Goal: Check status: Check status

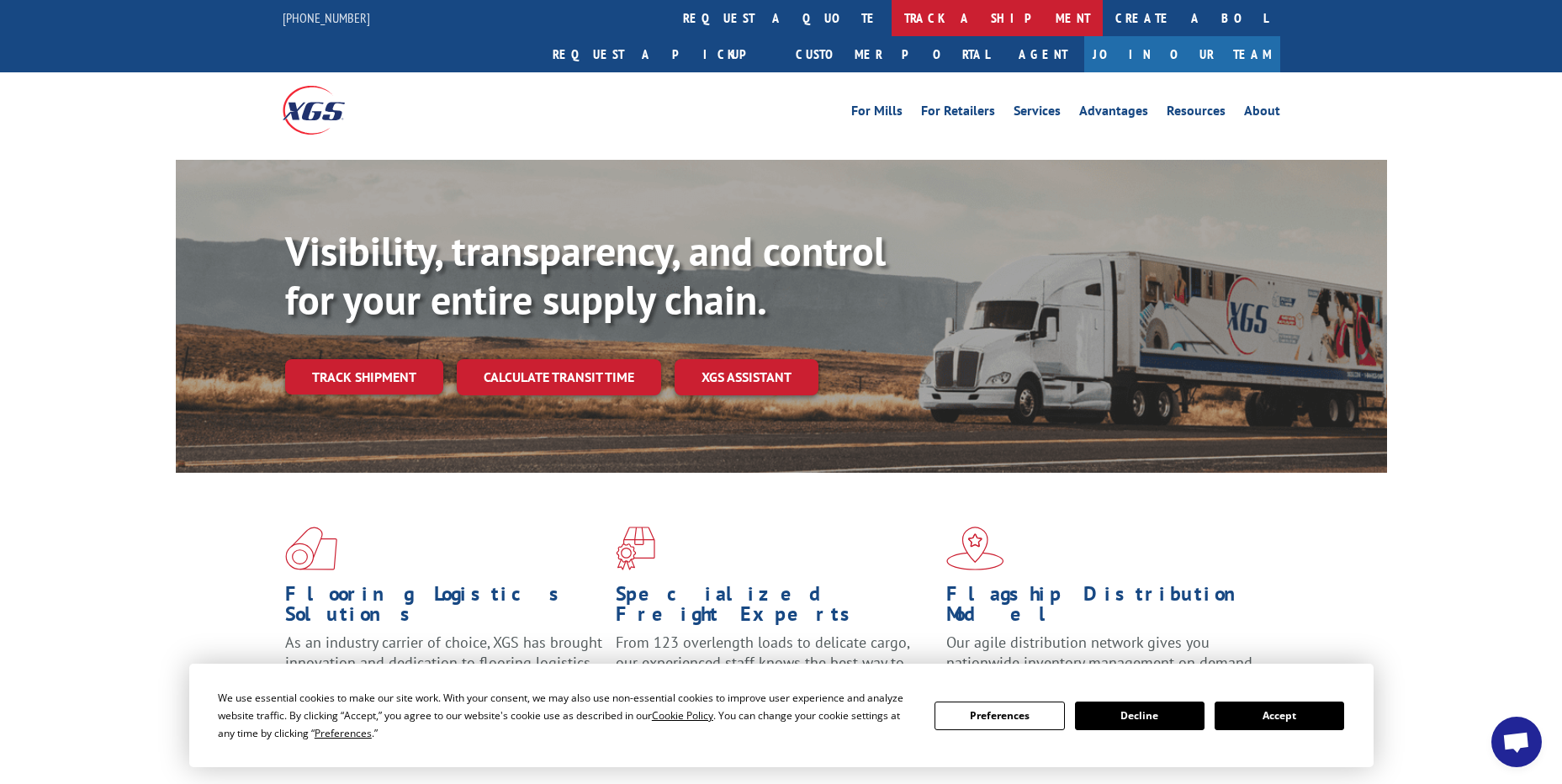
click at [892, 23] on link "track a shipment" at bounding box center [997, 18] width 211 height 36
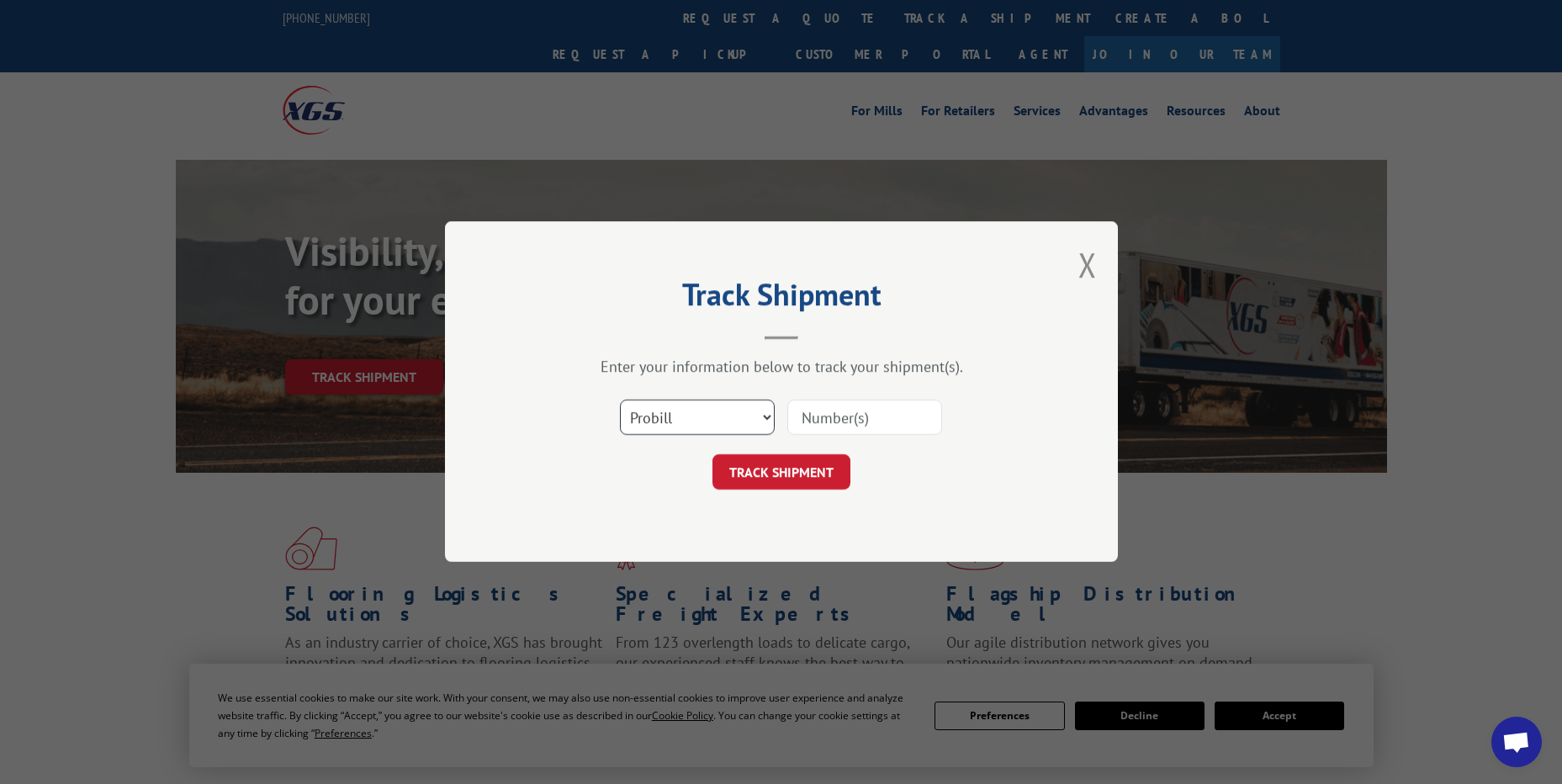
drag, startPoint x: 686, startPoint y: 408, endPoint x: 664, endPoint y: 437, distance: 36.4
click at [686, 408] on select "Select category... Probill BOL PO" at bounding box center [697, 417] width 155 height 35
select select "po"
click at [620, 400] on select "Select category... Probill BOL PO" at bounding box center [697, 417] width 155 height 35
click at [831, 410] on input at bounding box center [865, 417] width 155 height 35
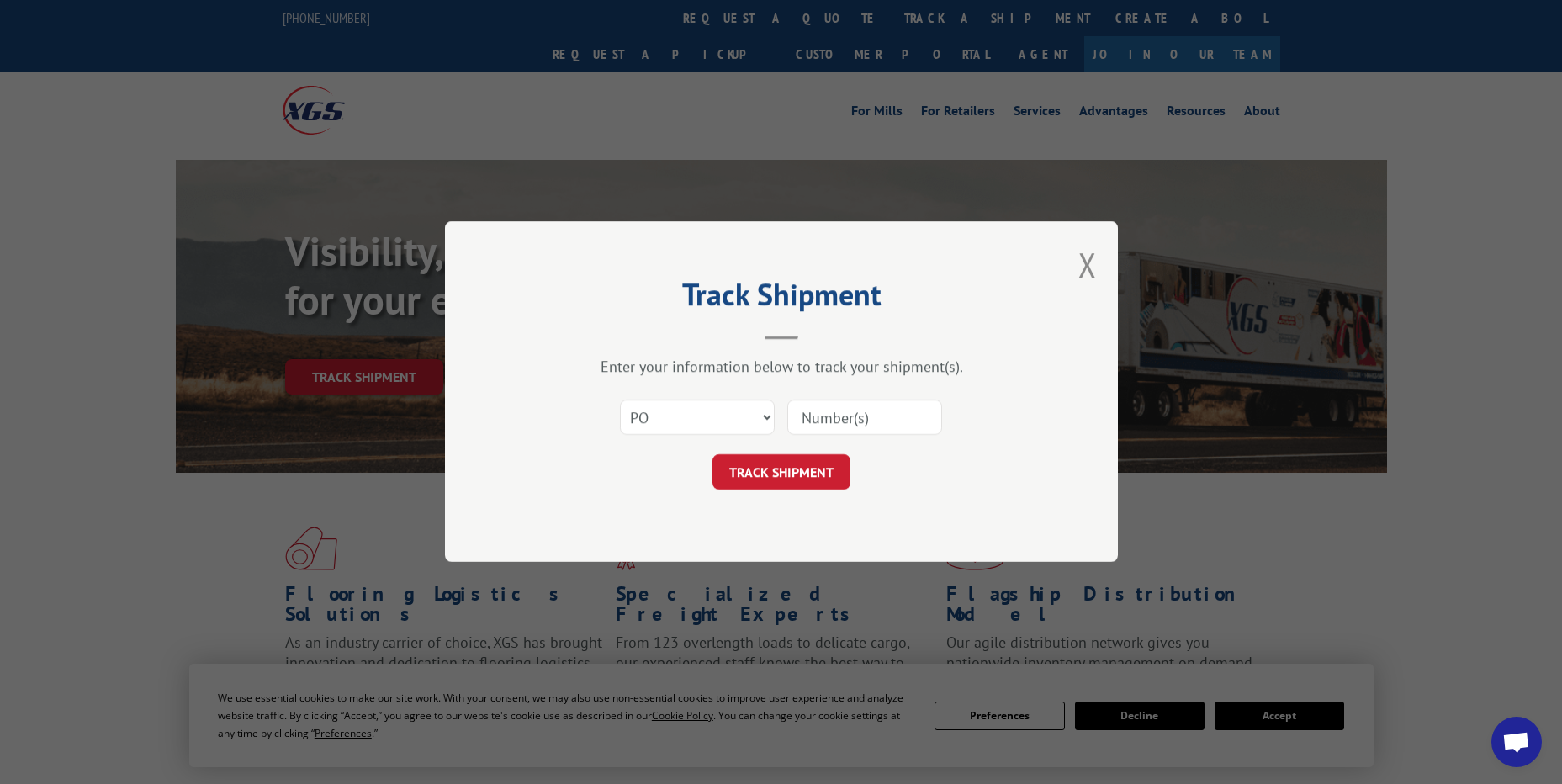
paste input "06519856"
type input "06519856"
click at [819, 475] on button "TRACK SHIPMENT" at bounding box center [781, 472] width 138 height 35
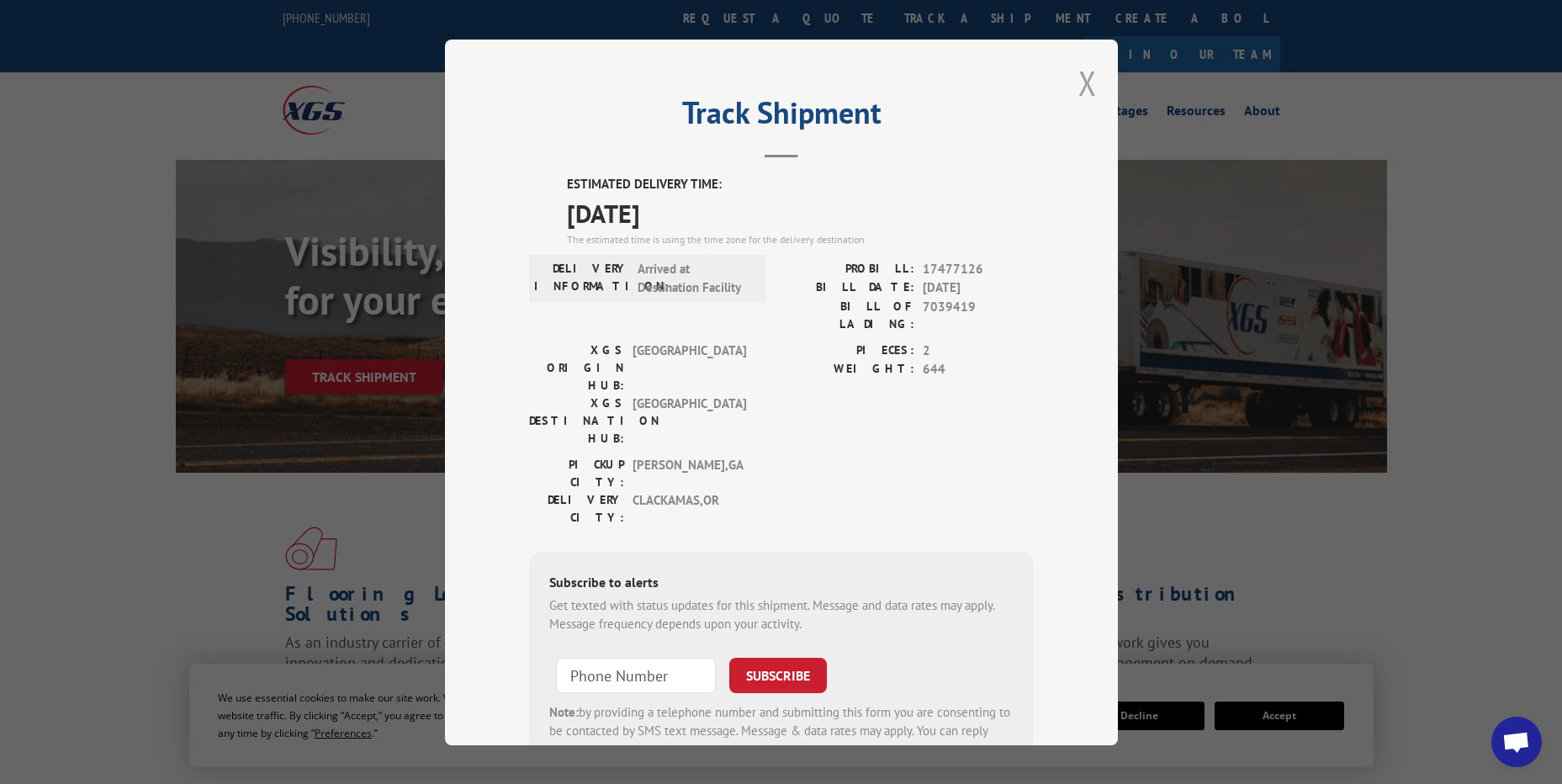
click at [1078, 82] on button "Close modal" at bounding box center [1087, 83] width 19 height 45
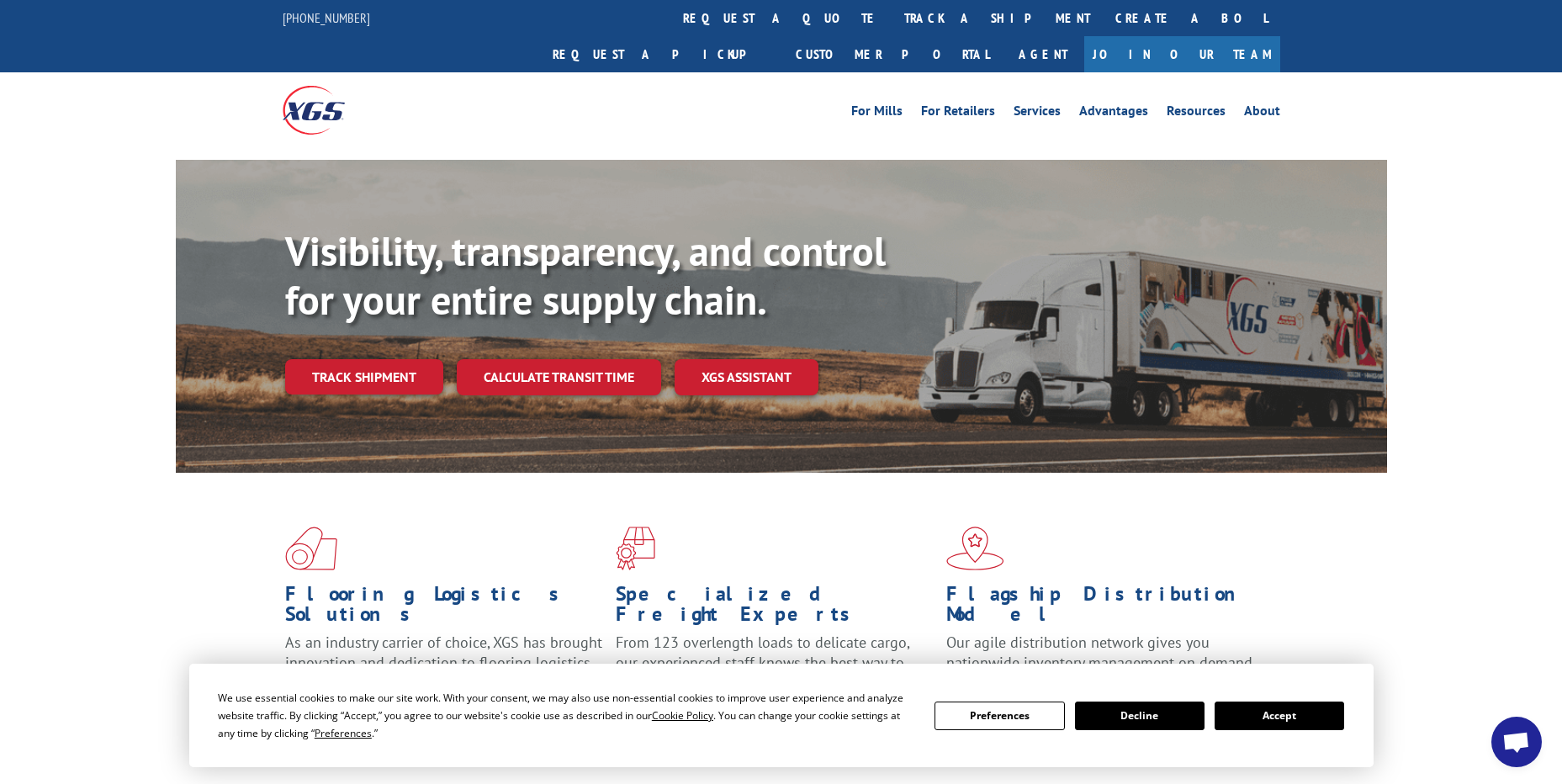
click at [892, 24] on link "track a shipment" at bounding box center [997, 18] width 211 height 36
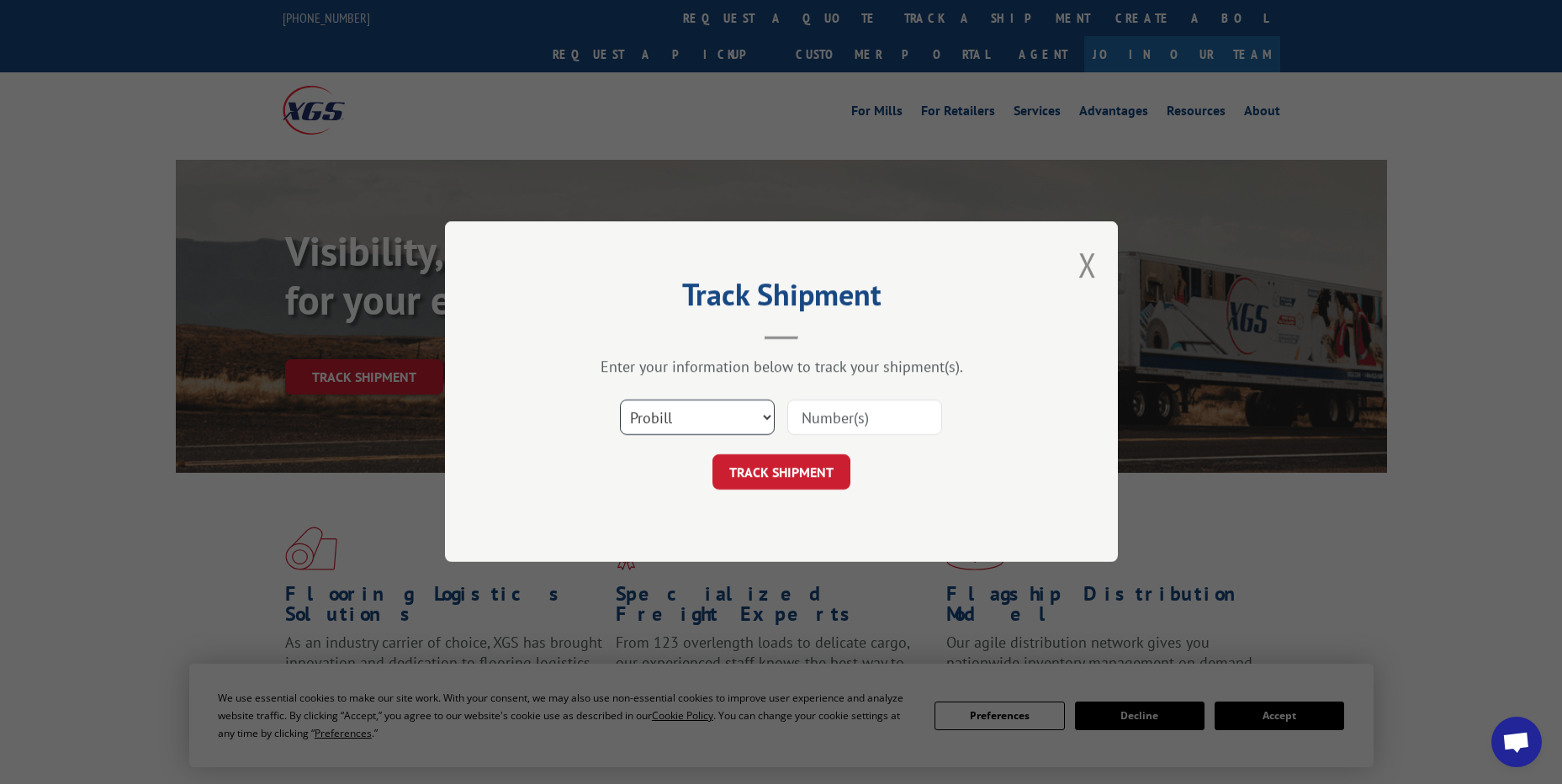
click at [703, 423] on select "Select category... Probill BOL PO" at bounding box center [697, 417] width 155 height 35
select select "po"
click at [620, 400] on select "Select category... Probill BOL PO" at bounding box center [697, 417] width 155 height 35
click at [823, 418] on input at bounding box center [865, 417] width 155 height 35
paste input "14546020"
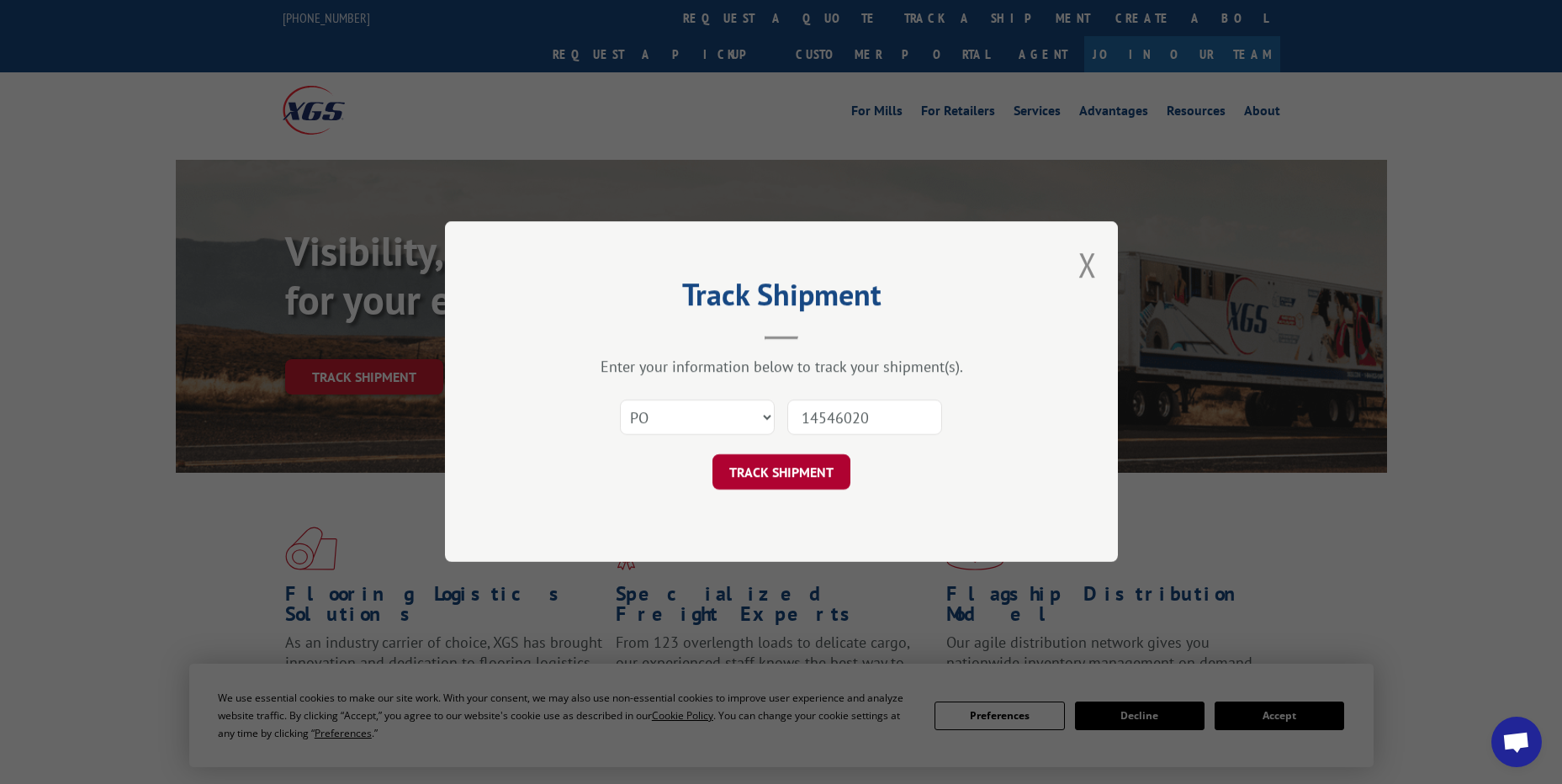
type input "14546020"
click at [806, 463] on button "TRACK SHIPMENT" at bounding box center [781, 472] width 138 height 35
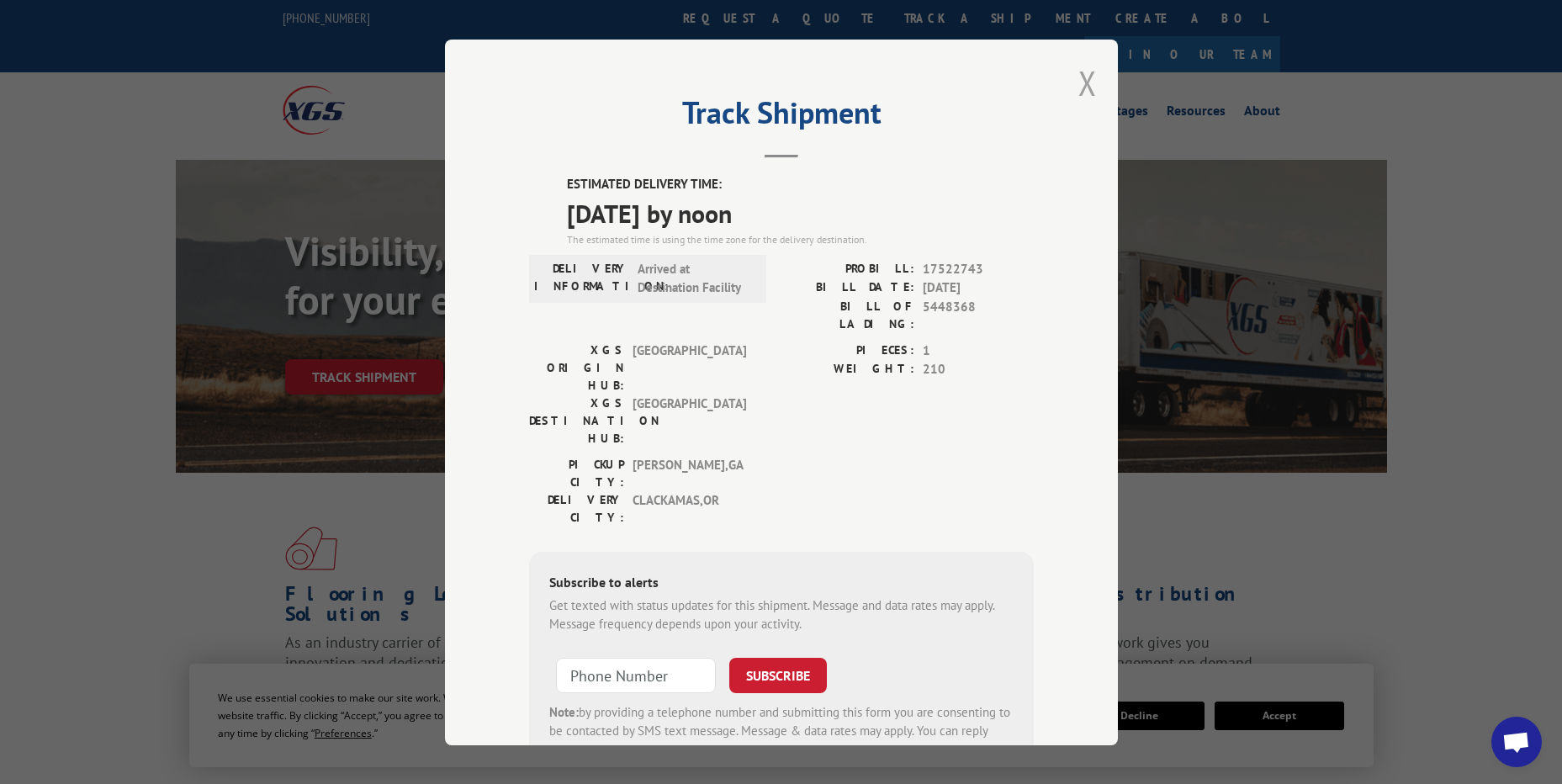
click at [1089, 76] on button "Close modal" at bounding box center [1087, 83] width 19 height 45
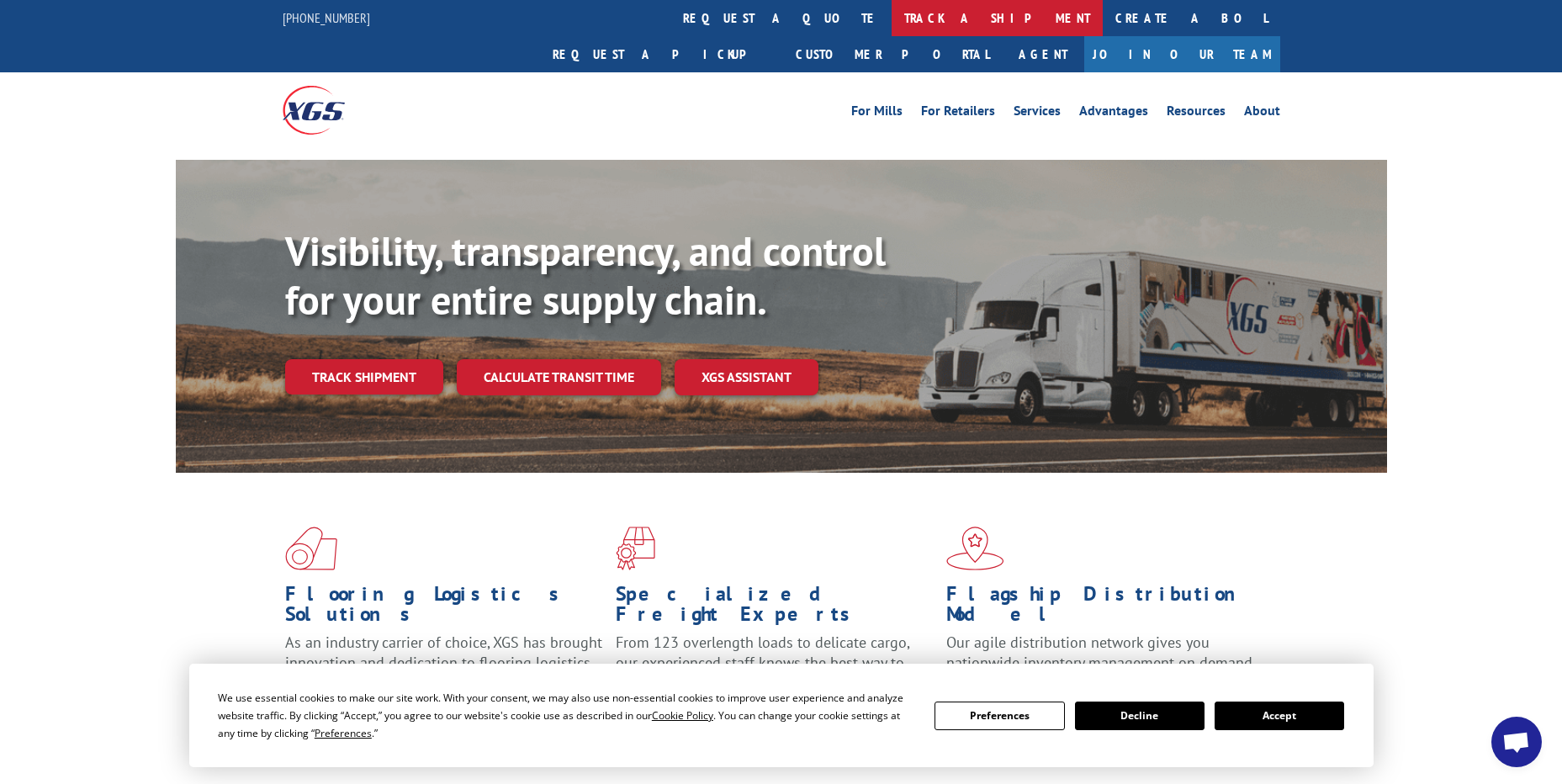
click at [892, 31] on link "track a shipment" at bounding box center [997, 18] width 211 height 36
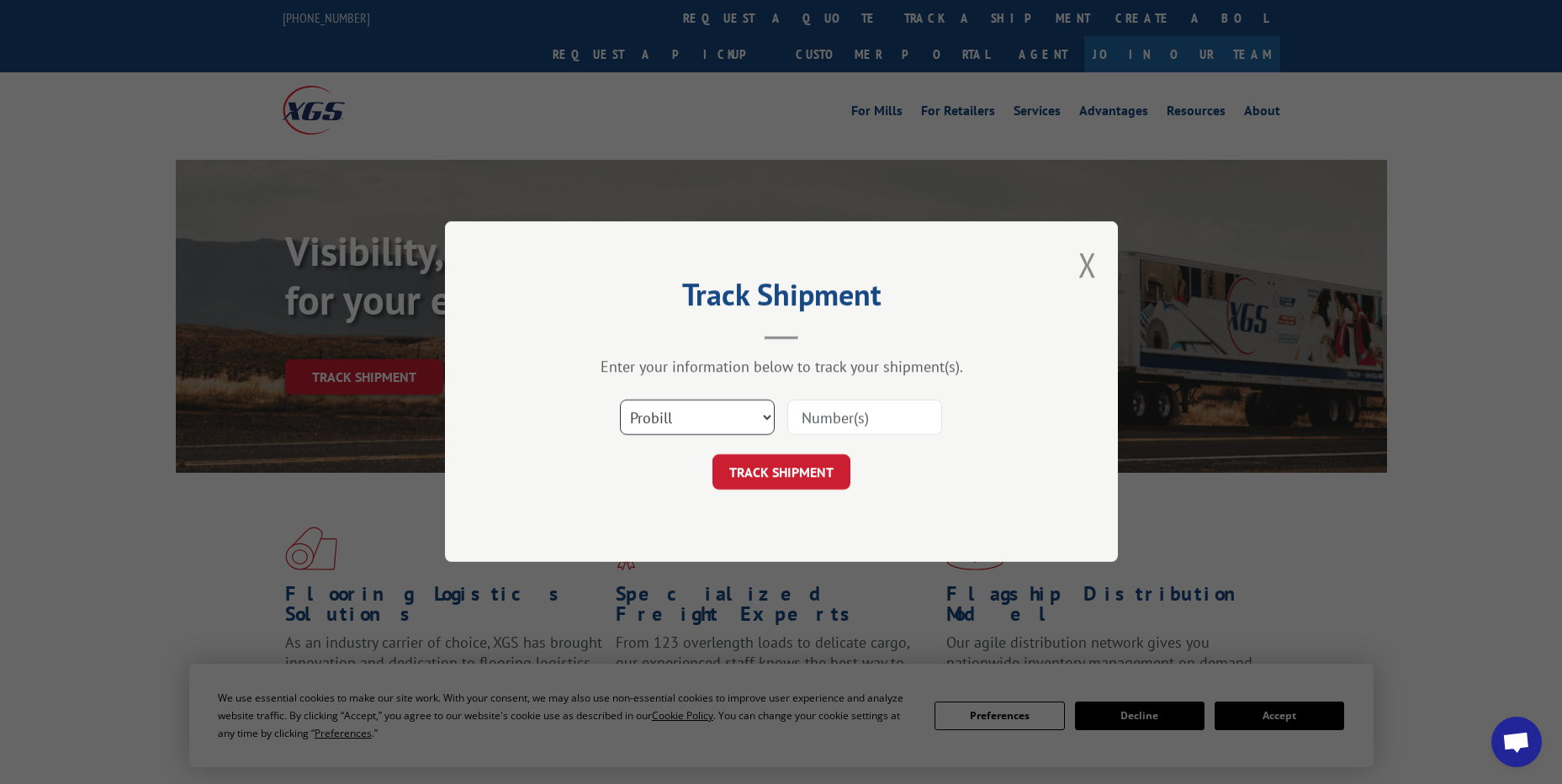
click at [701, 421] on select "Select category... Probill BOL PO" at bounding box center [697, 417] width 155 height 35
select select "po"
click at [620, 400] on select "Select category... Probill BOL PO" at bounding box center [697, 417] width 155 height 35
click at [805, 410] on input at bounding box center [865, 417] width 155 height 35
paste input "13518292"
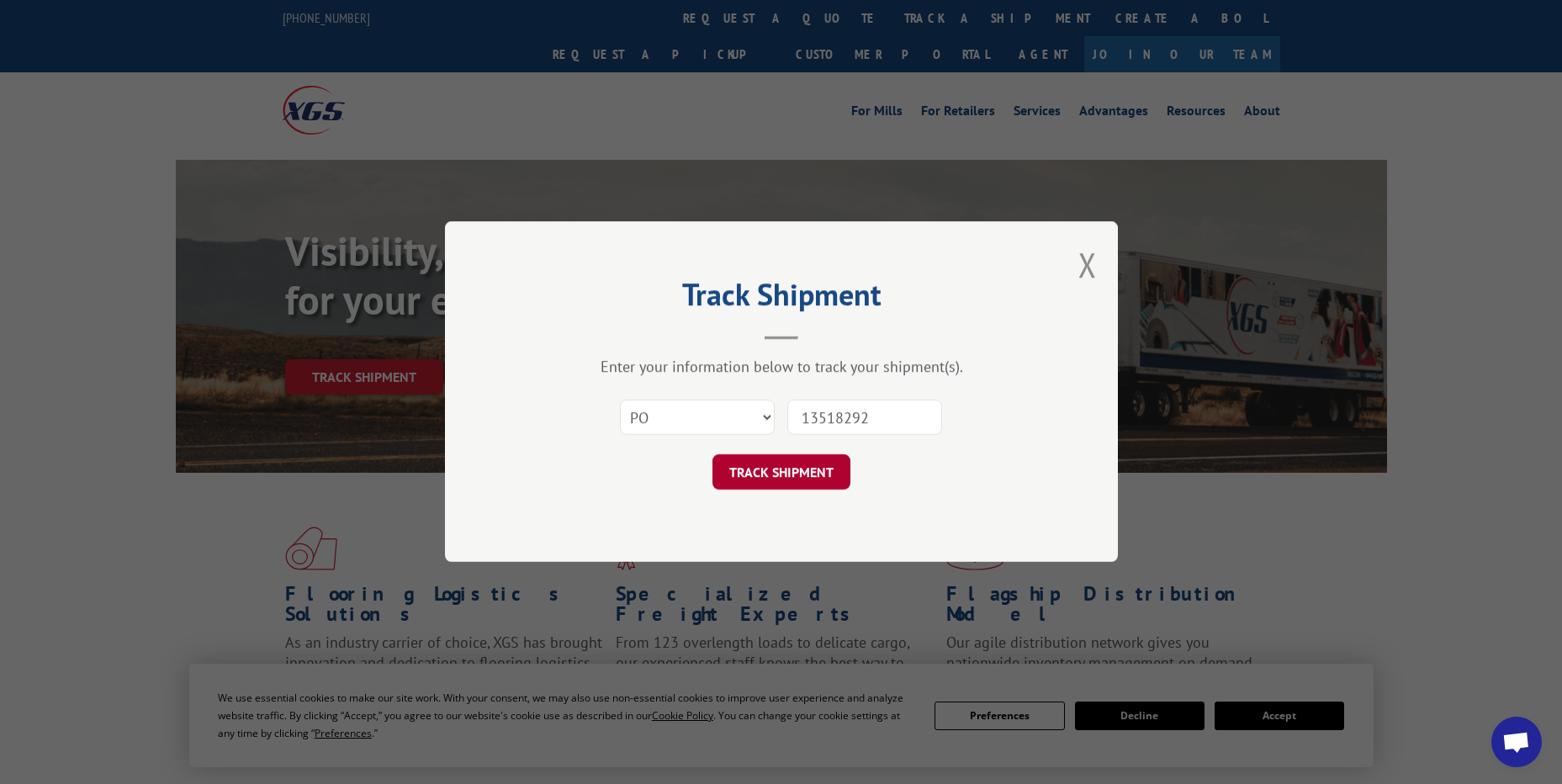
type input "13518292"
click at [820, 476] on button "TRACK SHIPMENT" at bounding box center [781, 472] width 138 height 35
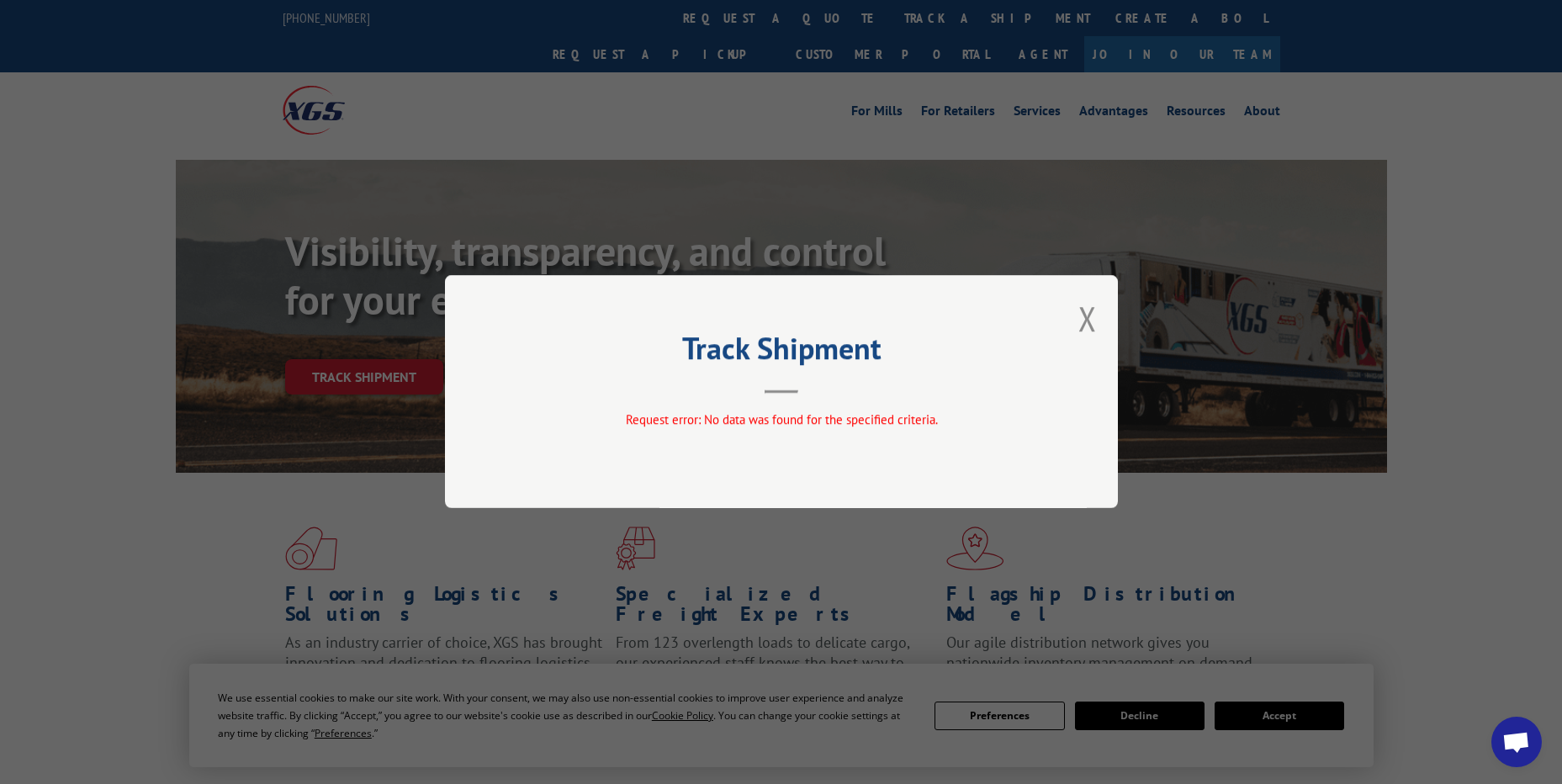
click at [1092, 316] on button "Close modal" at bounding box center [1087, 318] width 19 height 45
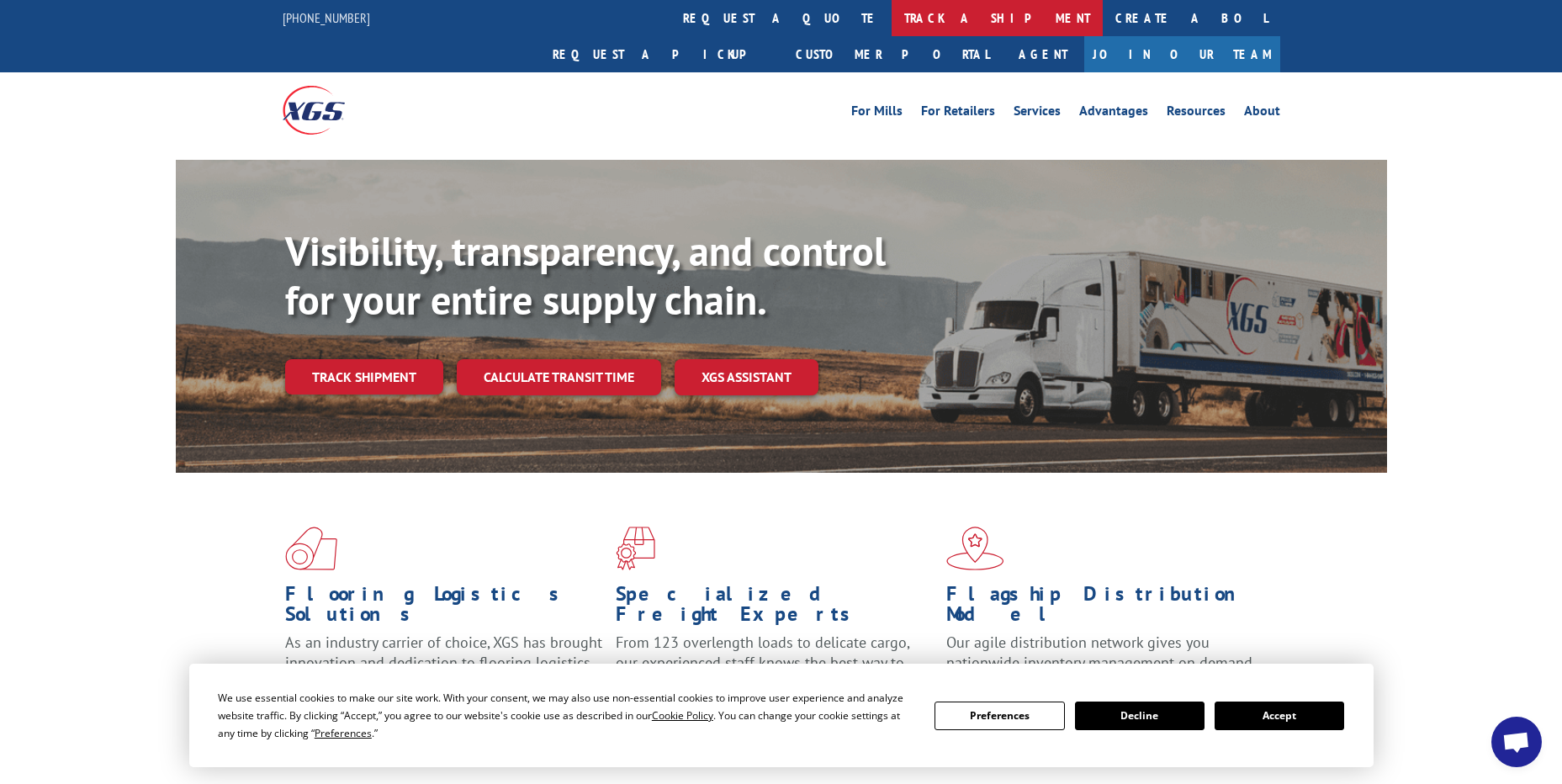
click at [892, 17] on link "track a shipment" at bounding box center [997, 18] width 211 height 36
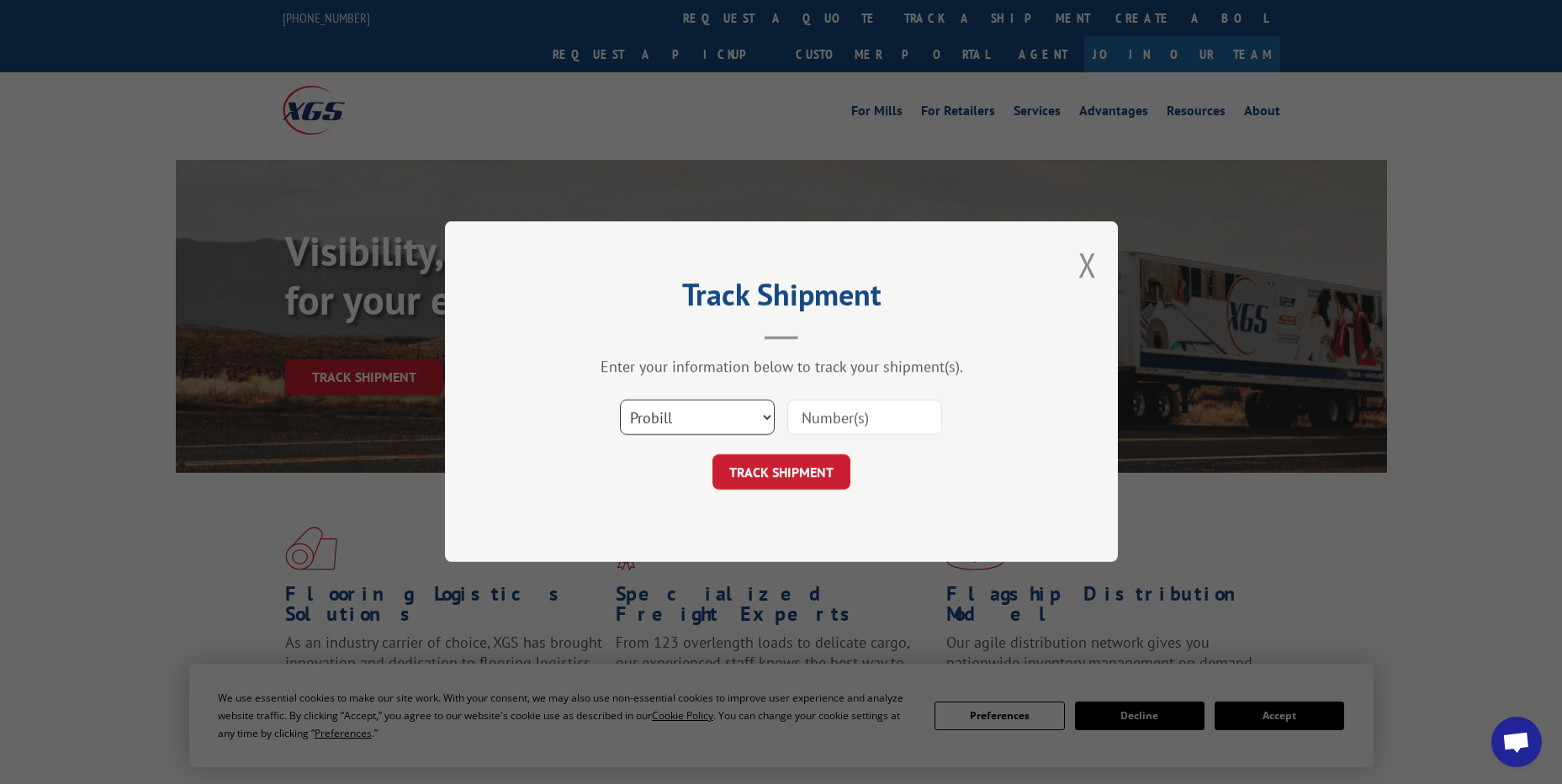
drag, startPoint x: 671, startPoint y: 435, endPoint x: 668, endPoint y: 425, distance: 10.4
click at [670, 435] on select "Select category... Probill BOL PO" at bounding box center [697, 417] width 155 height 35
select select "po"
click at [620, 400] on select "Select category... Probill BOL PO" at bounding box center [697, 417] width 155 height 35
click at [839, 413] on input at bounding box center [865, 417] width 155 height 35
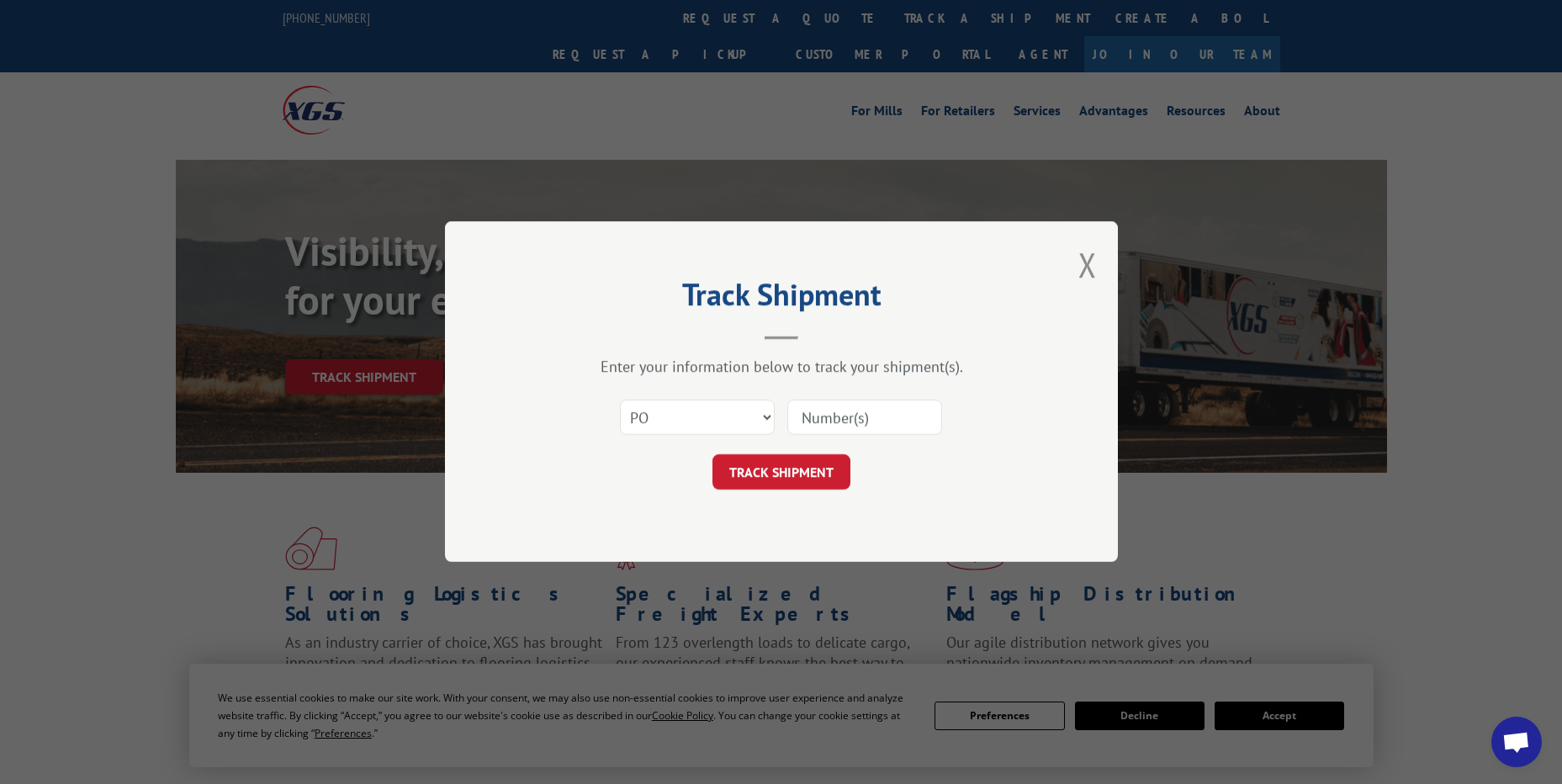
paste input "38521053"
type input "38521053"
click at [829, 474] on button "TRACK SHIPMENT" at bounding box center [781, 472] width 138 height 35
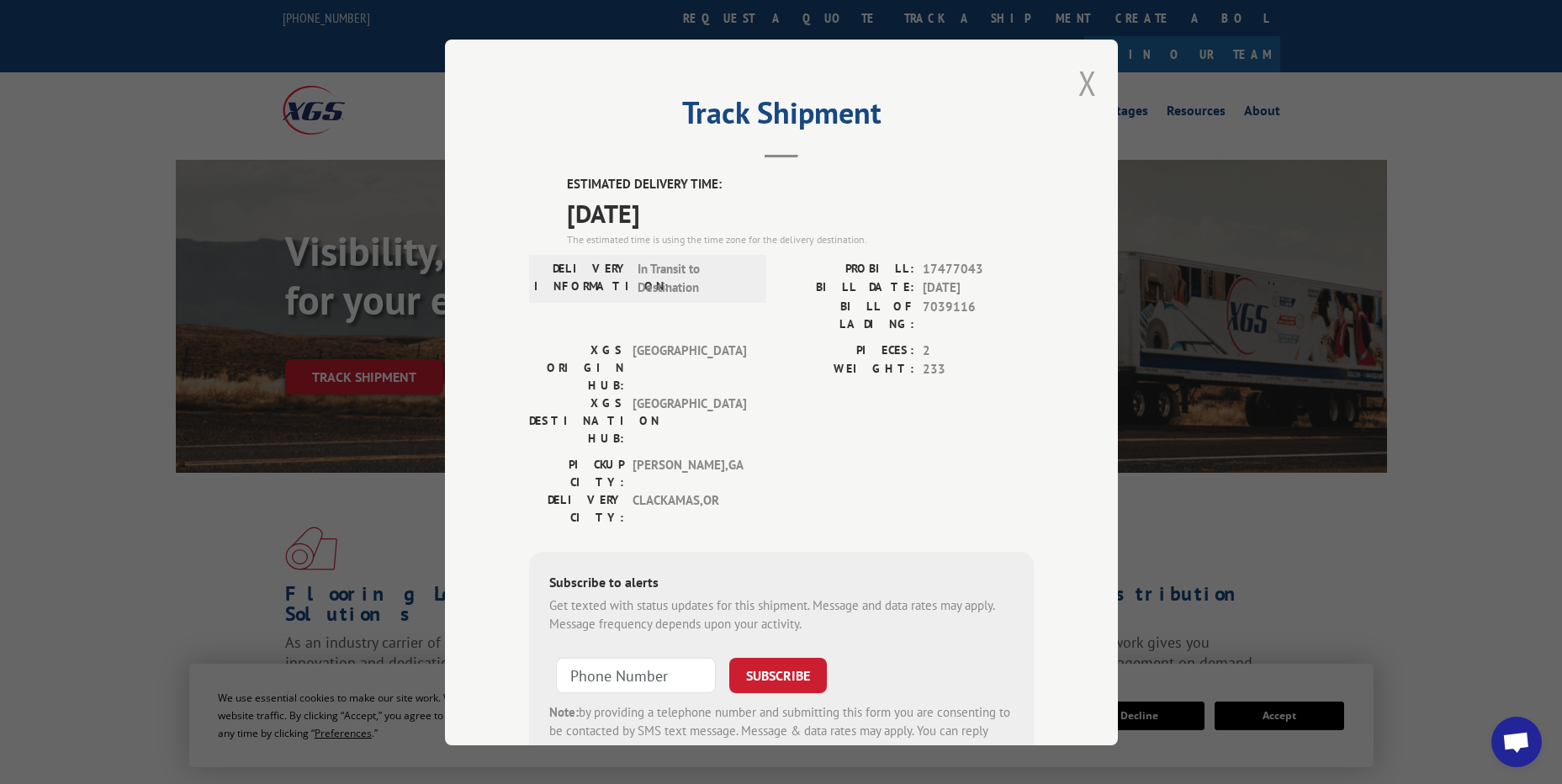
click at [1081, 87] on button "Close modal" at bounding box center [1087, 83] width 19 height 45
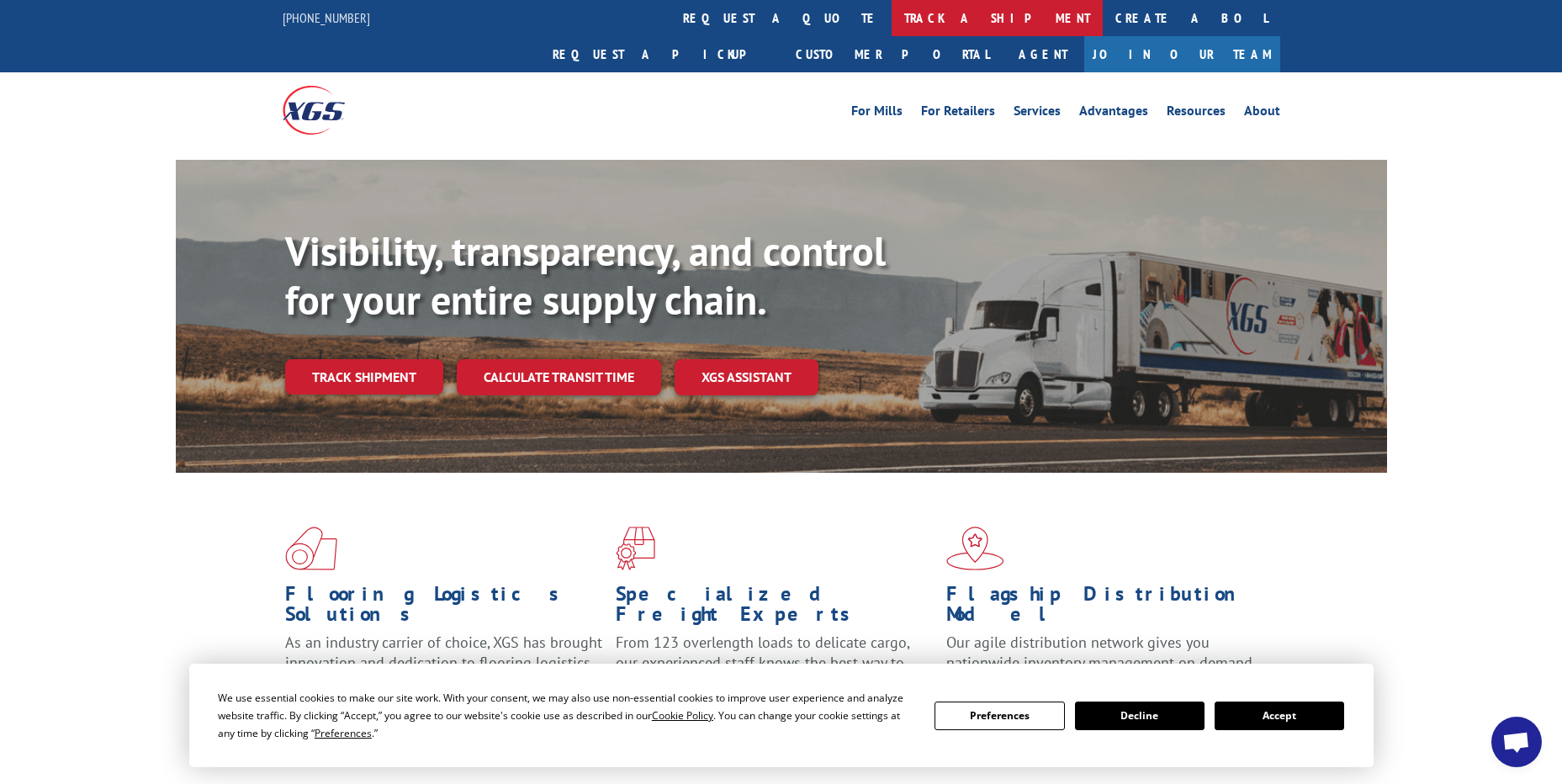
click at [892, 28] on link "track a shipment" at bounding box center [997, 18] width 211 height 36
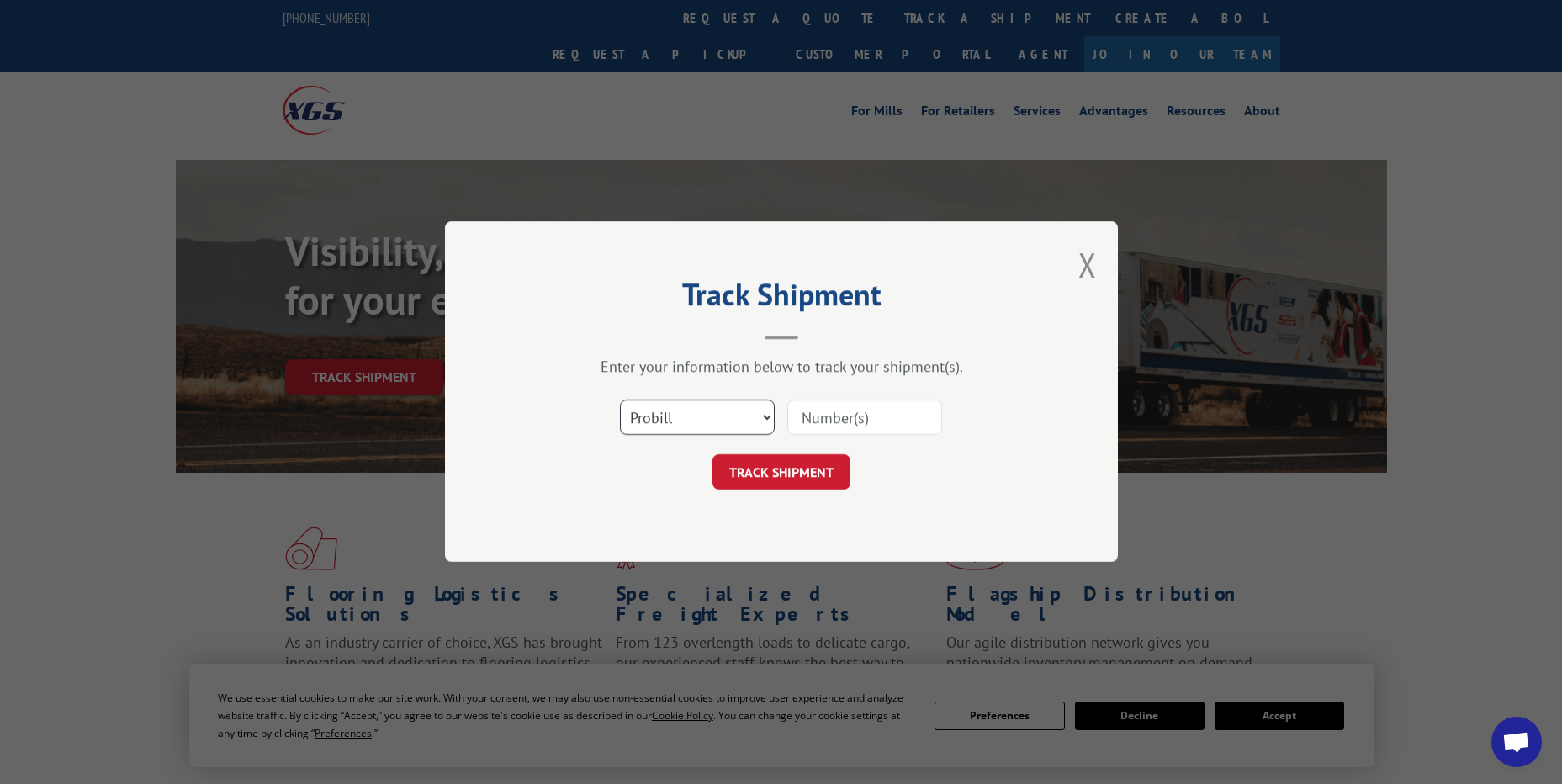
click at [702, 409] on select "Select category... Probill BOL PO" at bounding box center [697, 417] width 155 height 35
select select "po"
click at [620, 400] on select "Select category... Probill BOL PO" at bounding box center [697, 417] width 155 height 35
click at [813, 420] on input at bounding box center [865, 417] width 155 height 35
paste input "10500982"
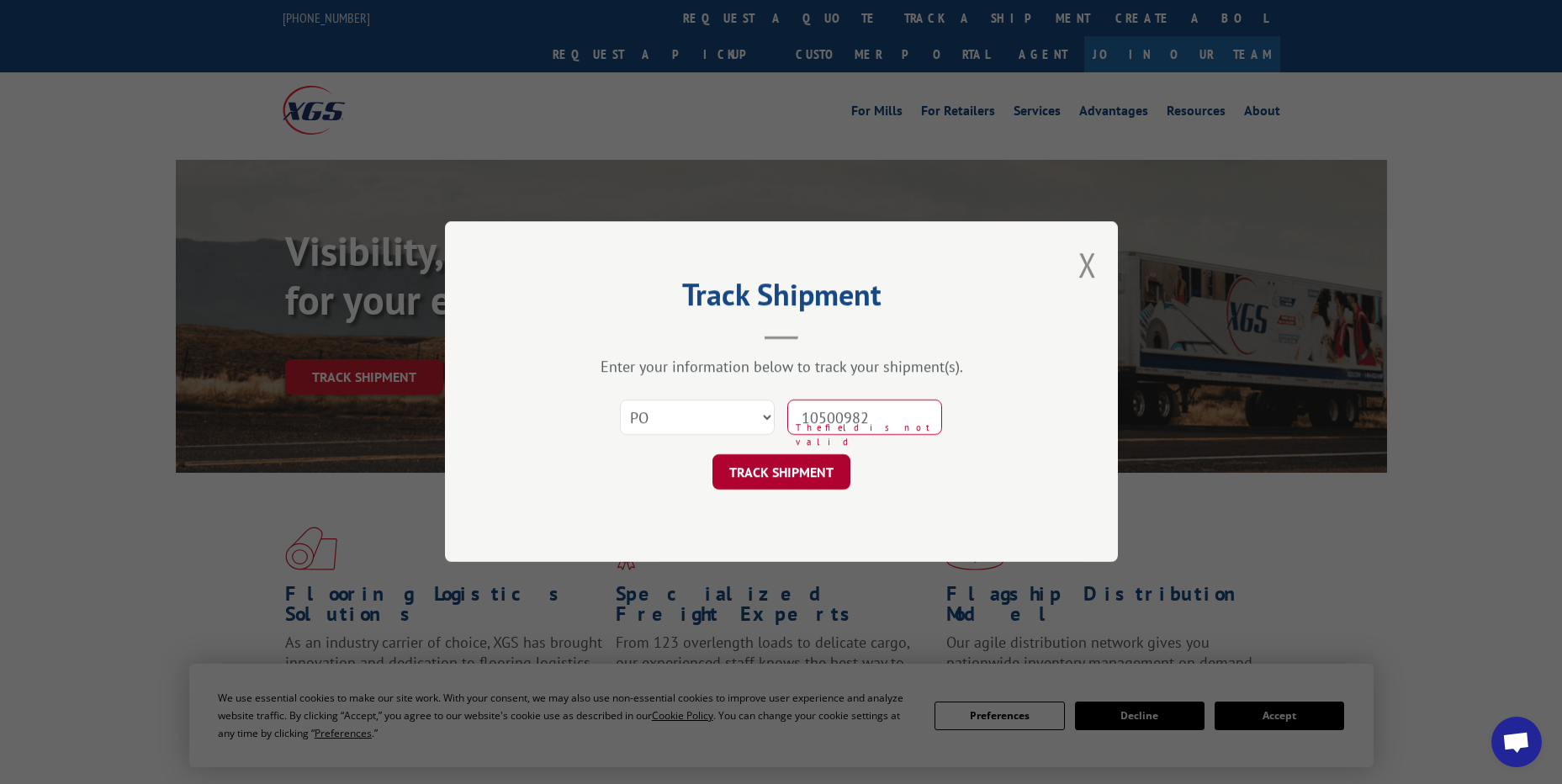
click at [801, 471] on button "TRACK SHIPMENT" at bounding box center [781, 472] width 138 height 35
click at [826, 409] on input "10500982" at bounding box center [865, 417] width 155 height 35
type input "10500982"
drag, startPoint x: 804, startPoint y: 471, endPoint x: 908, endPoint y: 476, distance: 104.1
click at [803, 472] on button "TRACK SHIPMENT" at bounding box center [781, 472] width 138 height 35
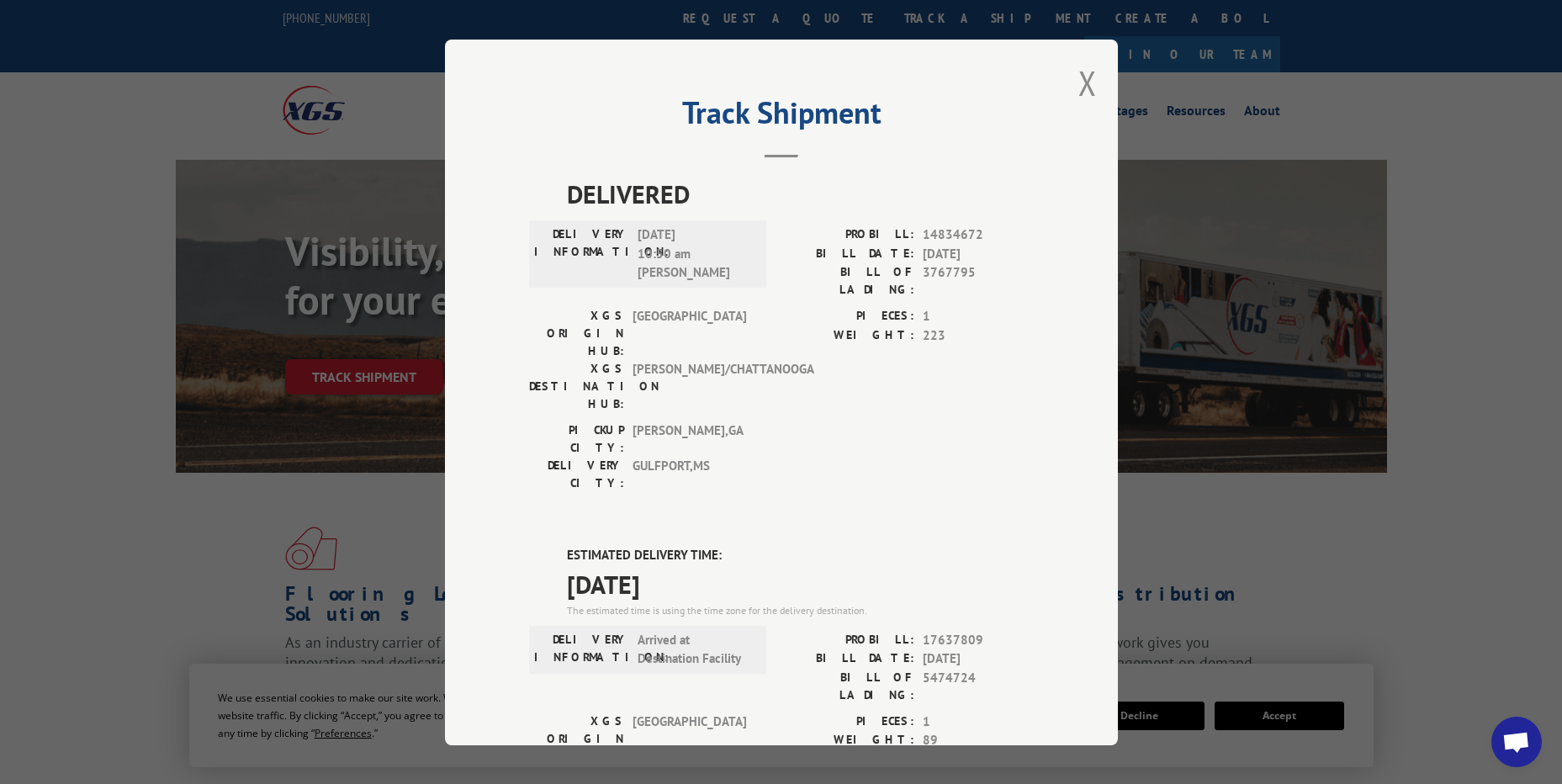
drag, startPoint x: 1070, startPoint y: 87, endPoint x: 1093, endPoint y: 87, distance: 23.0
click at [1070, 87] on div "Track Shipment DELIVERED DELIVERY INFORMATION: [DATE] 10:50 am [PERSON_NAME] PR…" at bounding box center [781, 392] width 673 height 706
click at [1093, 87] on div "Track Shipment DELIVERED DELIVERY INFORMATION: [DATE] 10:50 am [PERSON_NAME] PR…" at bounding box center [781, 392] width 673 height 706
click at [1088, 90] on button "Close modal" at bounding box center [1087, 83] width 19 height 45
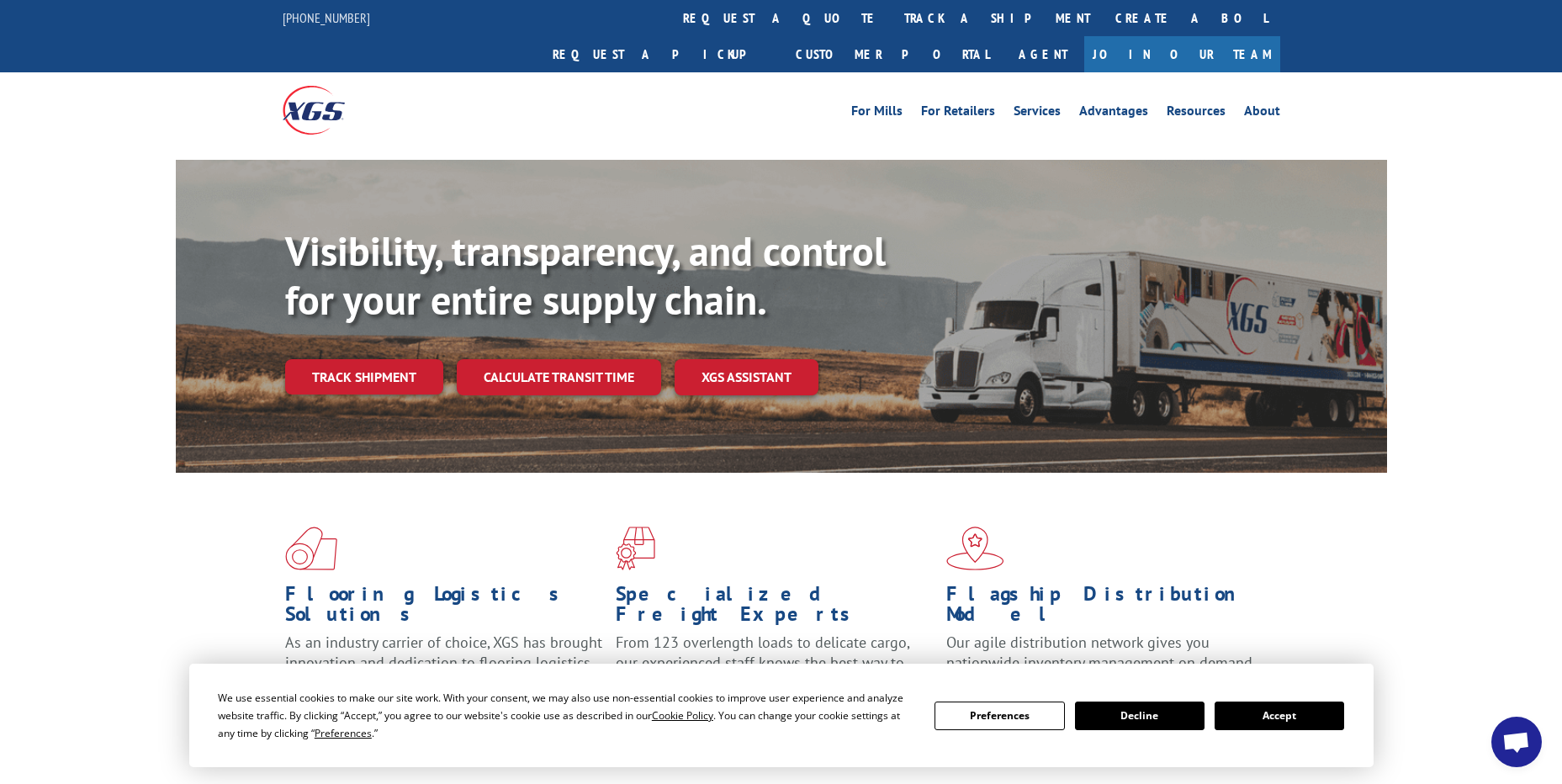
click at [892, 17] on link "track a shipment" at bounding box center [997, 18] width 211 height 36
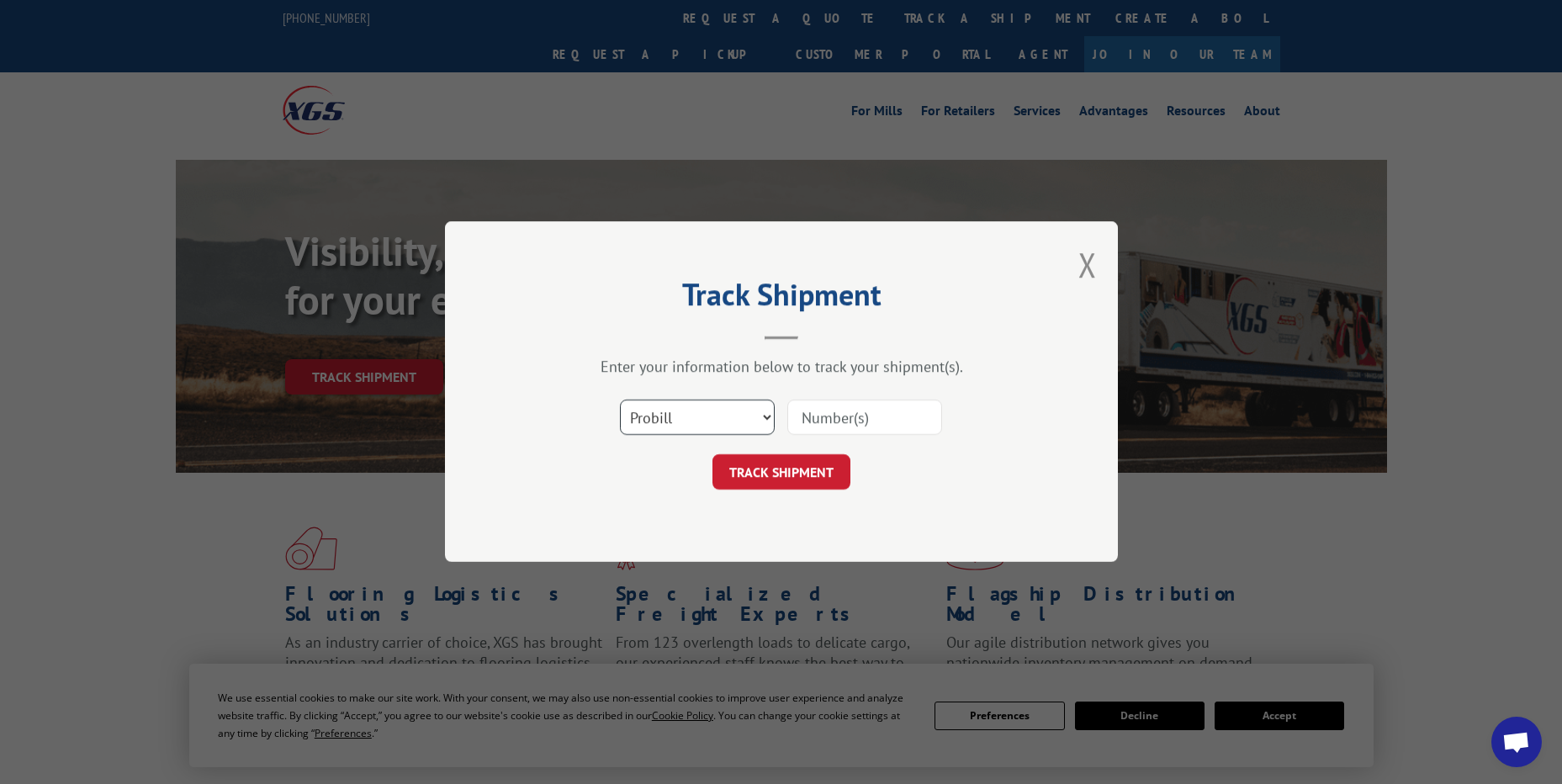
click at [684, 426] on select "Select category... Probill BOL PO" at bounding box center [697, 417] width 155 height 35
select select "po"
click at [620, 400] on select "Select category... Probill BOL PO" at bounding box center [697, 417] width 155 height 35
click at [835, 407] on input at bounding box center [865, 417] width 155 height 35
paste input "15530801"
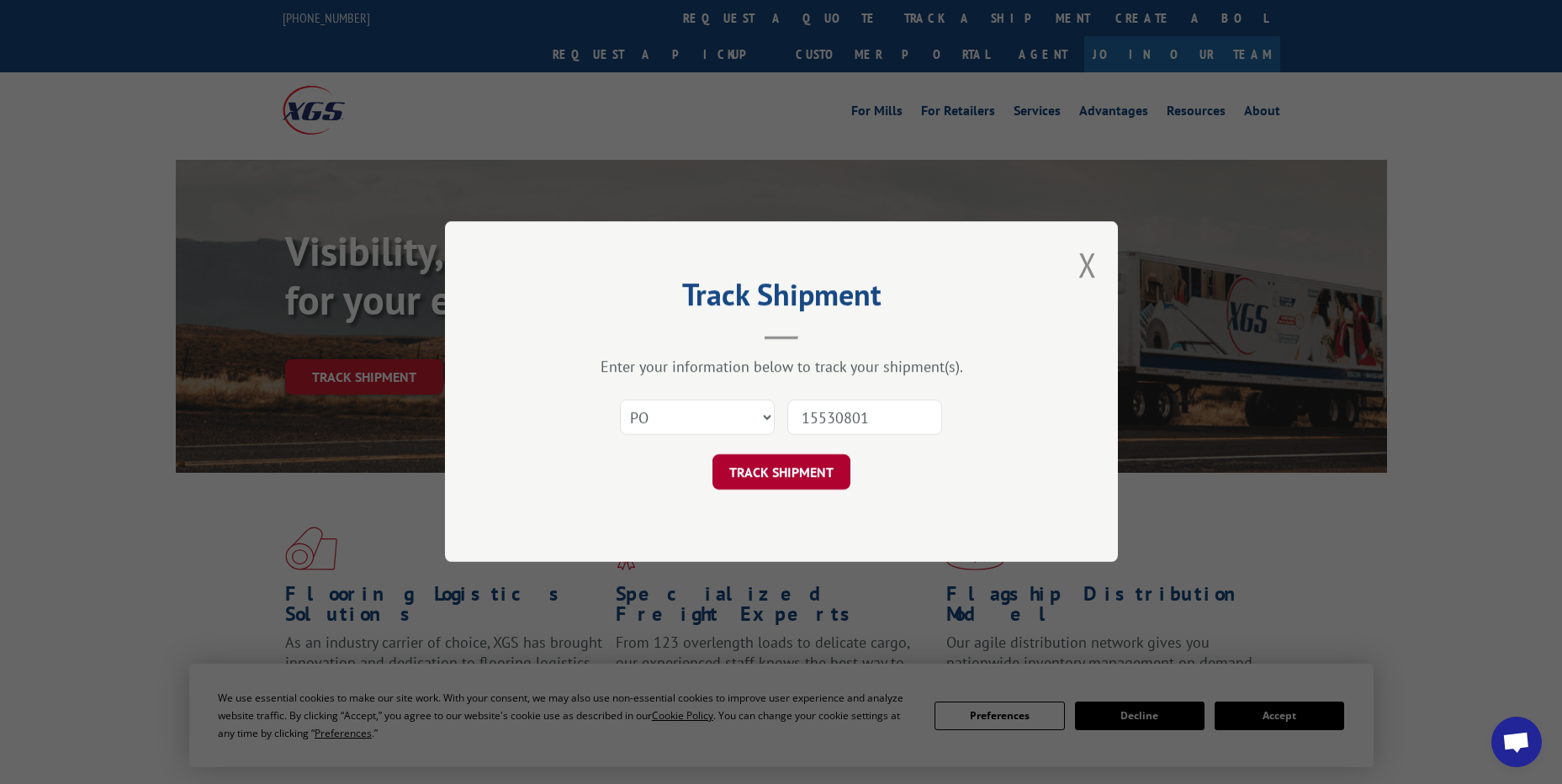
type input "15530801"
click at [807, 481] on button "TRACK SHIPMENT" at bounding box center [781, 472] width 138 height 35
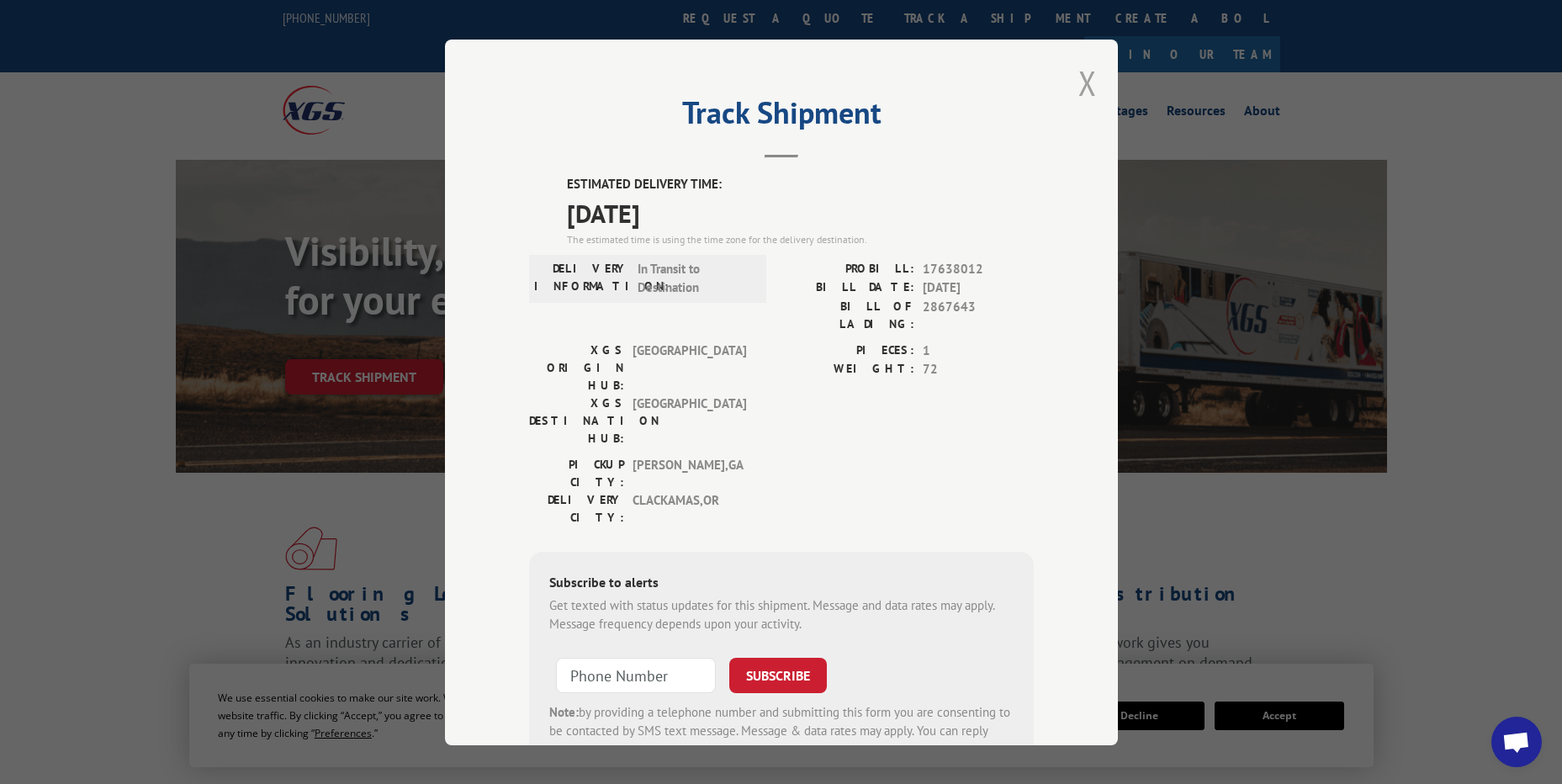
click at [1069, 98] on div "Track Shipment ESTIMATED DELIVERY TIME: [DATE] The estimated time is using the …" at bounding box center [781, 392] width 673 height 706
click at [1078, 90] on button "Close modal" at bounding box center [1087, 83] width 19 height 45
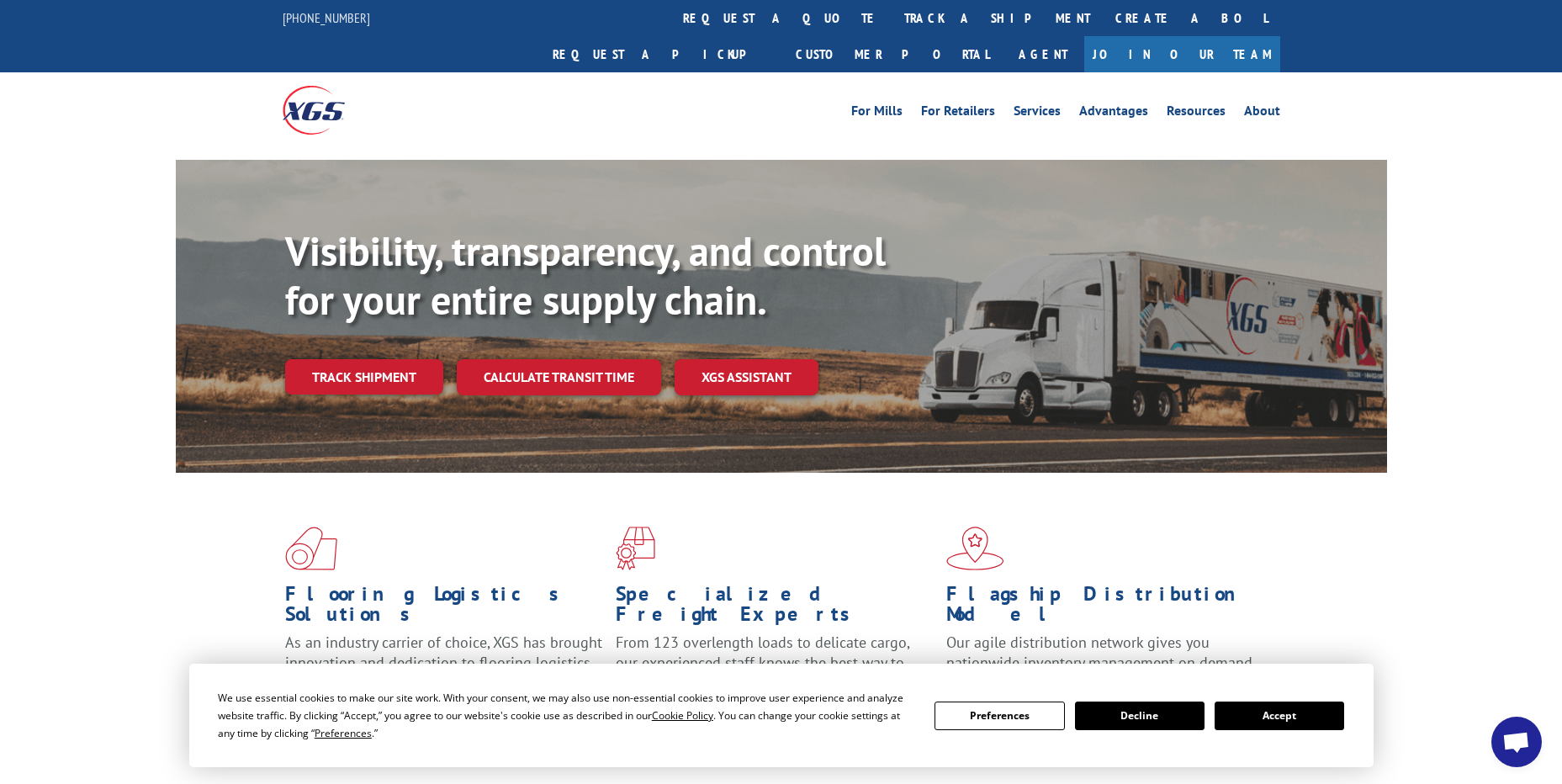
drag, startPoint x: 749, startPoint y: 27, endPoint x: 741, endPoint y: 47, distance: 21.5
click at [892, 27] on link "track a shipment" at bounding box center [997, 18] width 211 height 36
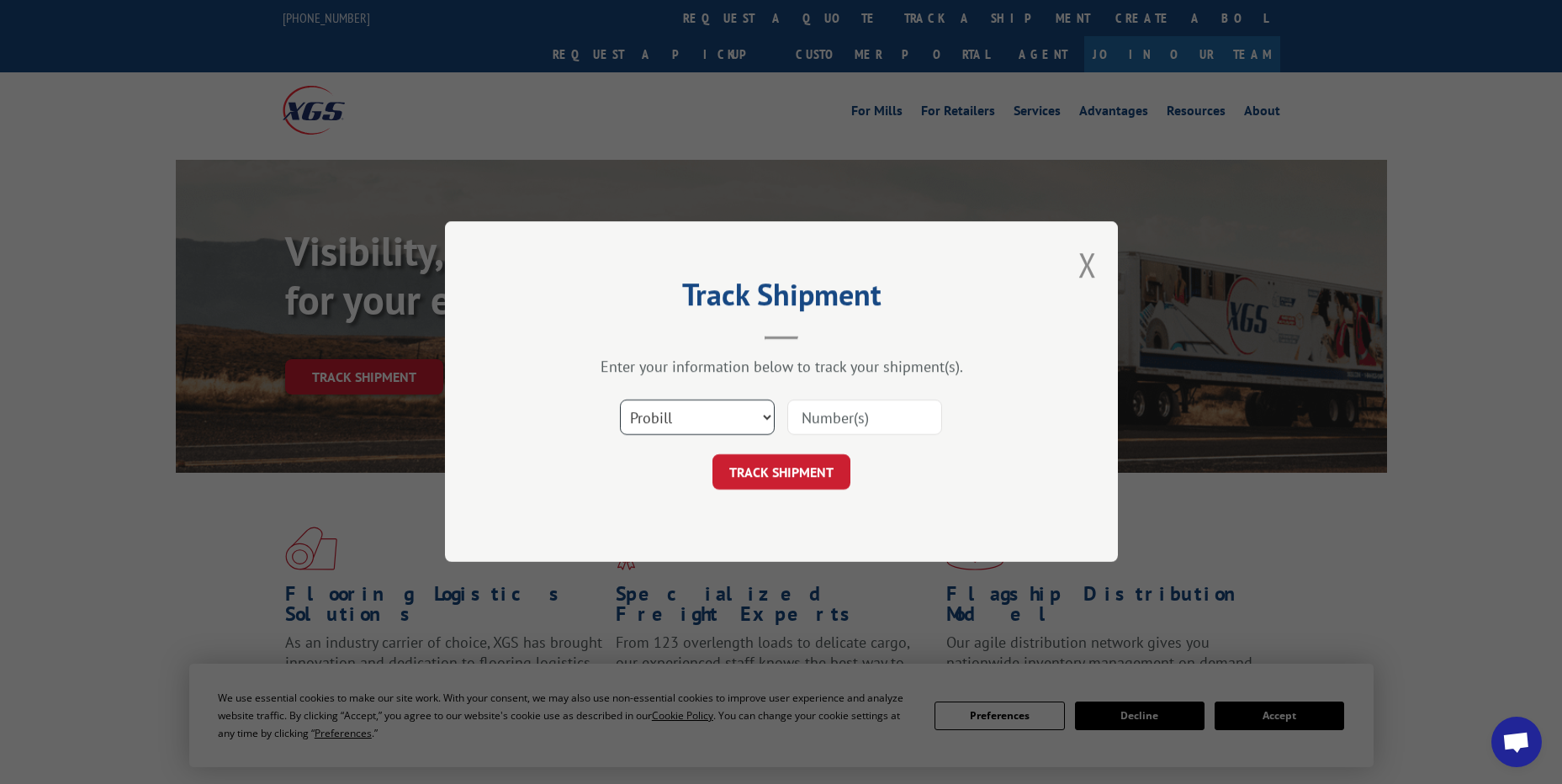
click at [718, 426] on select "Select category... Probill BOL PO" at bounding box center [697, 417] width 155 height 35
select select "po"
click at [620, 400] on select "Select category... Probill BOL PO" at bounding box center [697, 417] width 155 height 35
drag, startPoint x: 813, startPoint y: 392, endPoint x: 826, endPoint y: 417, distance: 28.2
click at [820, 404] on div "Enter your information below to track your shipment(s). Select category... Prob…" at bounding box center [781, 424] width 504 height 133
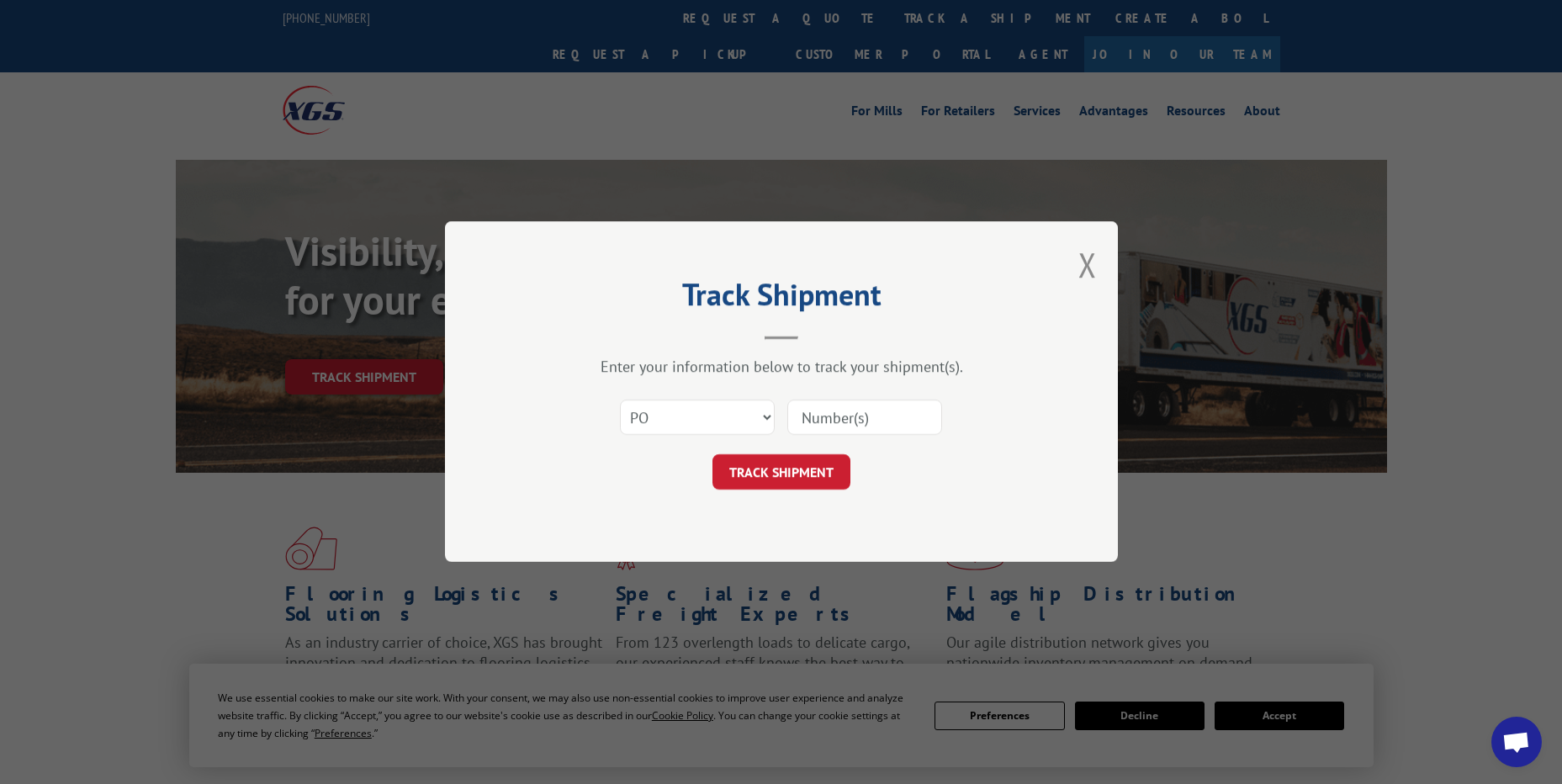
click at [826, 419] on input at bounding box center [865, 417] width 155 height 35
paste input "02509336"
type input "02509336"
click at [788, 459] on button "TRACK SHIPMENT" at bounding box center [781, 472] width 138 height 35
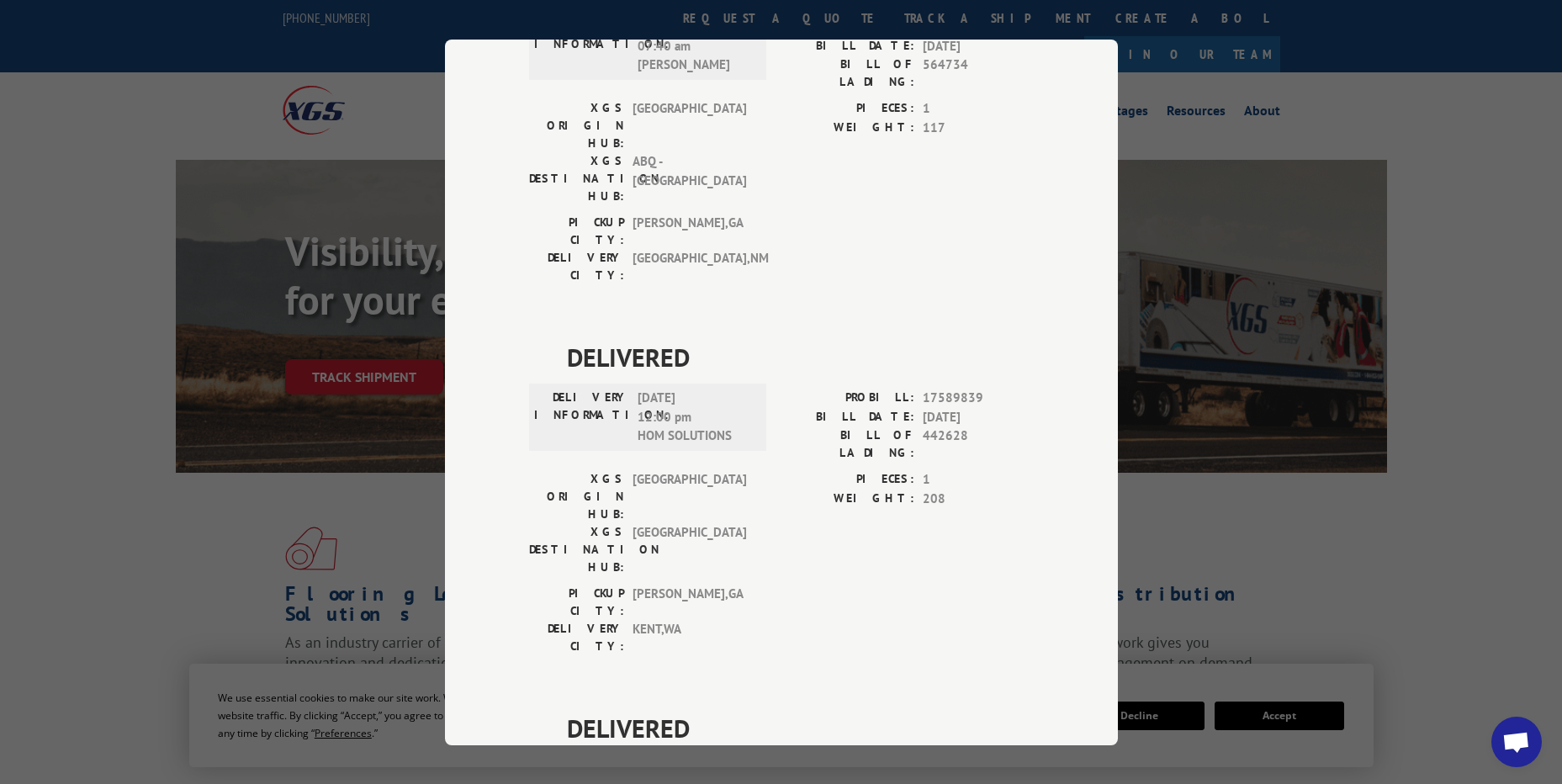
scroll to position [2, 0]
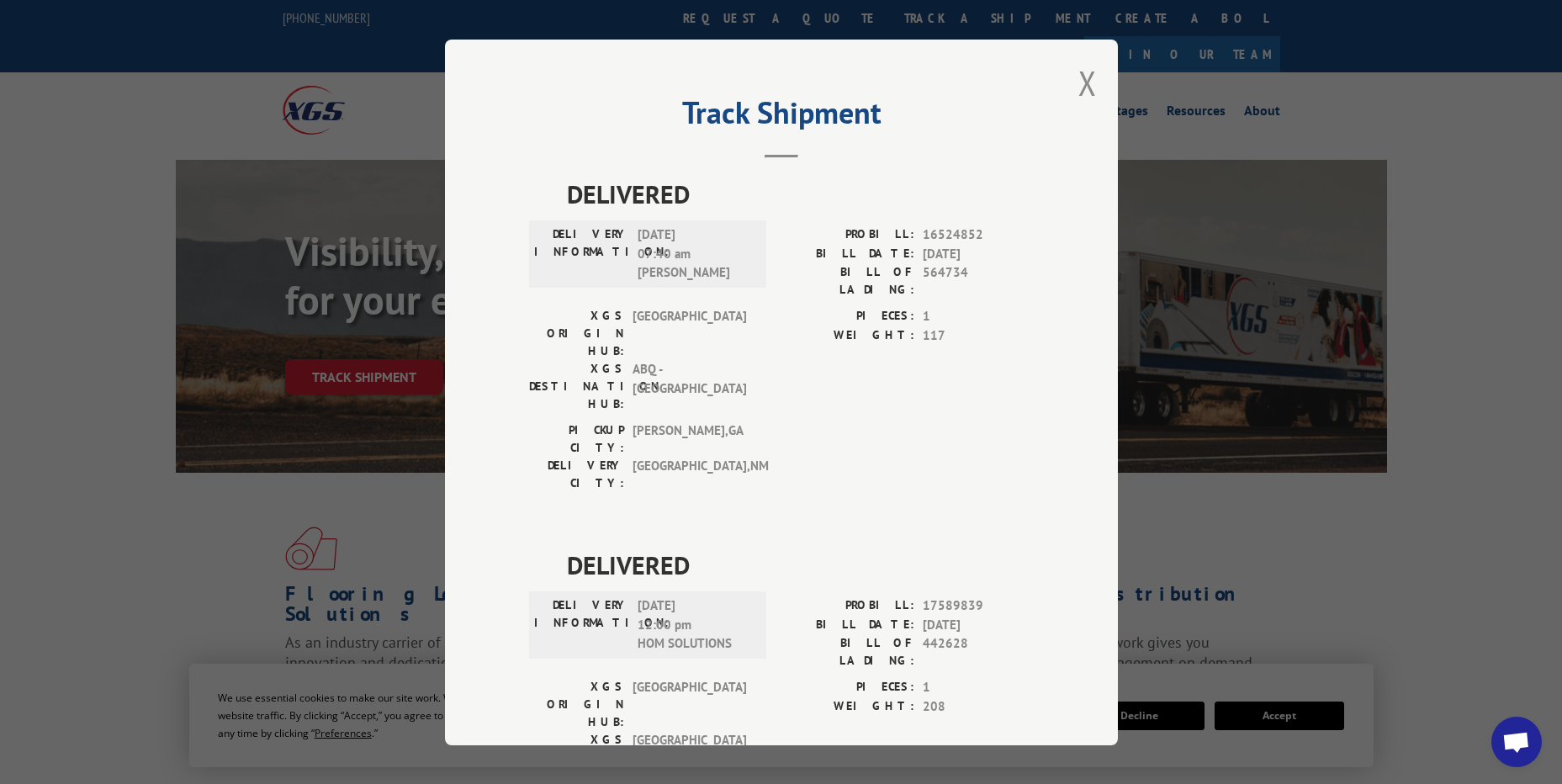
drag, startPoint x: 1085, startPoint y: 76, endPoint x: 1020, endPoint y: 58, distance: 67.4
click at [1085, 76] on button "Close modal" at bounding box center [1087, 83] width 19 height 45
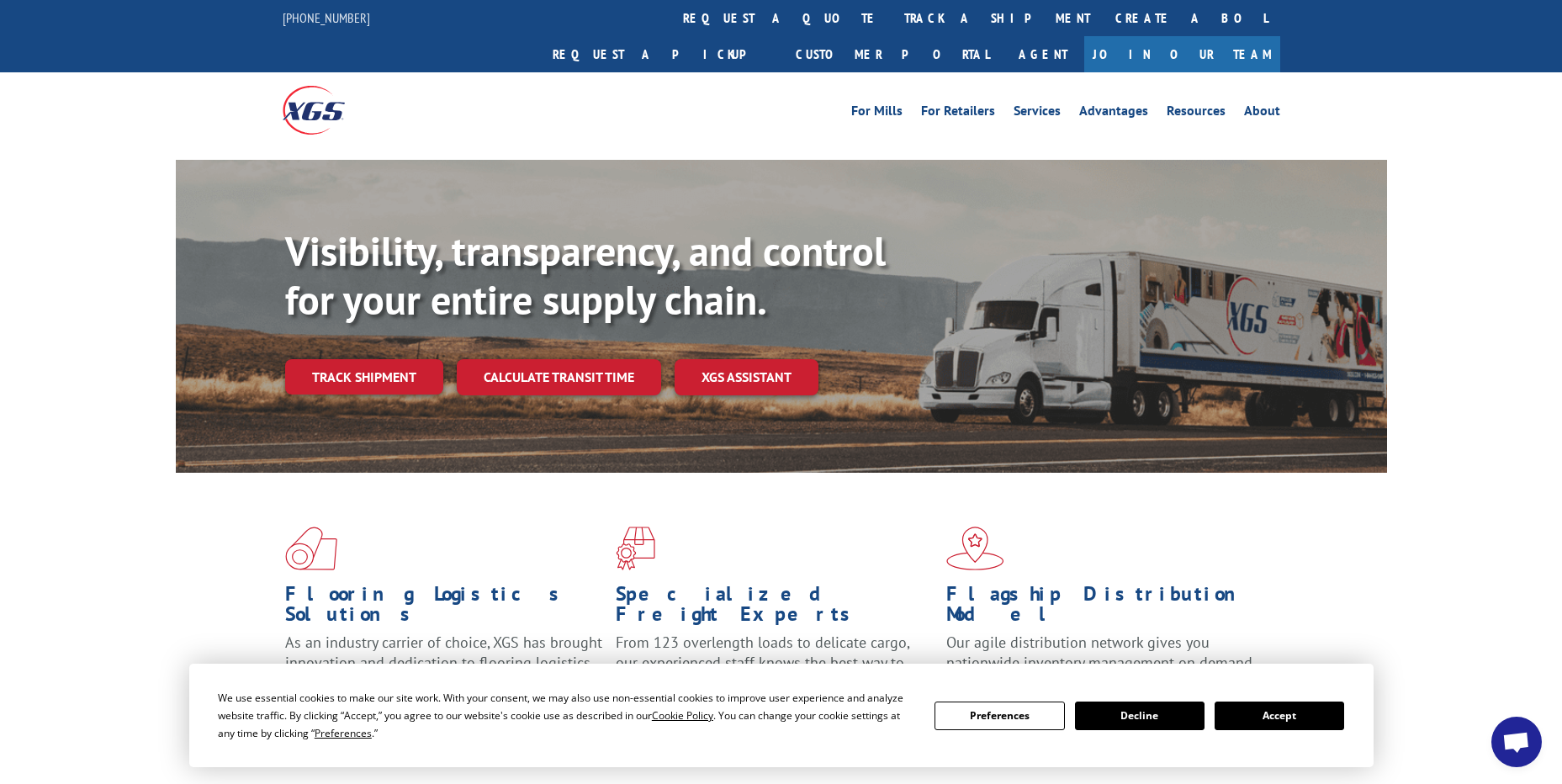
click at [892, 21] on link "track a shipment" at bounding box center [997, 18] width 211 height 36
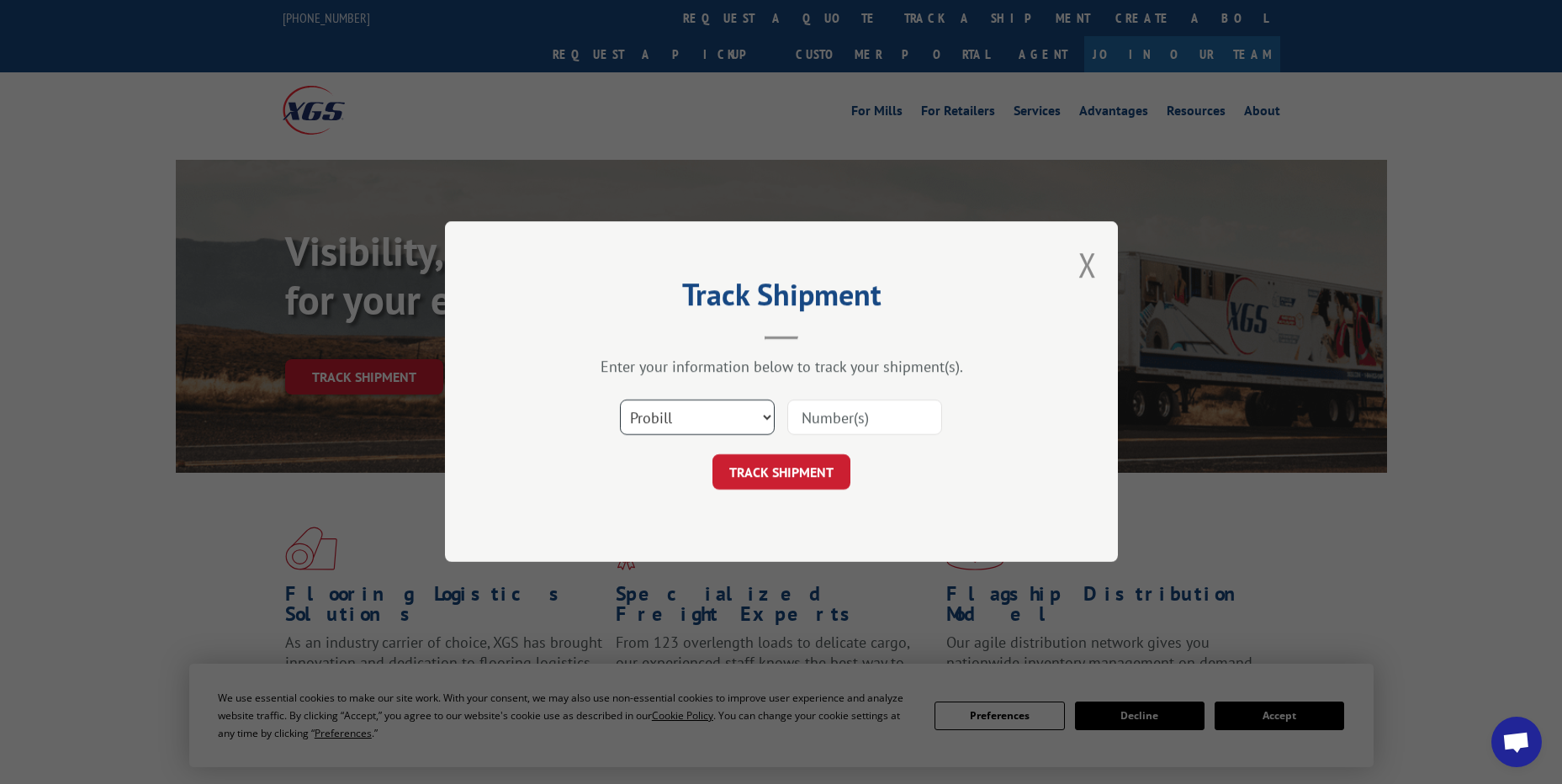
drag, startPoint x: 706, startPoint y: 425, endPoint x: 701, endPoint y: 434, distance: 10.3
click at [706, 424] on select "Select category... Probill BOL PO" at bounding box center [697, 417] width 155 height 35
select select "po"
click at [620, 400] on select "Select category... Probill BOL PO" at bounding box center [697, 417] width 155 height 35
click at [849, 406] on input at bounding box center [865, 417] width 155 height 35
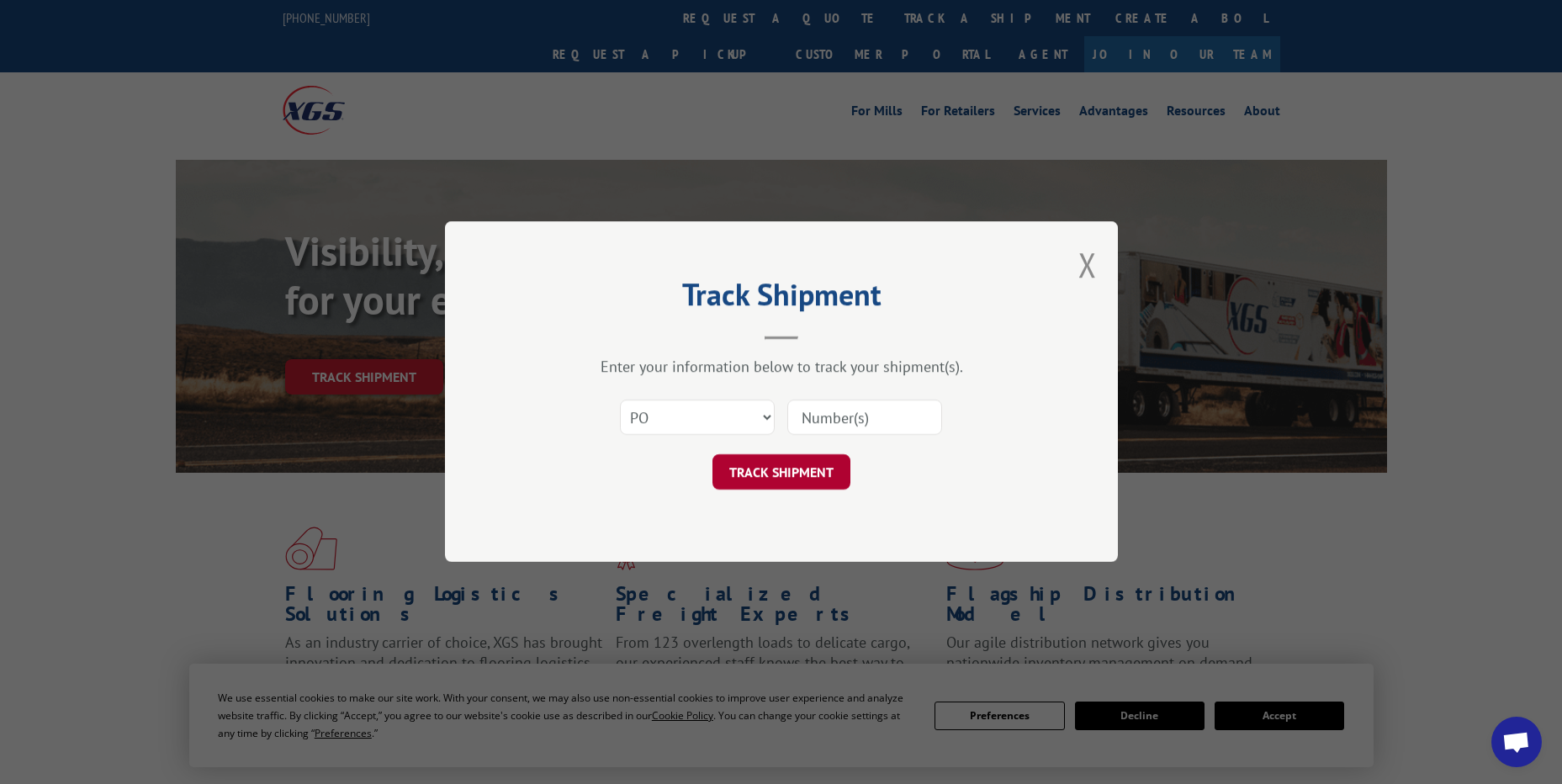
paste input "15530752"
type input "15530752"
click at [815, 463] on button "TRACK SHIPMENT" at bounding box center [781, 472] width 138 height 35
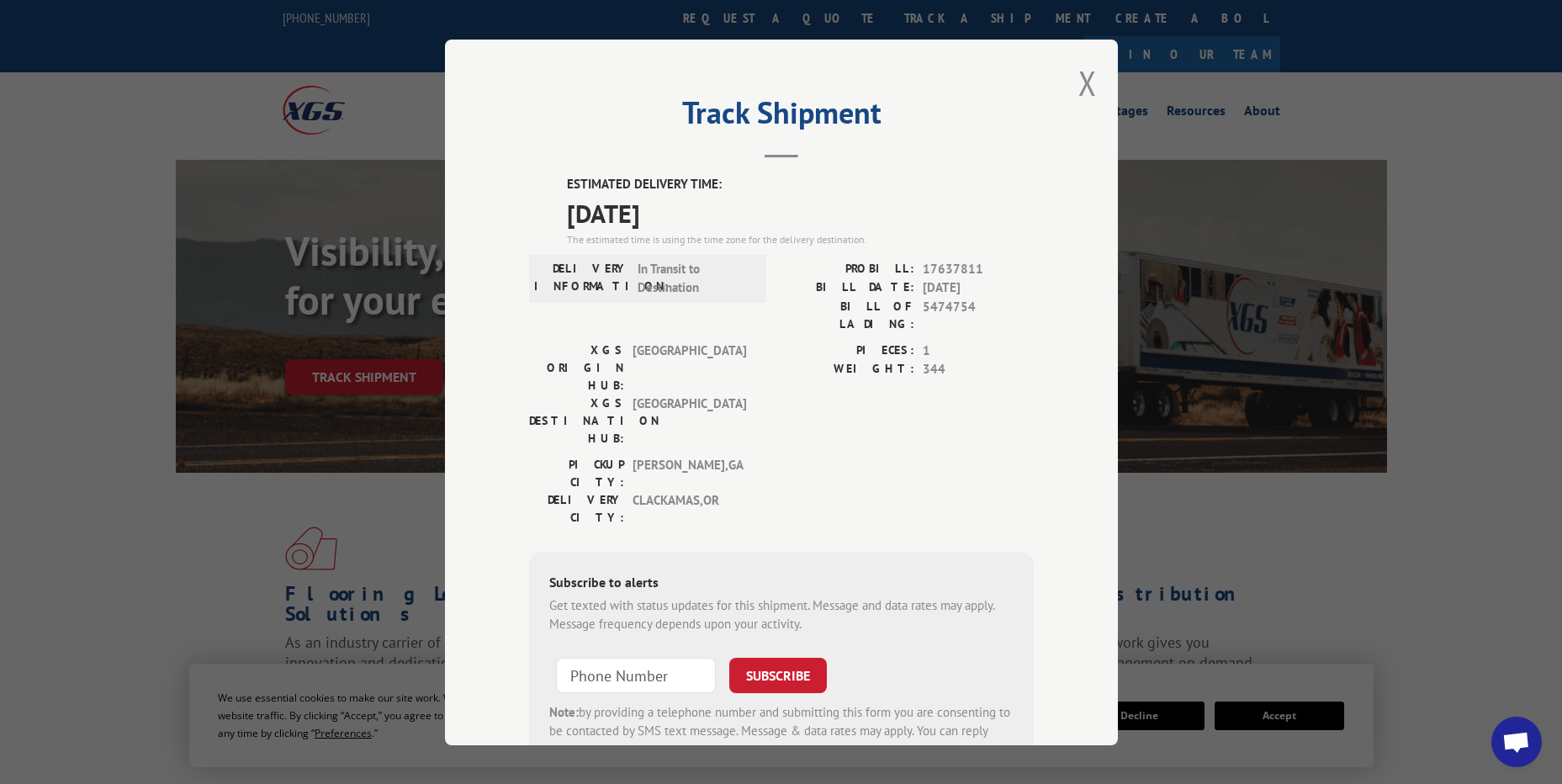
drag, startPoint x: 1089, startPoint y: 95, endPoint x: 974, endPoint y: 78, distance: 116.2
click at [1087, 95] on button "Close modal" at bounding box center [1087, 83] width 19 height 45
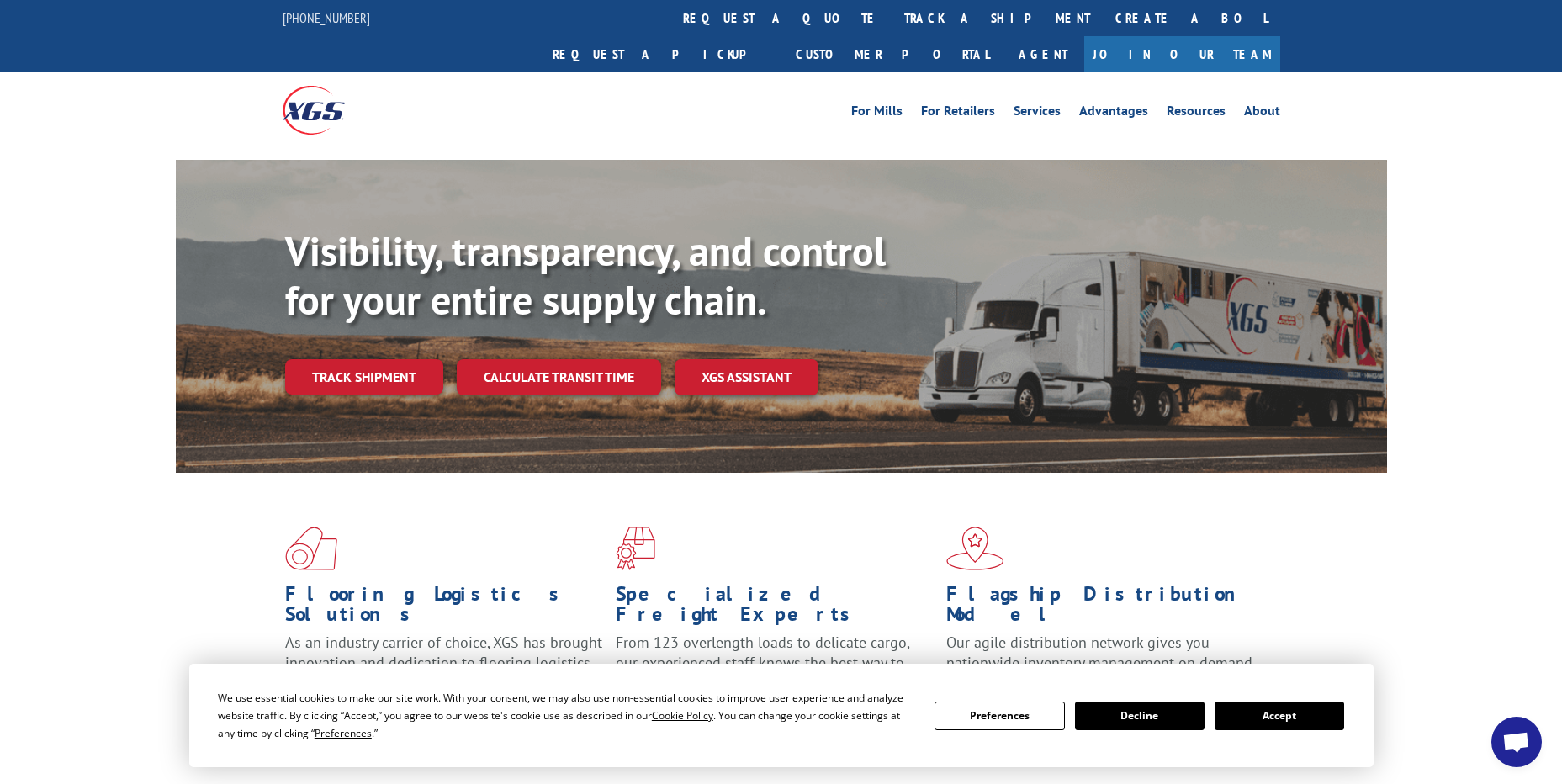
click at [892, 32] on link "track a shipment" at bounding box center [997, 18] width 211 height 36
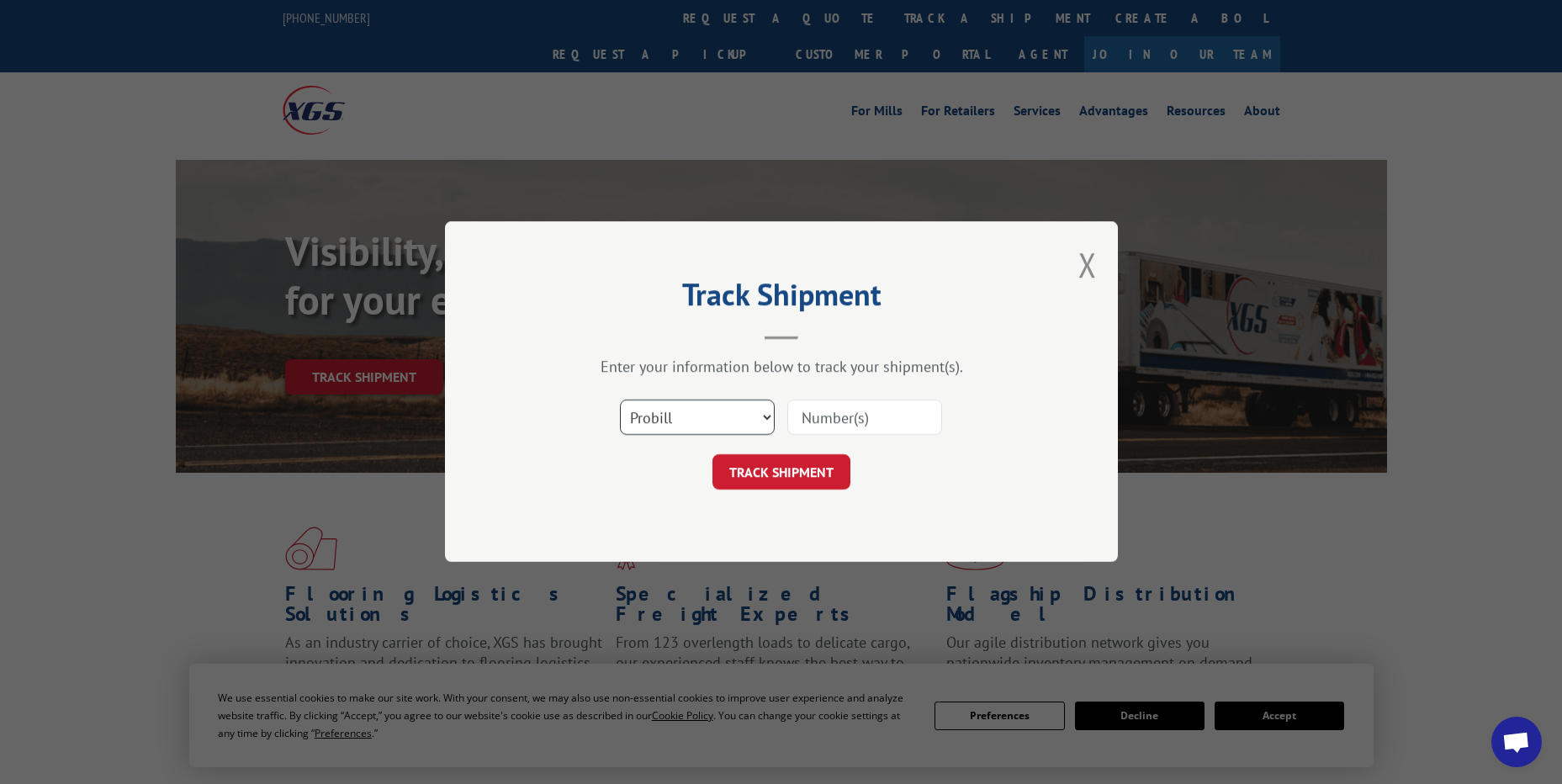
drag, startPoint x: 694, startPoint y: 422, endPoint x: 692, endPoint y: 436, distance: 14.1
click at [694, 422] on select "Select category... Probill BOL PO" at bounding box center [697, 417] width 155 height 35
select select "po"
click at [620, 400] on select "Select category... Probill BOL PO" at bounding box center [697, 417] width 155 height 35
click at [820, 418] on input at bounding box center [865, 417] width 155 height 35
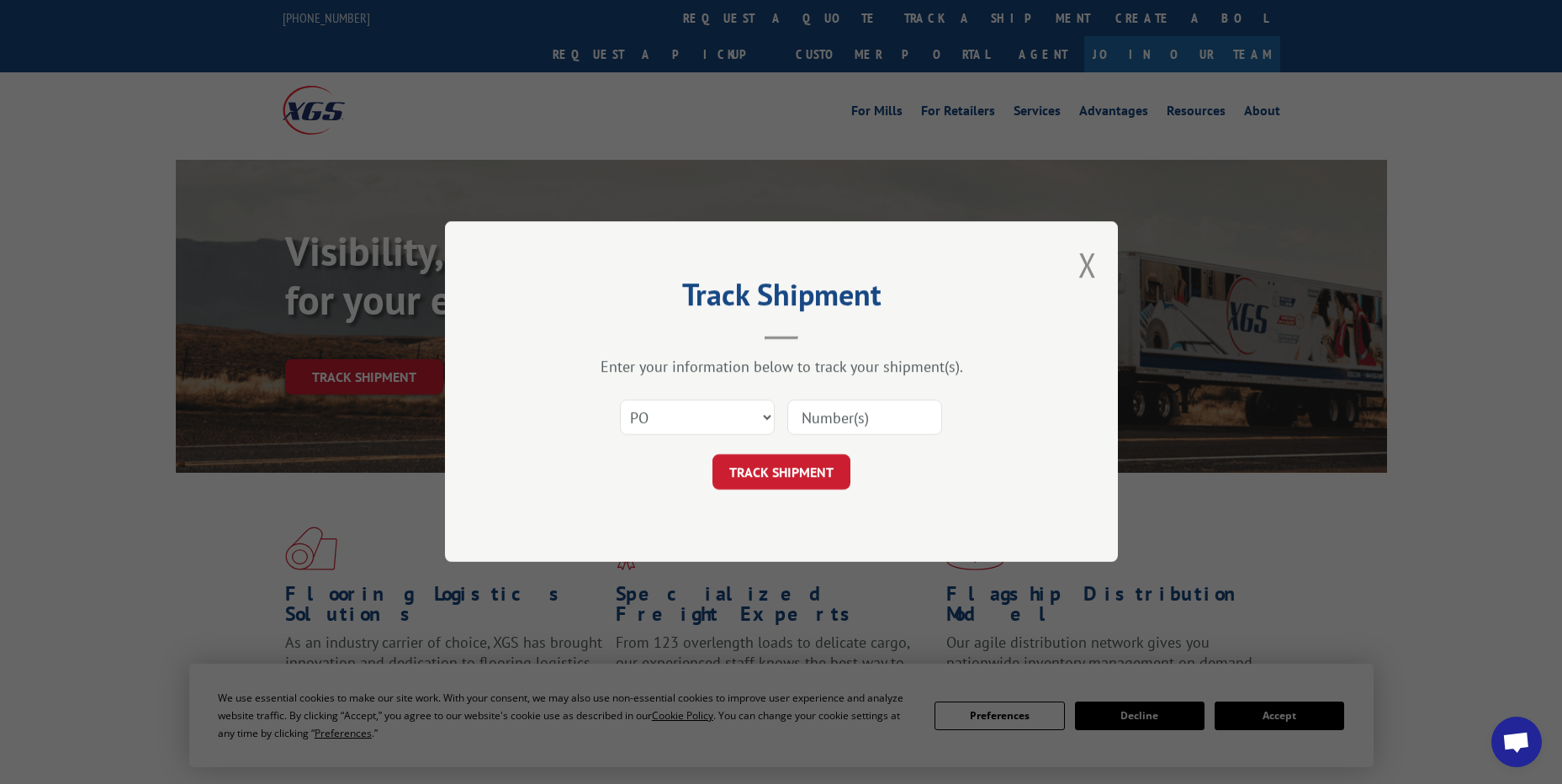
paste input "15530752"
type input "15530752"
click at [790, 463] on button "TRACK SHIPMENT" at bounding box center [781, 472] width 138 height 35
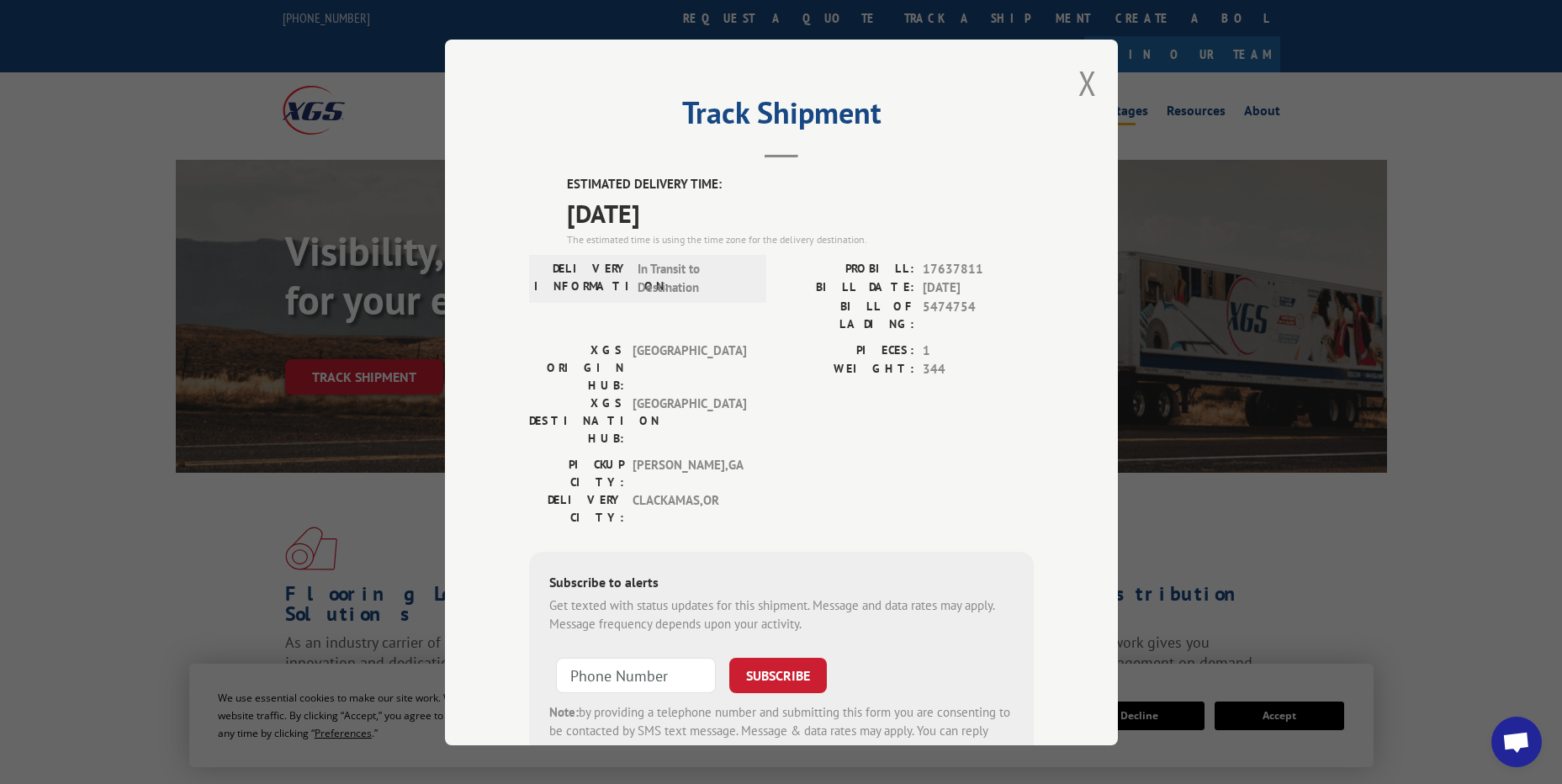
click at [1078, 78] on button "Close modal" at bounding box center [1087, 83] width 19 height 45
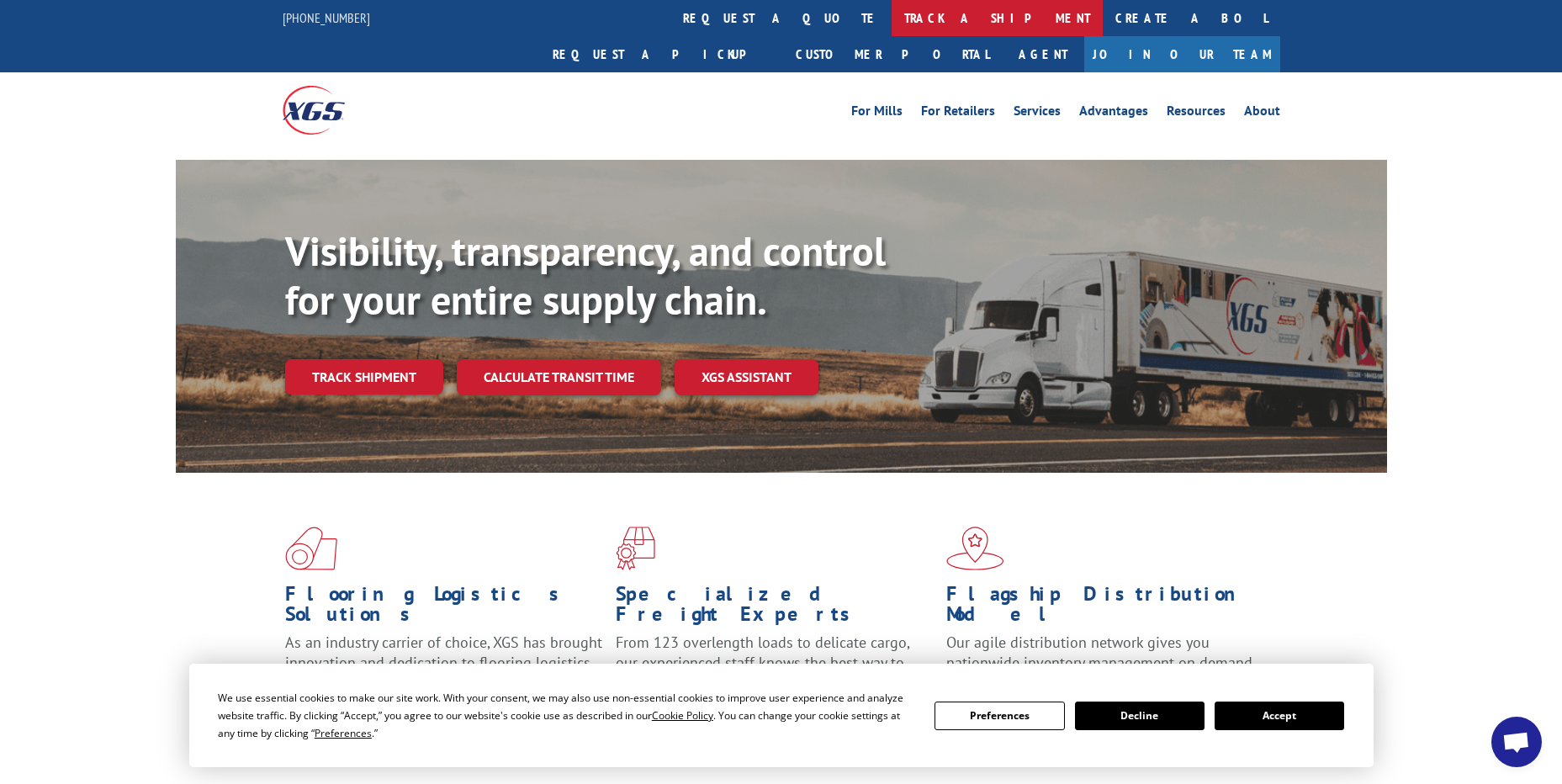
drag, startPoint x: 765, startPoint y: 17, endPoint x: 748, endPoint y: 31, distance: 22.0
click at [892, 18] on link "track a shipment" at bounding box center [997, 18] width 211 height 36
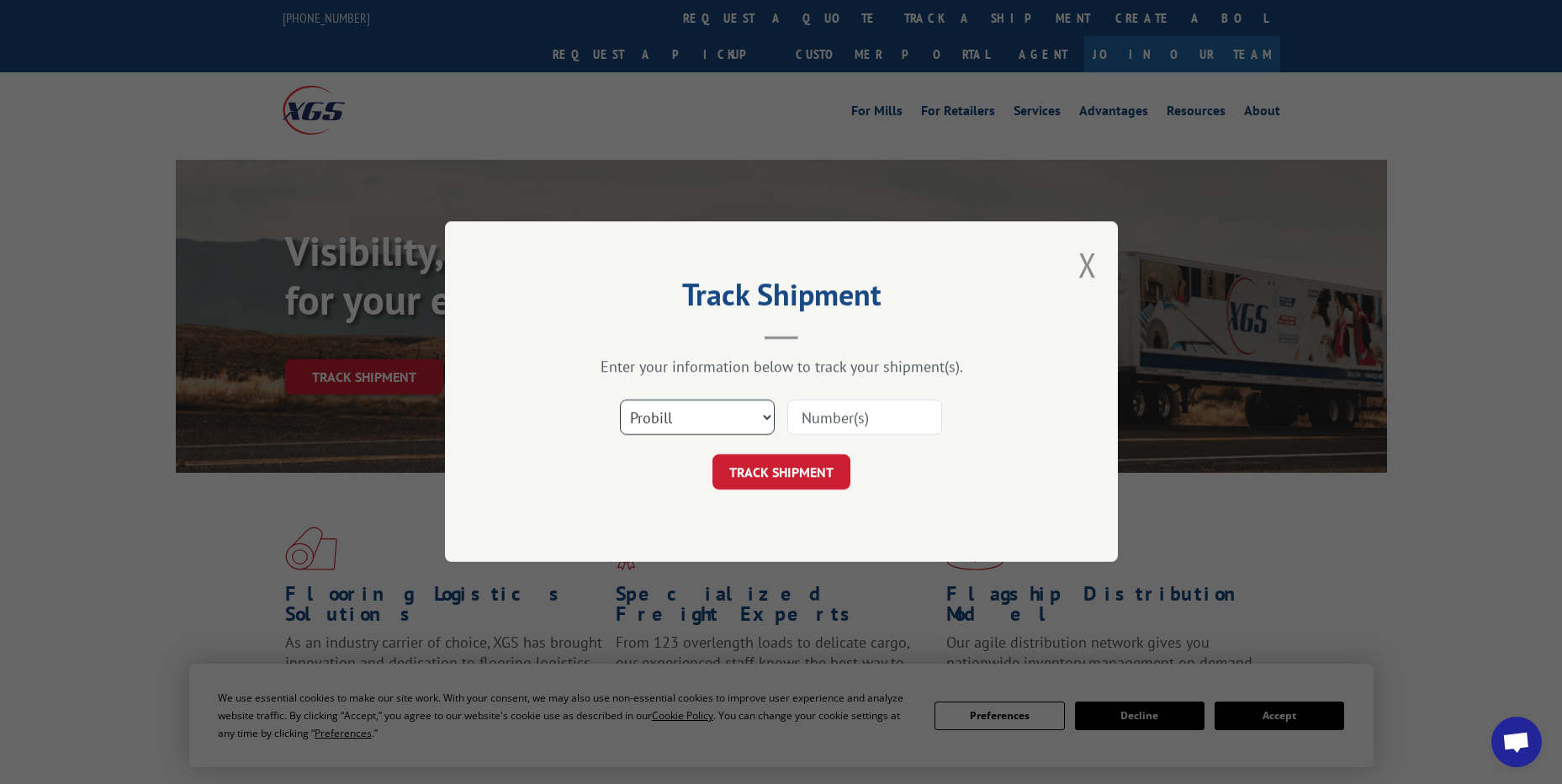
drag, startPoint x: 715, startPoint y: 410, endPoint x: 710, endPoint y: 430, distance: 20.6
click at [715, 412] on select "Select category... Probill BOL PO" at bounding box center [697, 417] width 155 height 35
select select "po"
click at [620, 400] on select "Select category... Probill BOL PO" at bounding box center [697, 417] width 155 height 35
click at [824, 414] on input at bounding box center [865, 417] width 155 height 35
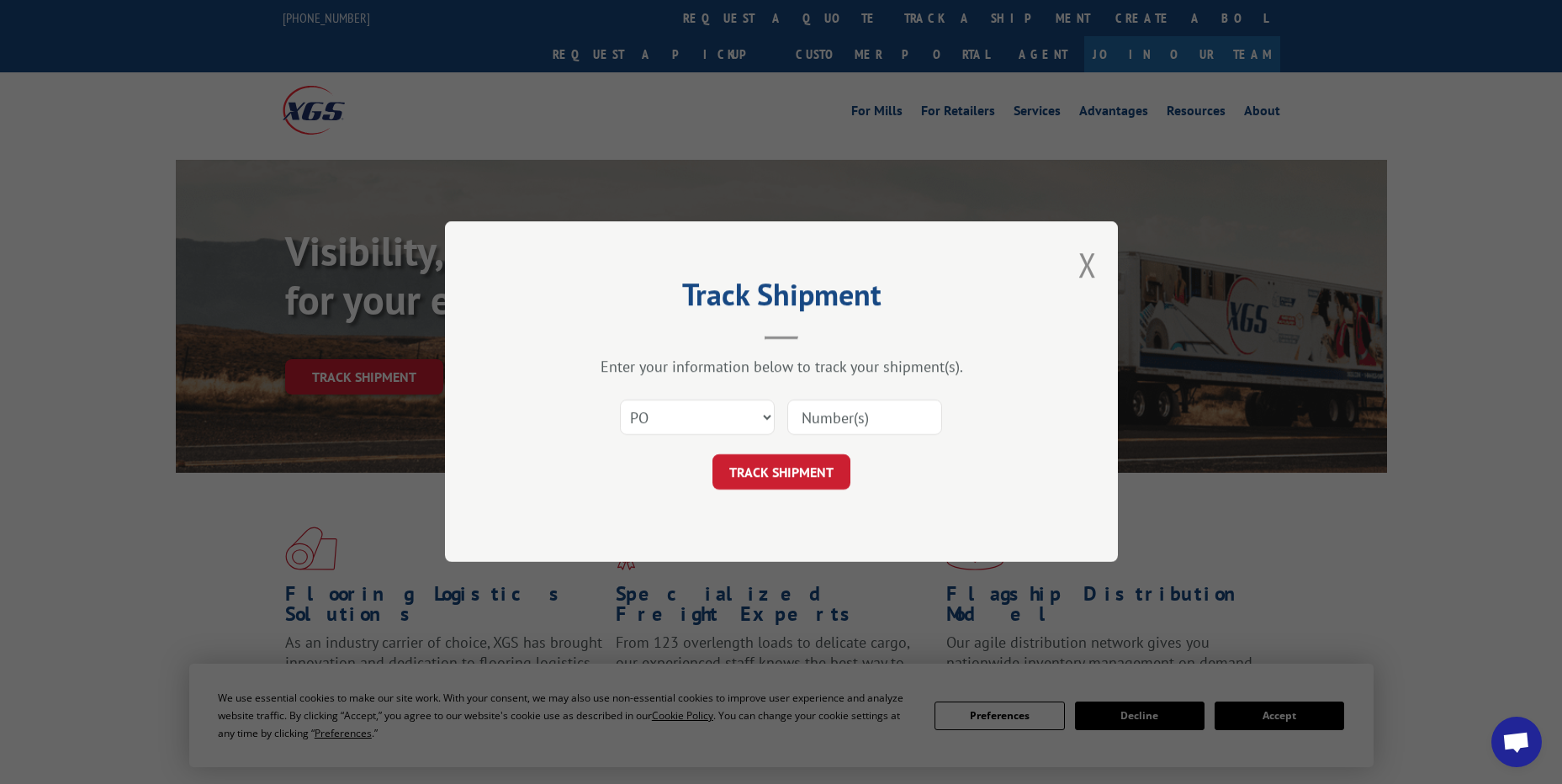
paste input "18541477"
type input "18541477"
click at [819, 481] on button "TRACK SHIPMENT" at bounding box center [781, 472] width 138 height 35
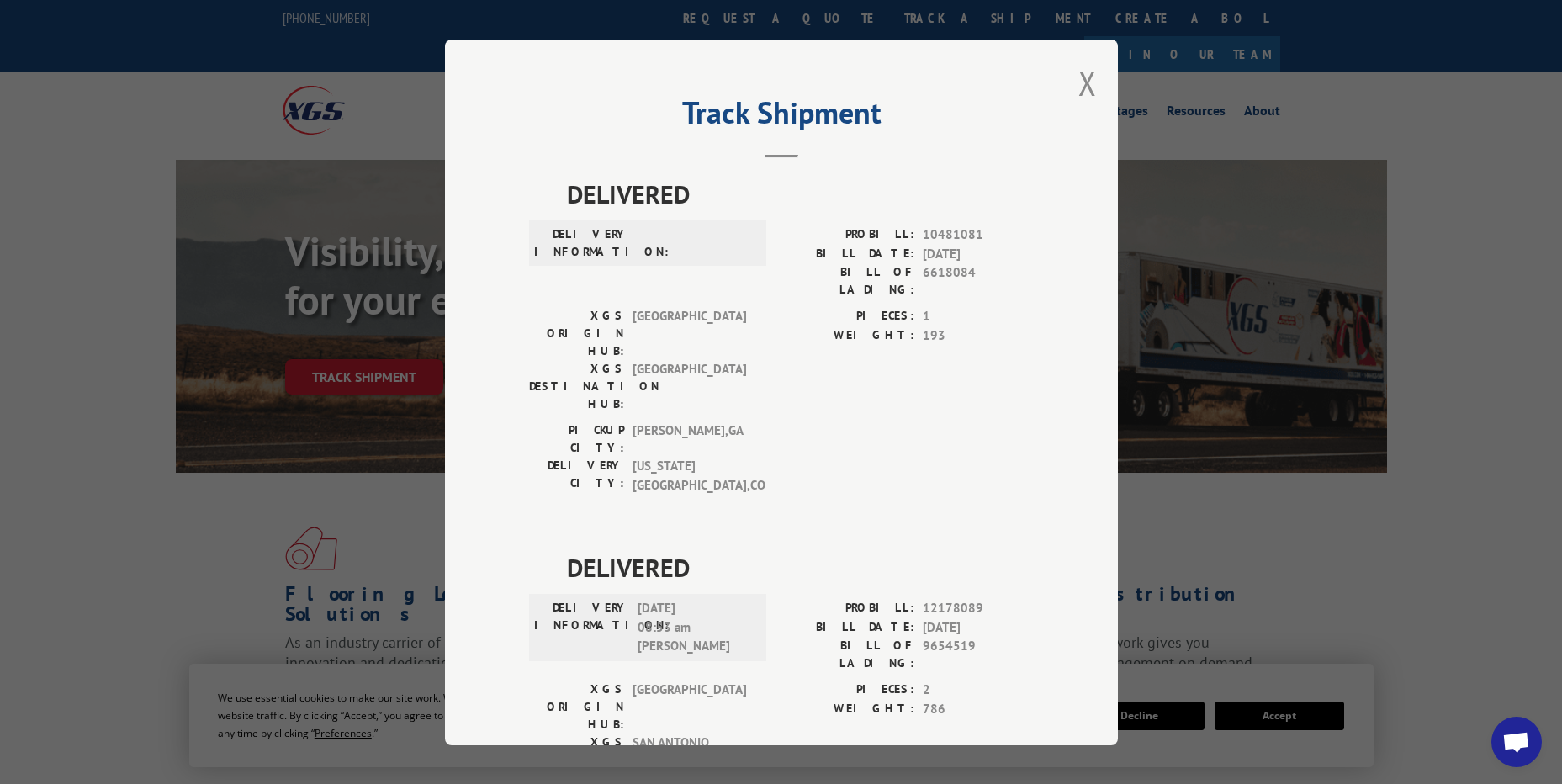
drag, startPoint x: 1088, startPoint y: 89, endPoint x: 1015, endPoint y: 87, distance: 73.0
click at [1088, 89] on button "Close modal" at bounding box center [1087, 83] width 19 height 45
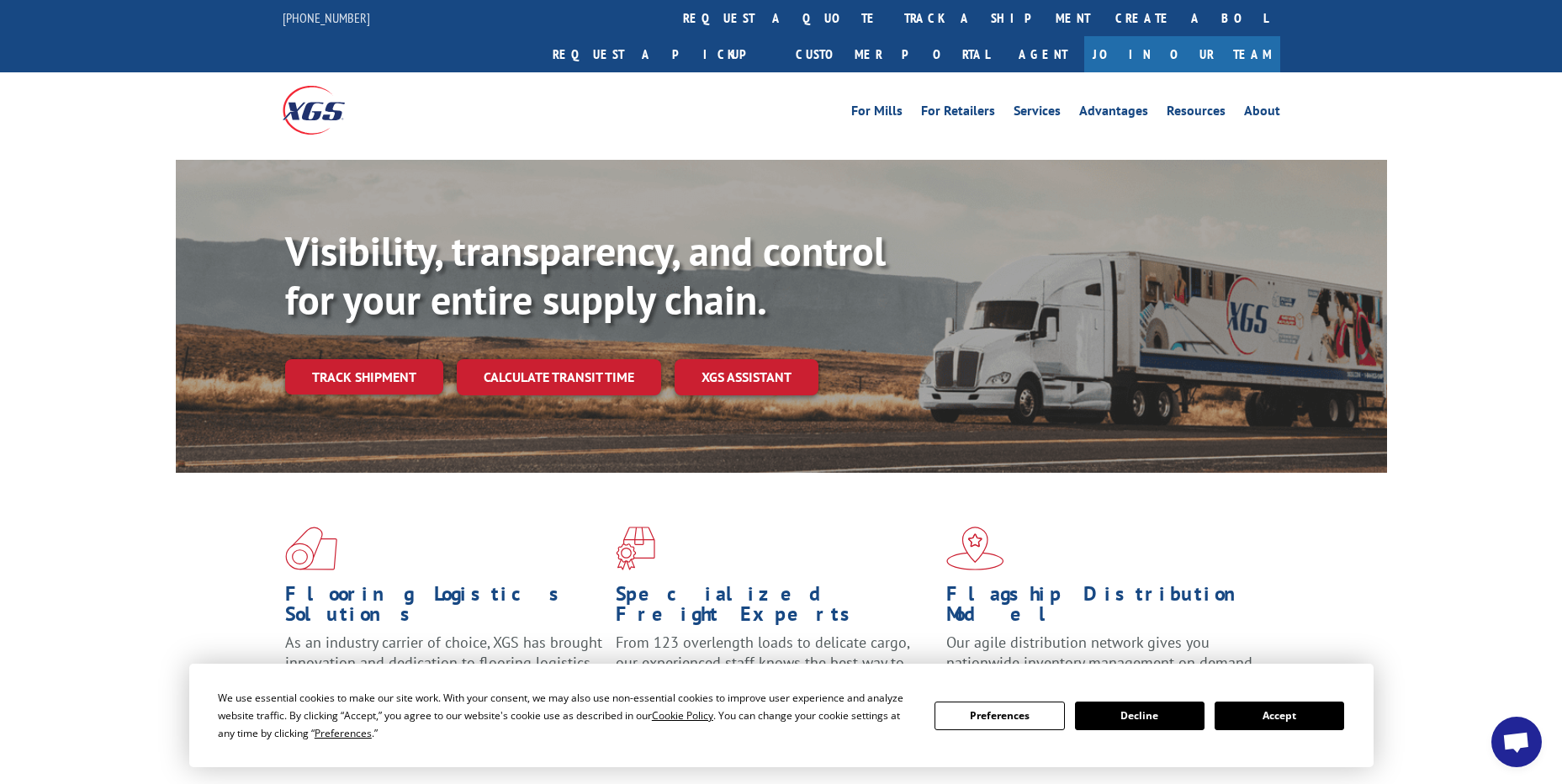
drag, startPoint x: 755, startPoint y: 18, endPoint x: 749, endPoint y: 31, distance: 14.3
click at [892, 18] on link "track a shipment" at bounding box center [997, 18] width 211 height 36
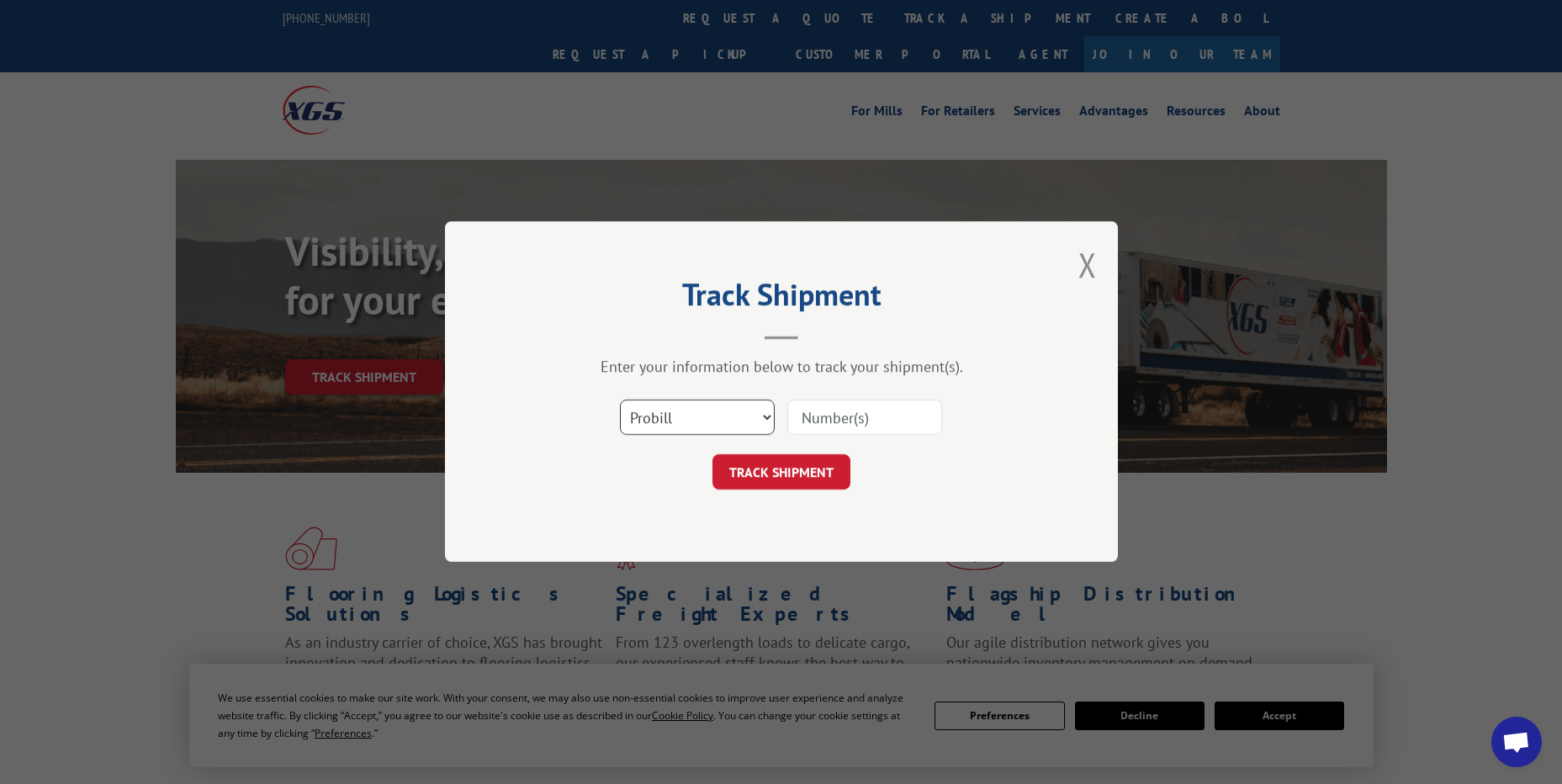
click at [712, 417] on select "Select category... Probill BOL PO" at bounding box center [697, 417] width 155 height 35
select select "po"
click at [620, 400] on select "Select category... Probill BOL PO" at bounding box center [697, 417] width 155 height 35
click at [825, 425] on input at bounding box center [865, 417] width 155 height 35
paste input "18541480"
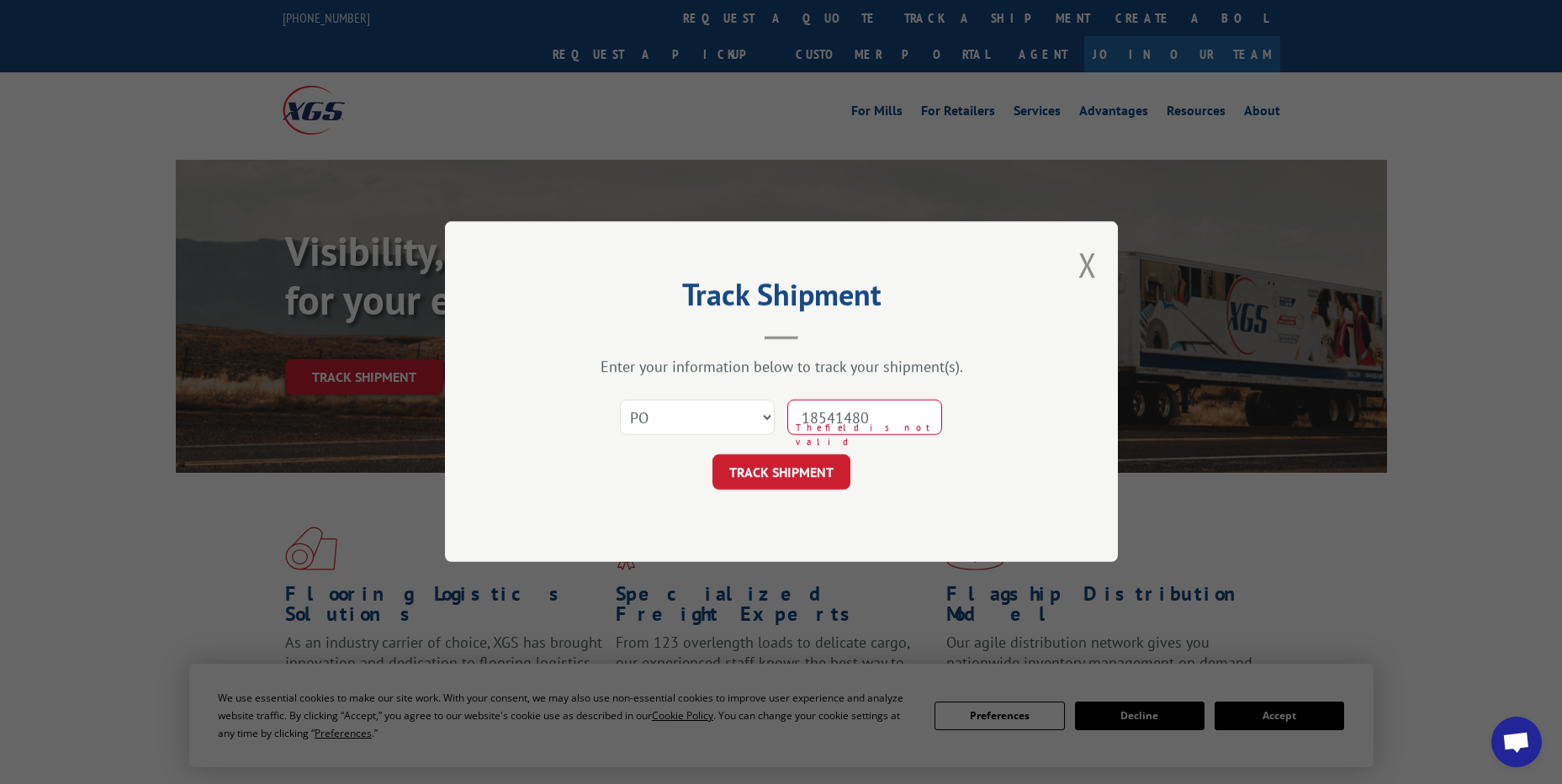
click at [804, 499] on div "Track Shipment Enter your information below to track your shipment(s). Select c…" at bounding box center [781, 391] width 673 height 341
click at [822, 432] on input "18541480" at bounding box center [865, 417] width 155 height 35
type input "18541480"
click at [813, 465] on button "TRACK SHIPMENT" at bounding box center [781, 472] width 138 height 35
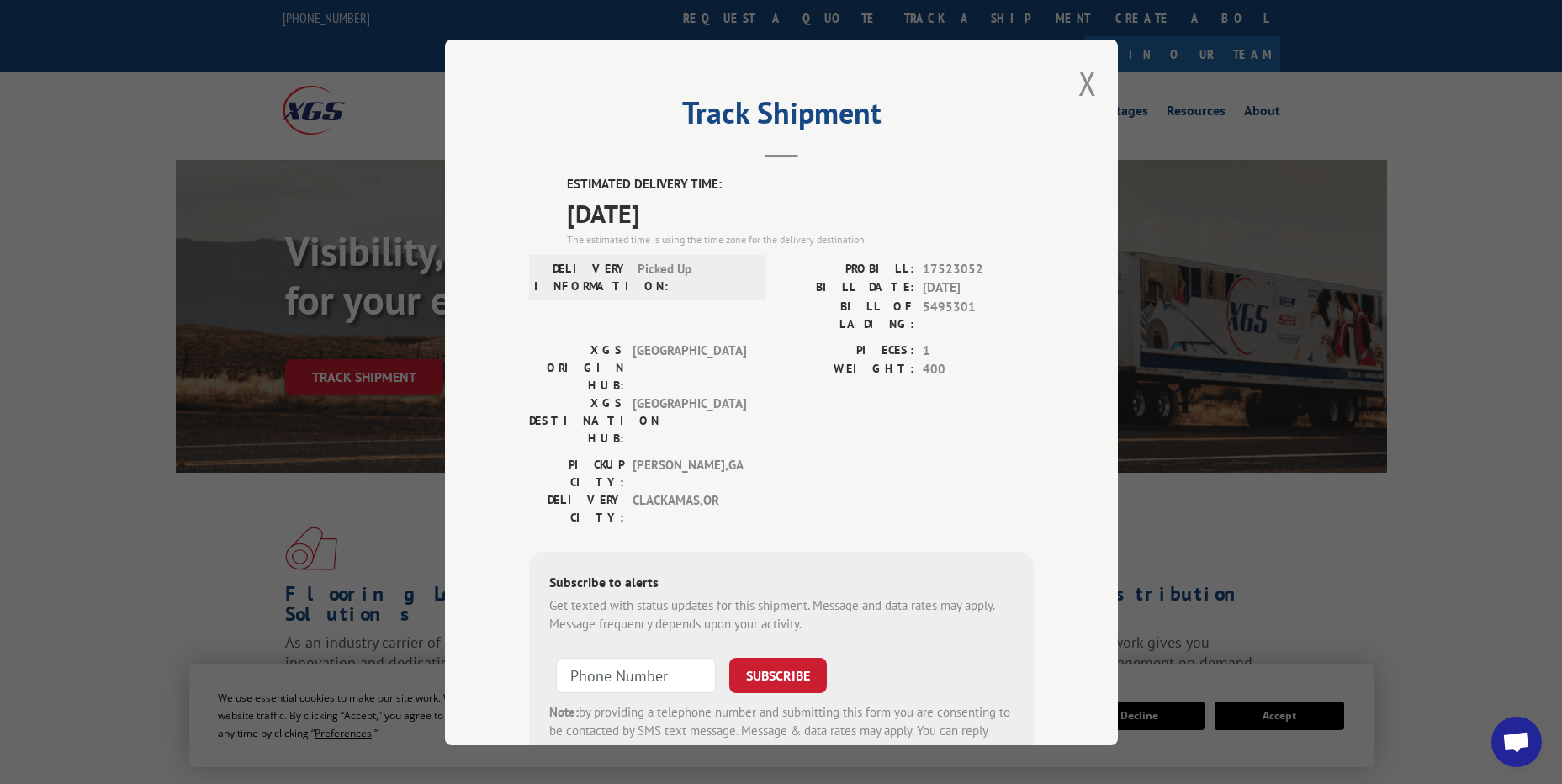
click at [1083, 94] on button "Close modal" at bounding box center [1087, 83] width 19 height 45
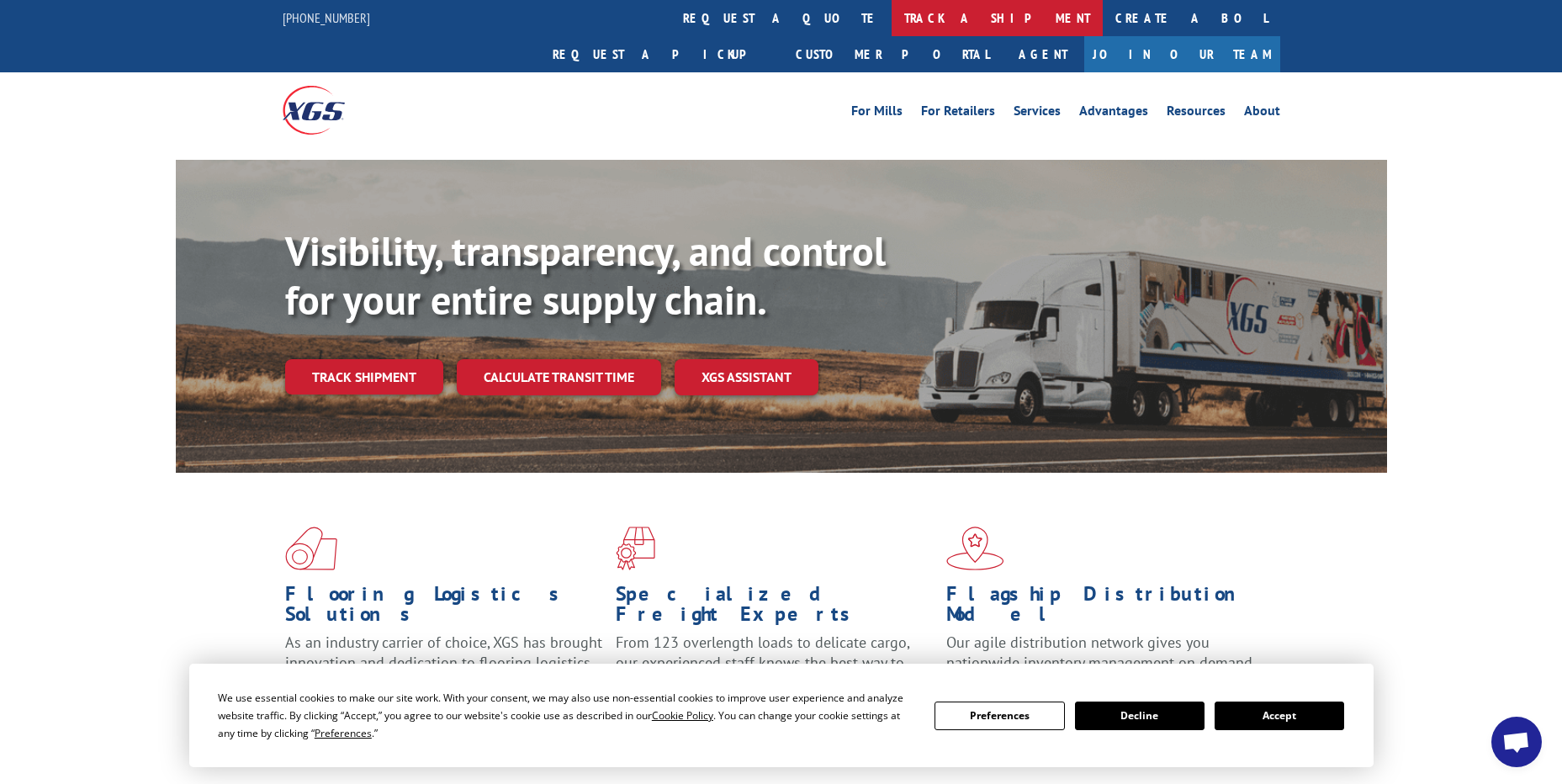
click at [892, 20] on link "track a shipment" at bounding box center [997, 18] width 211 height 36
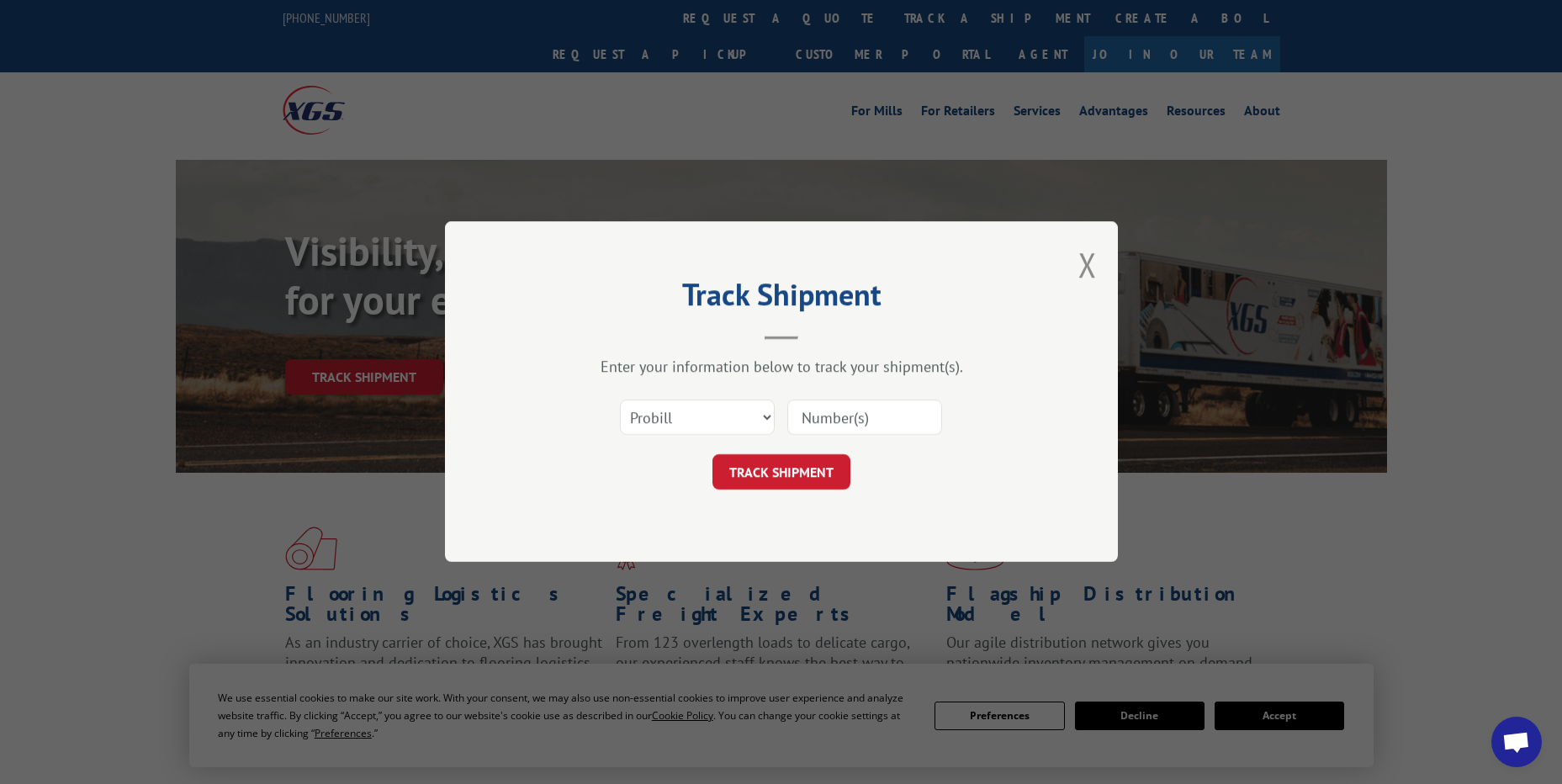
click at [701, 441] on div "Select category... Probill BOL PO" at bounding box center [781, 418] width 504 height 56
drag, startPoint x: 705, startPoint y: 420, endPoint x: 698, endPoint y: 437, distance: 18.4
click at [706, 420] on select "Select category... Probill BOL PO" at bounding box center [697, 417] width 155 height 35
select select "po"
click at [620, 400] on select "Select category... Probill BOL PO" at bounding box center [697, 417] width 155 height 35
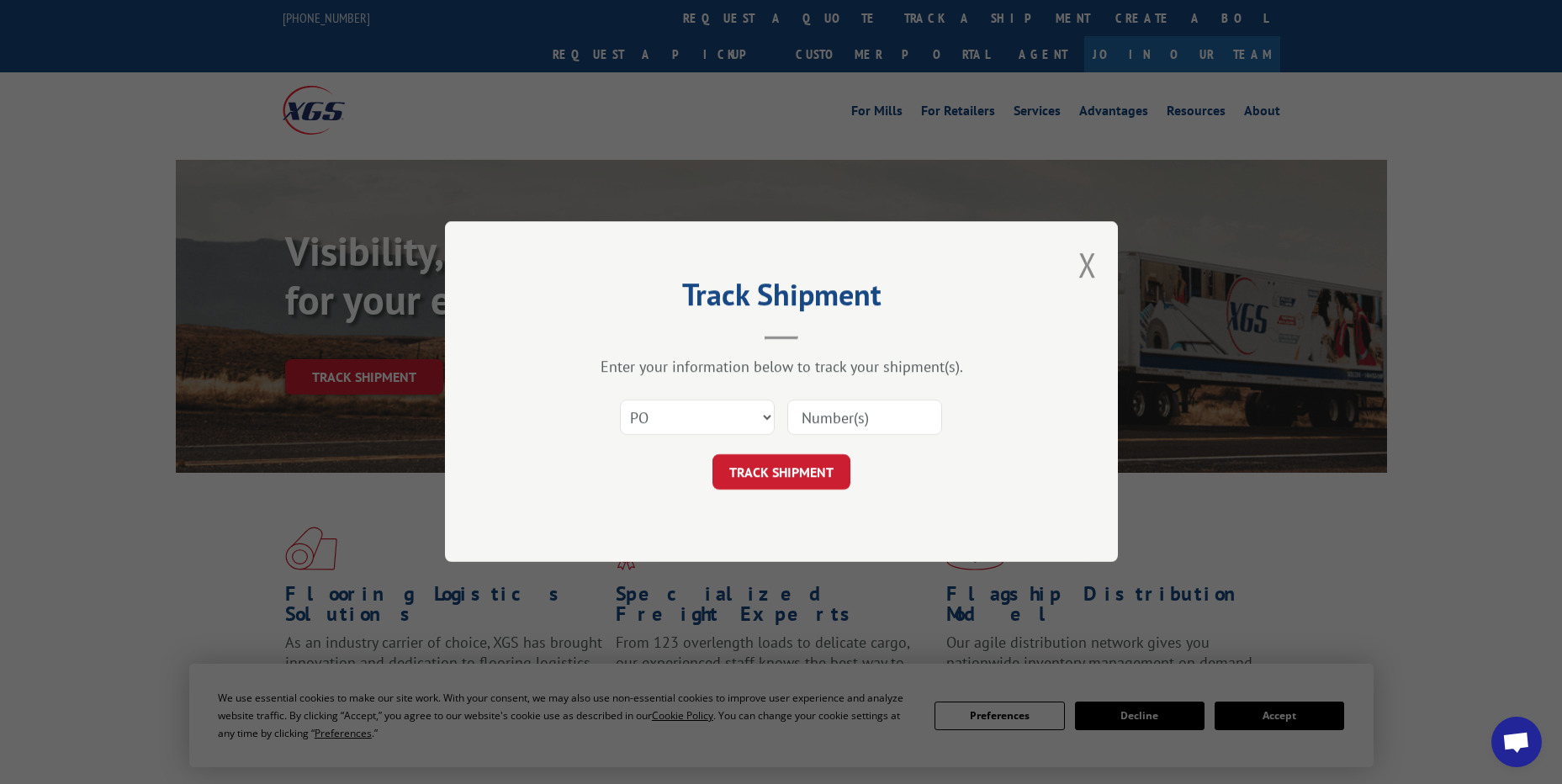
drag, startPoint x: 792, startPoint y: 396, endPoint x: 804, endPoint y: 411, distance: 19.2
click at [792, 400] on div "Select category... Probill BOL PO" at bounding box center [781, 418] width 504 height 56
click at [804, 413] on input at bounding box center [865, 417] width 155 height 35
paste input "09519342"
type input "09519342"
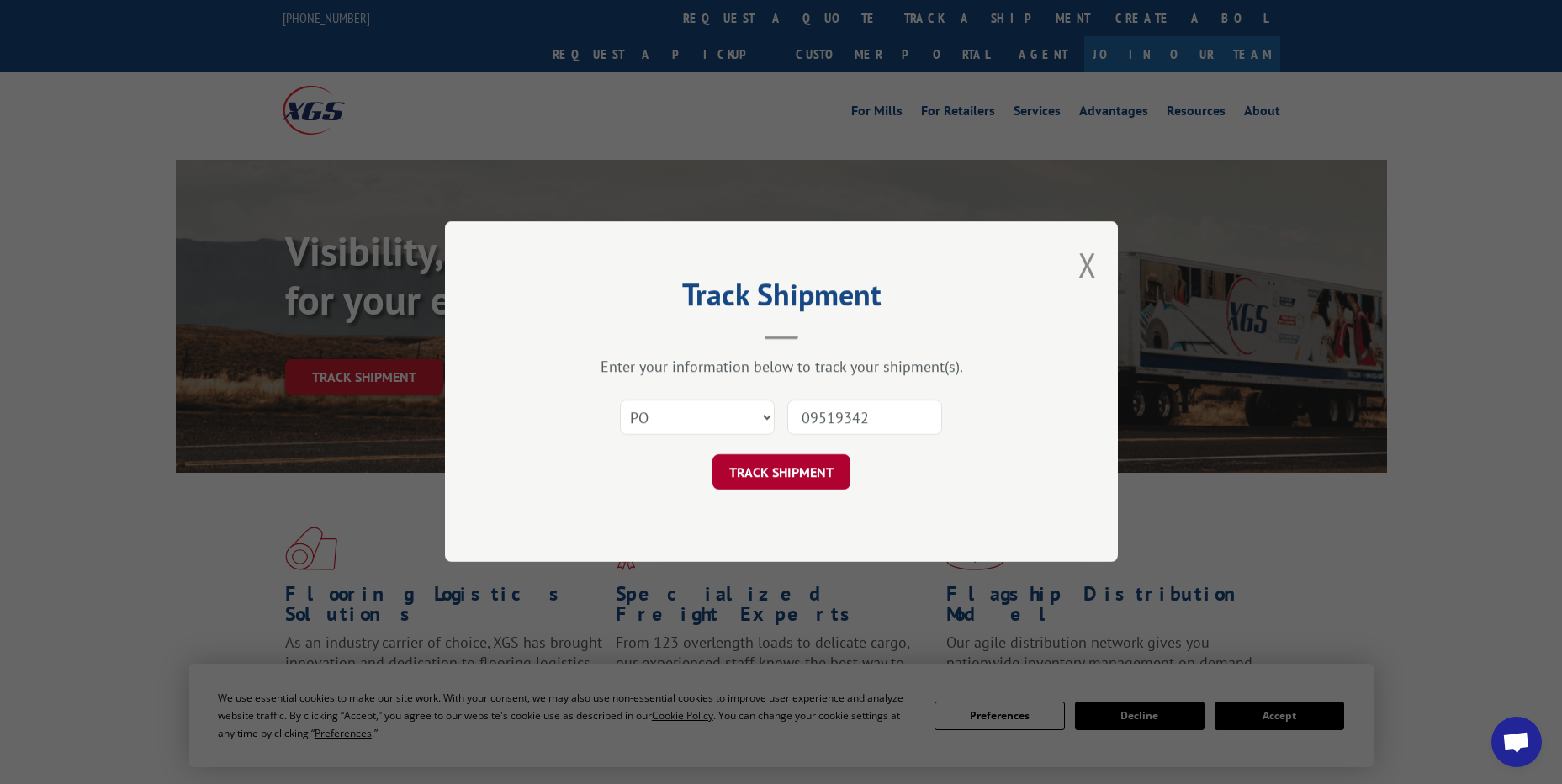
click at [799, 459] on button "TRACK SHIPMENT" at bounding box center [781, 472] width 138 height 35
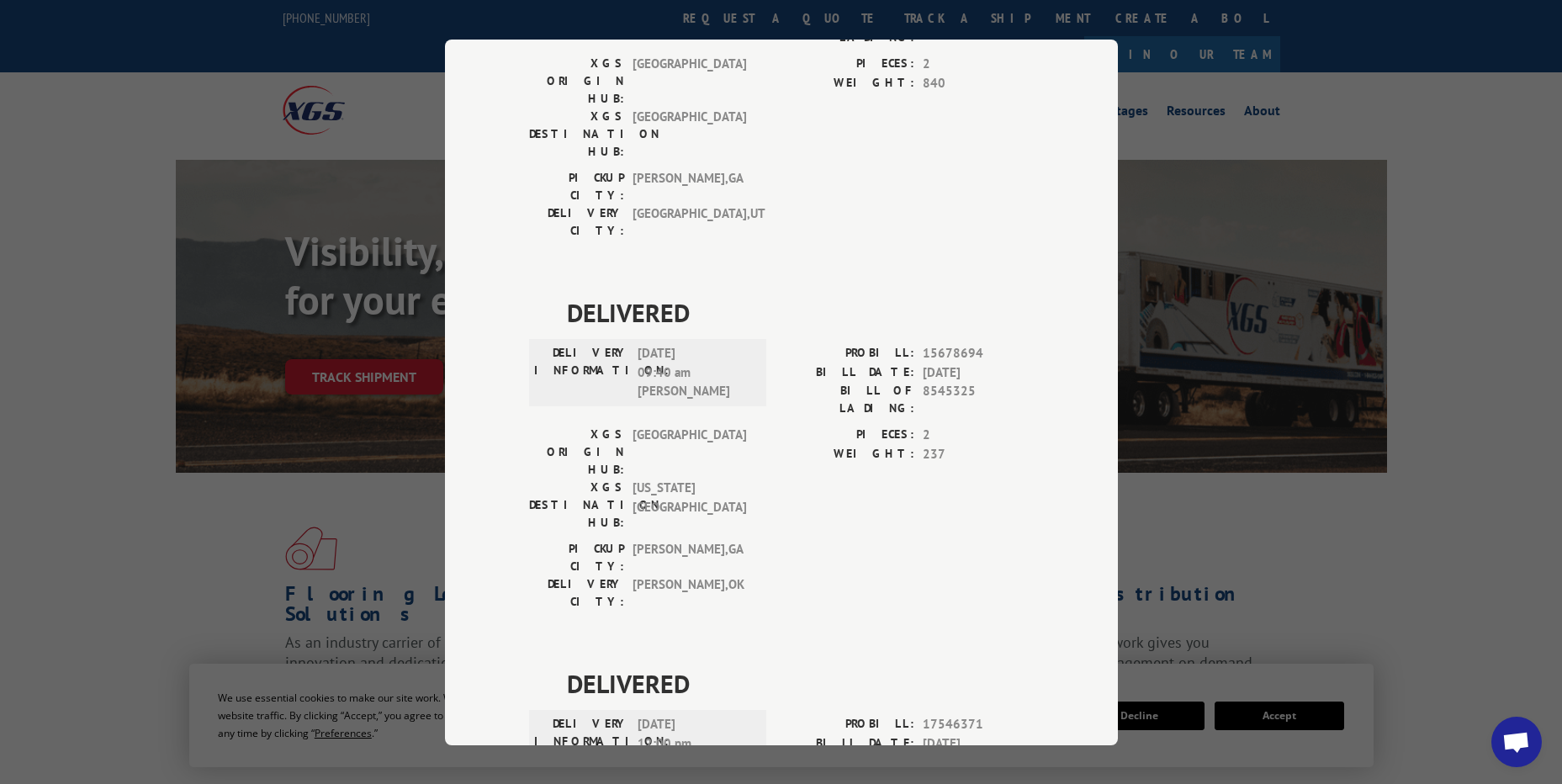
scroll to position [178, 0]
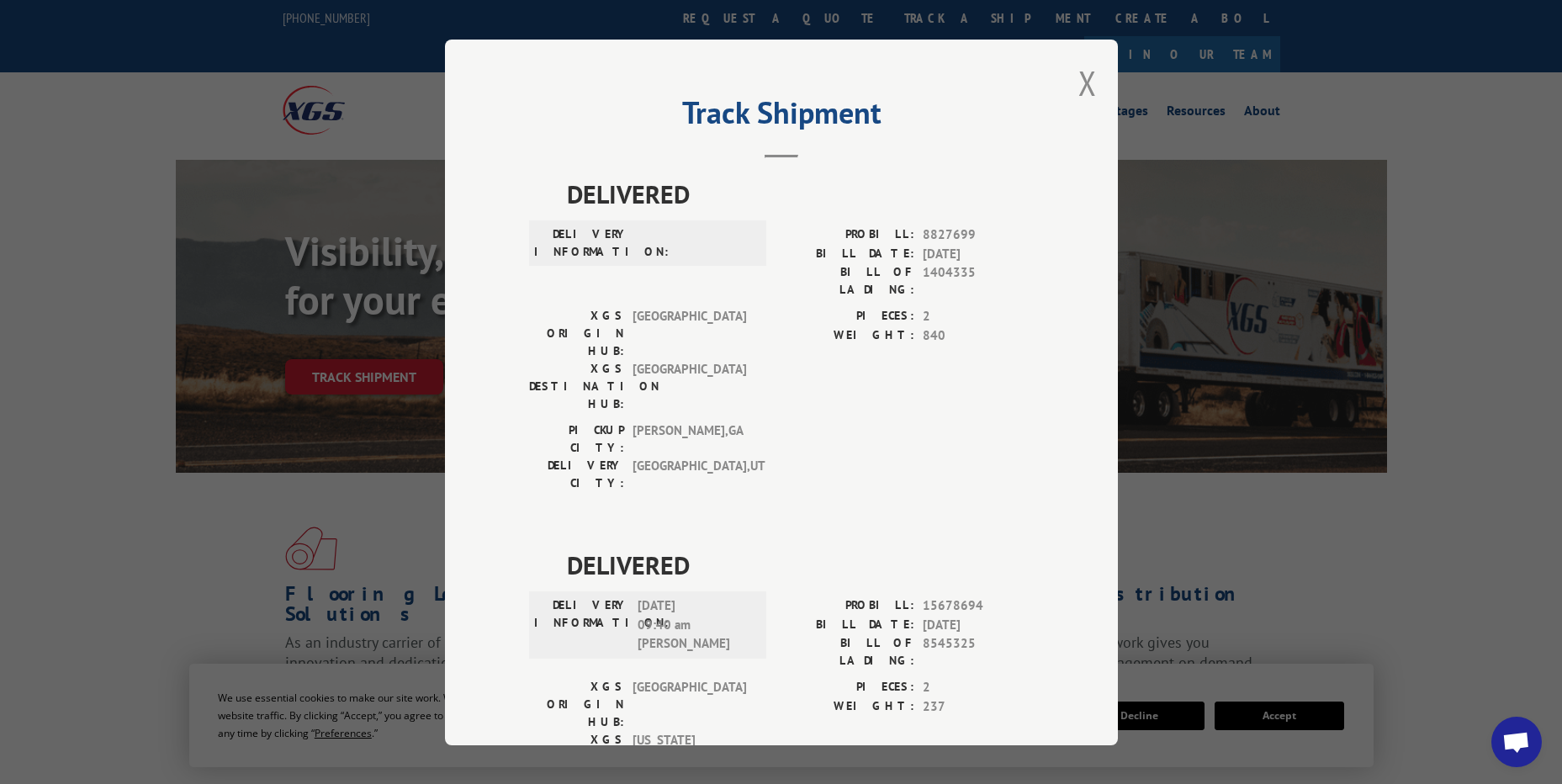
drag, startPoint x: 1086, startPoint y: 94, endPoint x: 943, endPoint y: 67, distance: 145.5
click at [1086, 94] on button "Close modal" at bounding box center [1087, 83] width 19 height 45
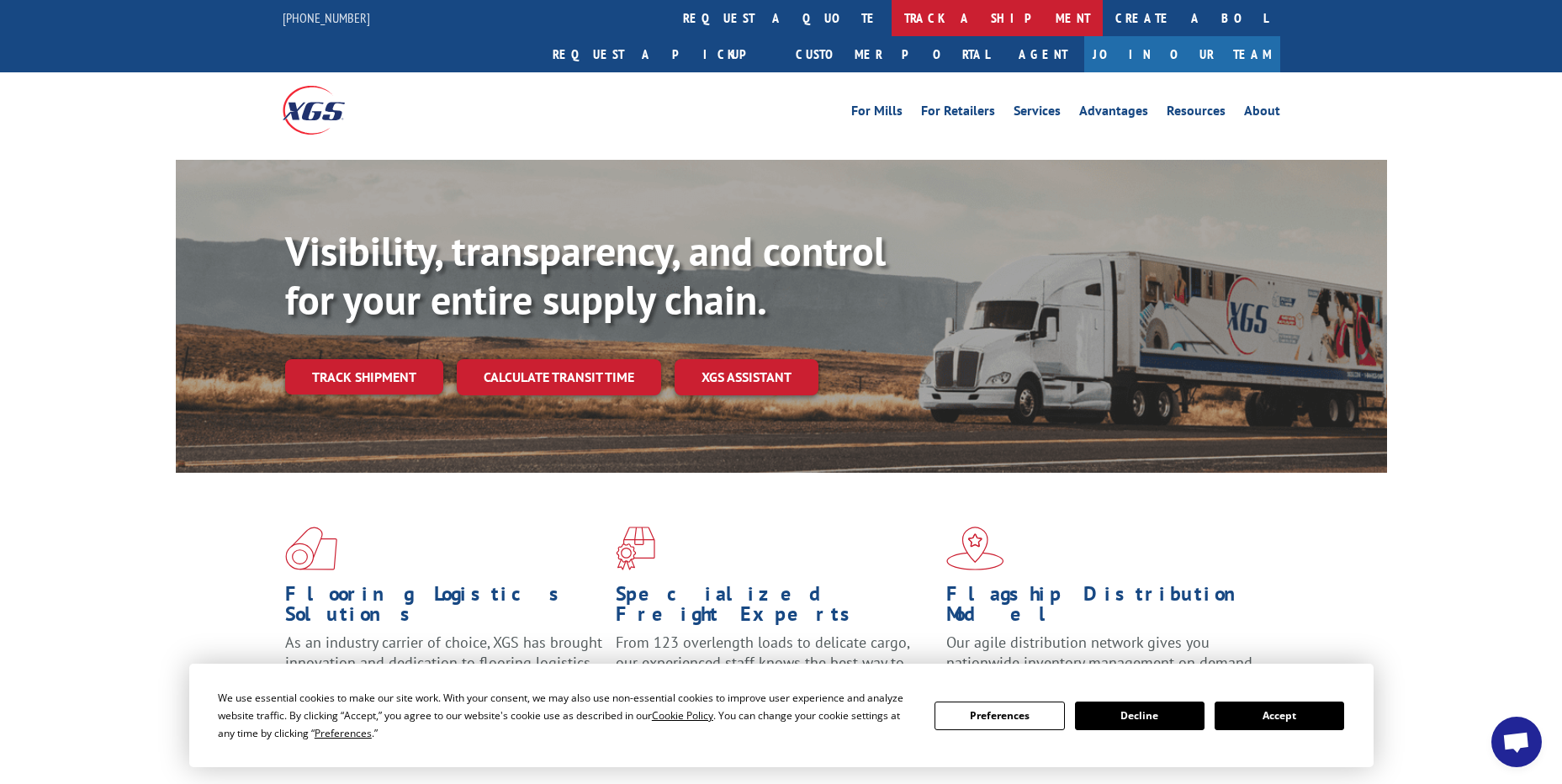
click at [892, 28] on link "track a shipment" at bounding box center [997, 18] width 211 height 36
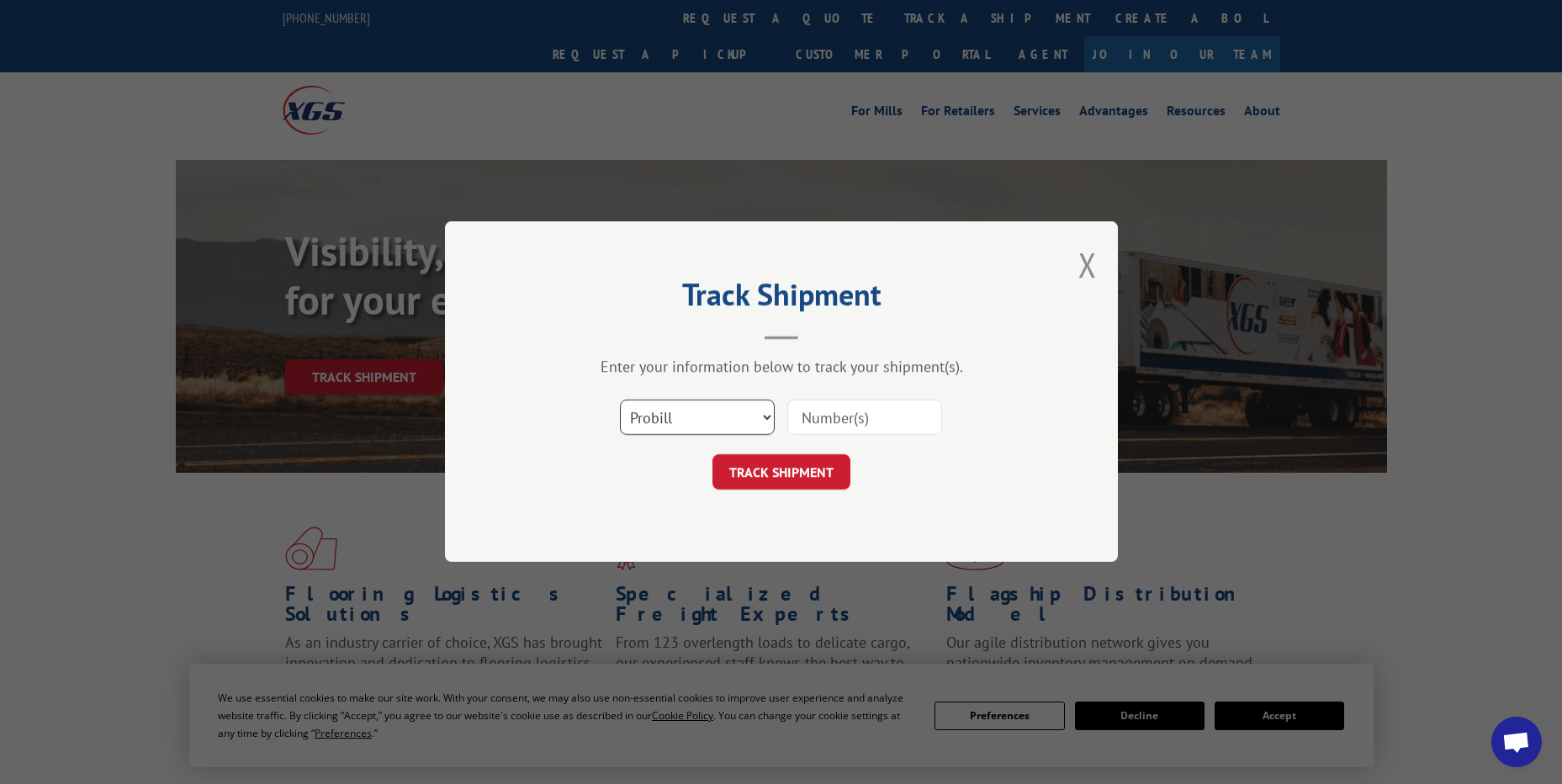
click at [703, 404] on select "Select category... Probill BOL PO" at bounding box center [697, 417] width 155 height 35
select select "po"
click at [620, 400] on select "Select category... Probill BOL PO" at bounding box center [697, 417] width 155 height 35
click at [822, 421] on input at bounding box center [865, 417] width 155 height 35
drag, startPoint x: 822, startPoint y: 421, endPoint x: 810, endPoint y: 414, distance: 13.9
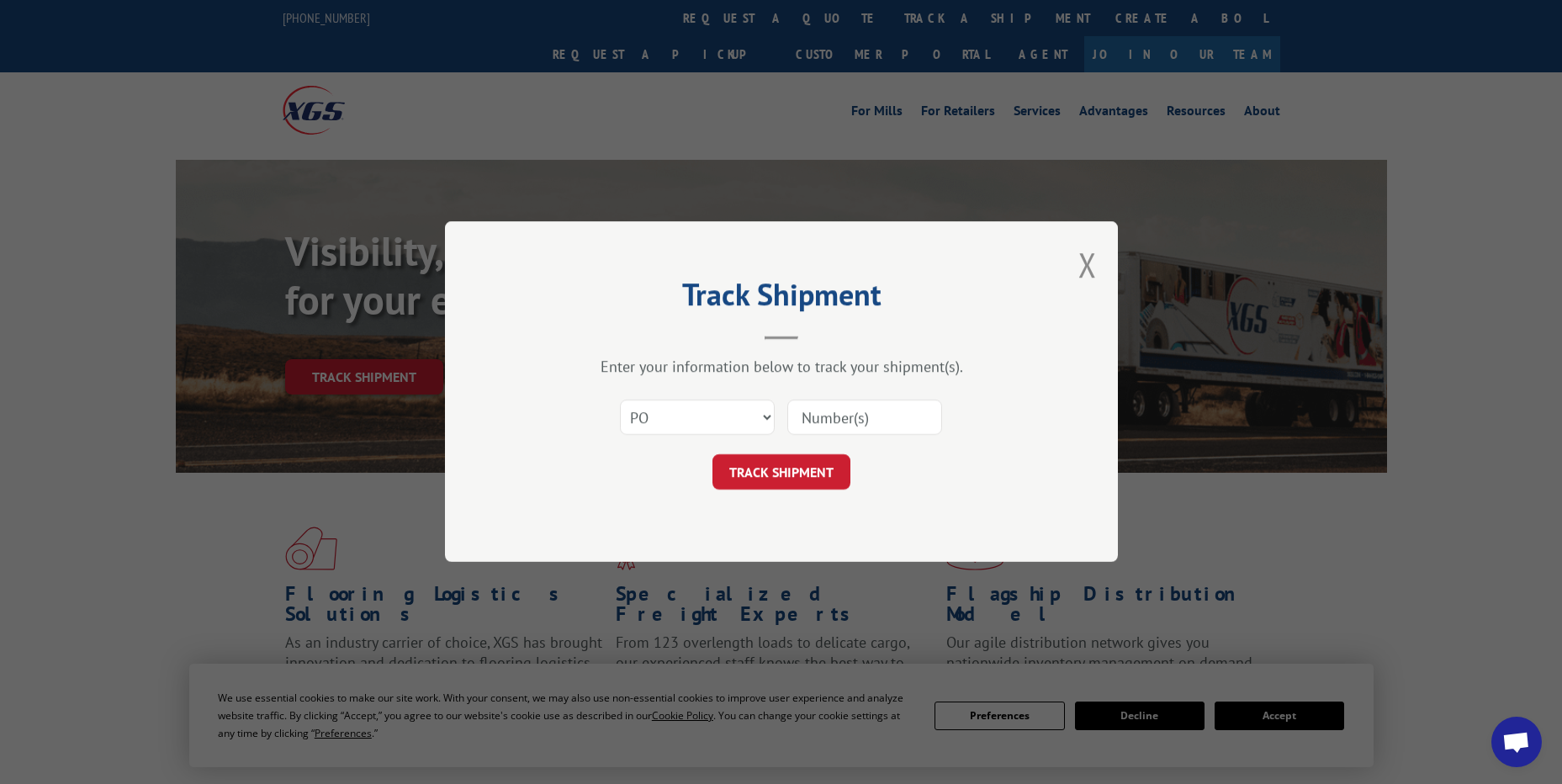
click at [810, 414] on input at bounding box center [865, 417] width 155 height 35
paste input "07527343"
type input "07527343"
click at [819, 469] on button "TRACK SHIPMENT" at bounding box center [781, 472] width 138 height 35
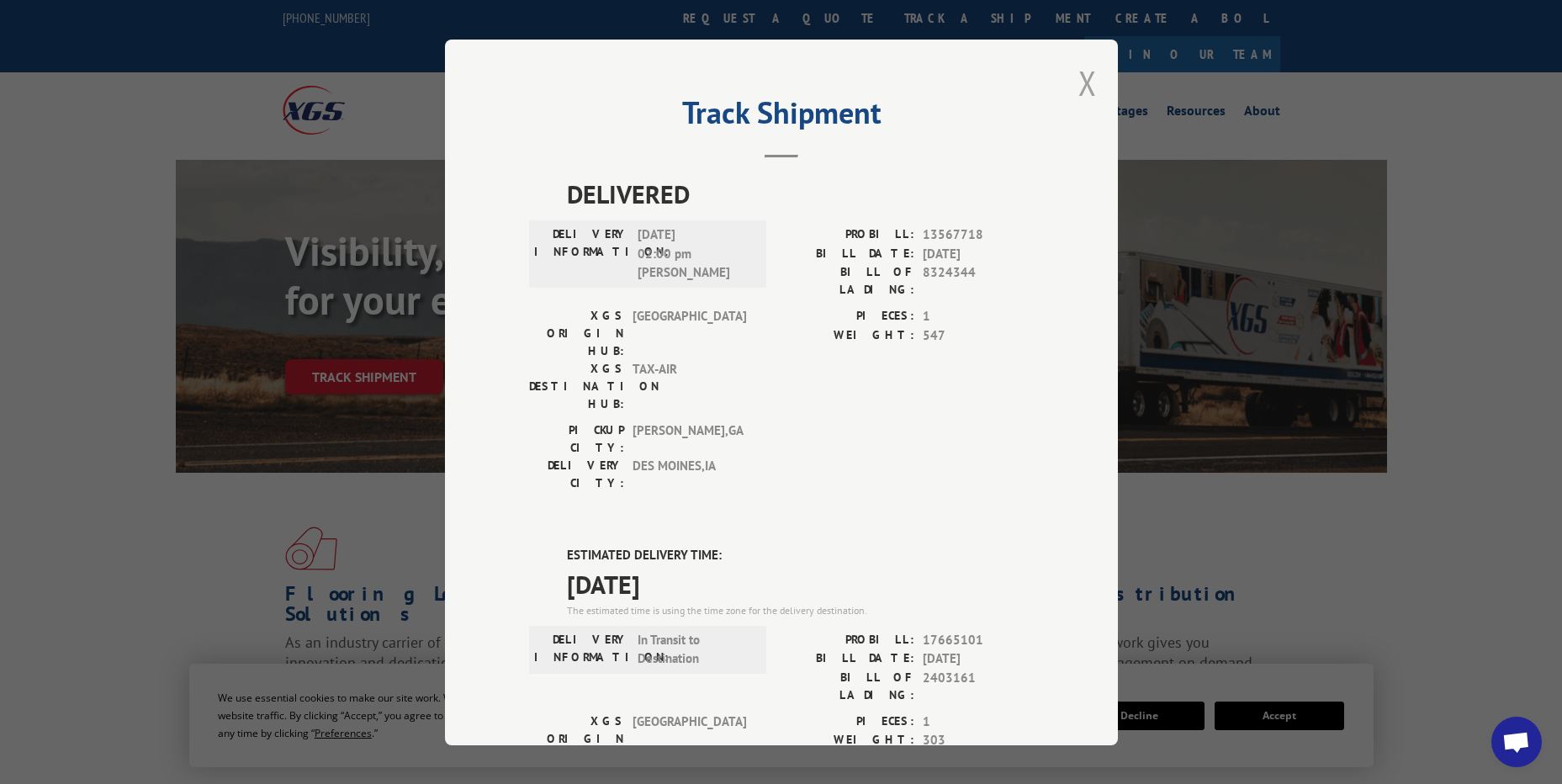
click at [1078, 94] on button "Close modal" at bounding box center [1087, 83] width 19 height 45
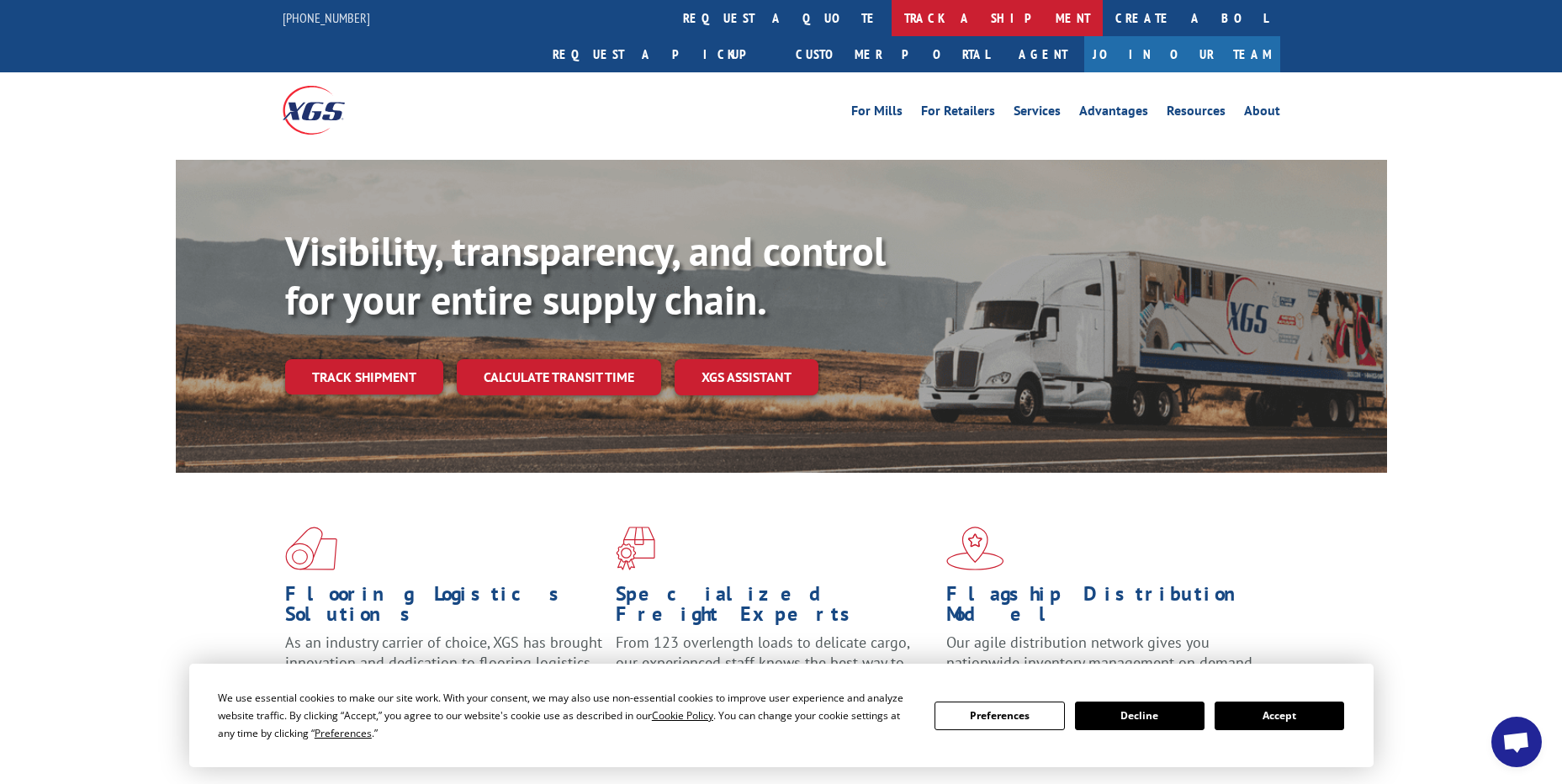
click at [892, 31] on link "track a shipment" at bounding box center [997, 18] width 211 height 36
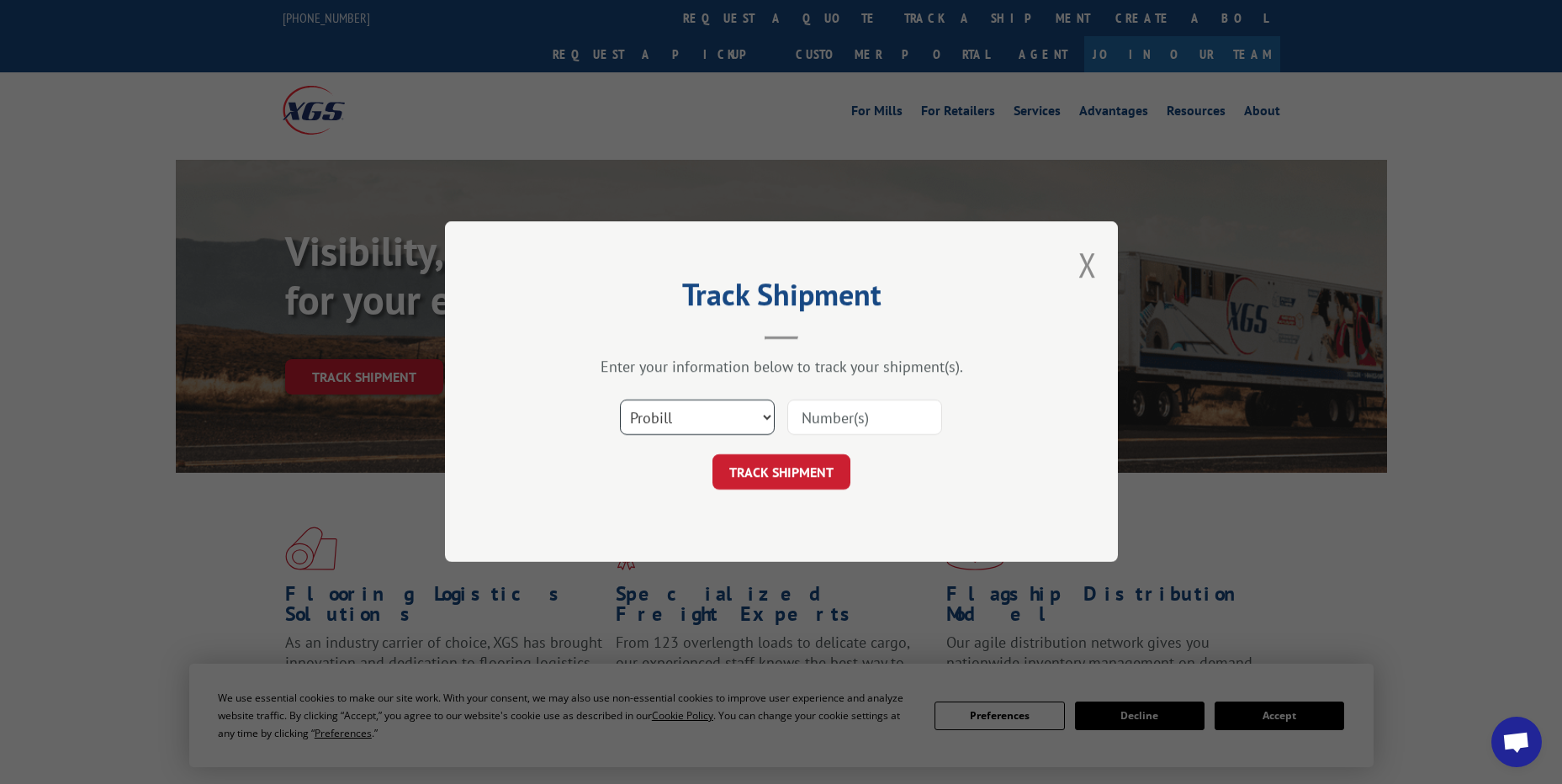
drag, startPoint x: 736, startPoint y: 402, endPoint x: 732, endPoint y: 433, distance: 31.3
click at [736, 402] on select "Select category... Probill BOL PO" at bounding box center [697, 417] width 155 height 35
select select "po"
click at [620, 400] on select "Select category... Probill BOL PO" at bounding box center [697, 417] width 155 height 35
click at [851, 420] on input at bounding box center [865, 417] width 155 height 35
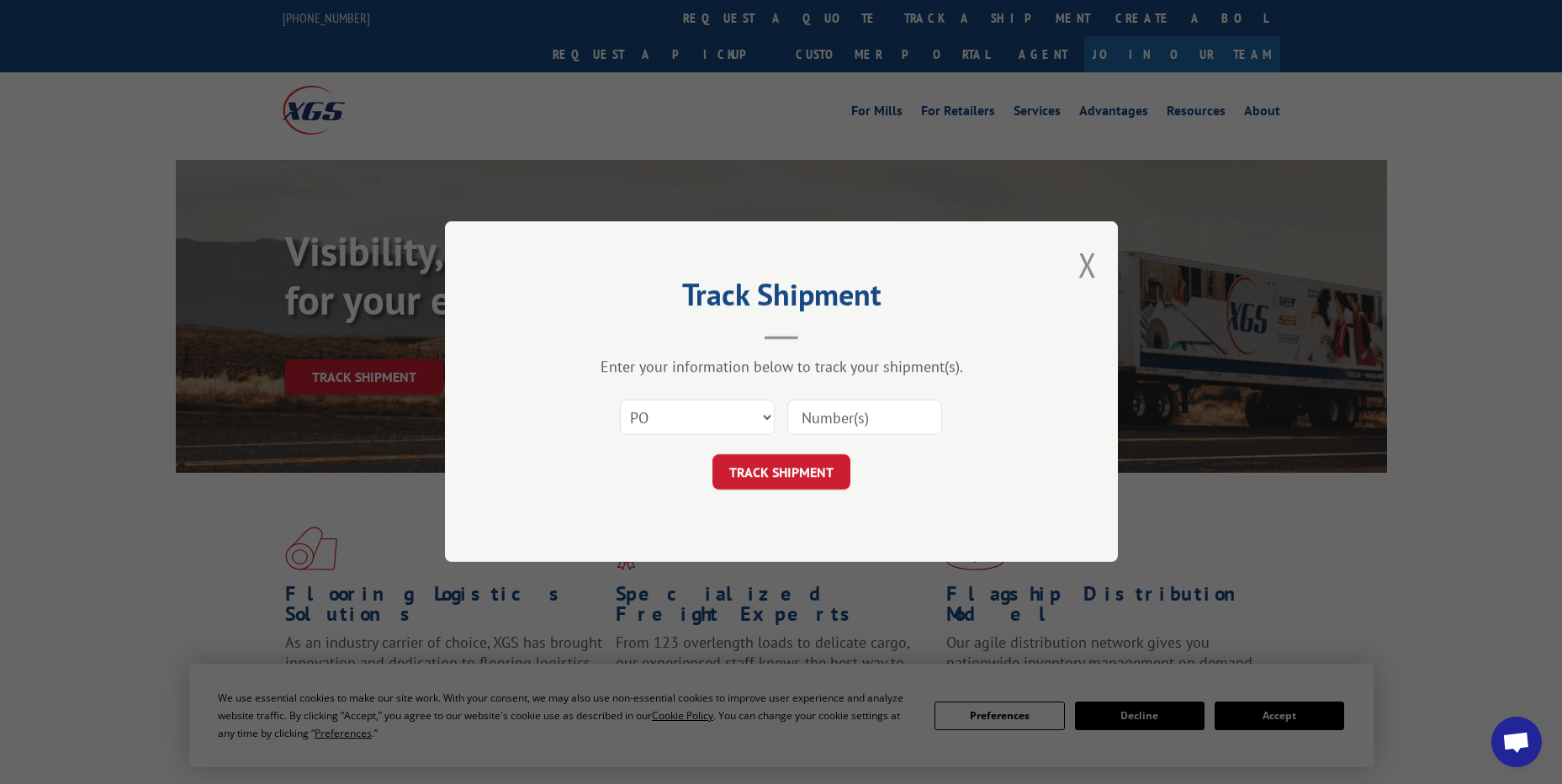
paste input "38521078"
type input "38521078"
click at [823, 468] on button "TRACK SHIPMENT" at bounding box center [781, 472] width 138 height 35
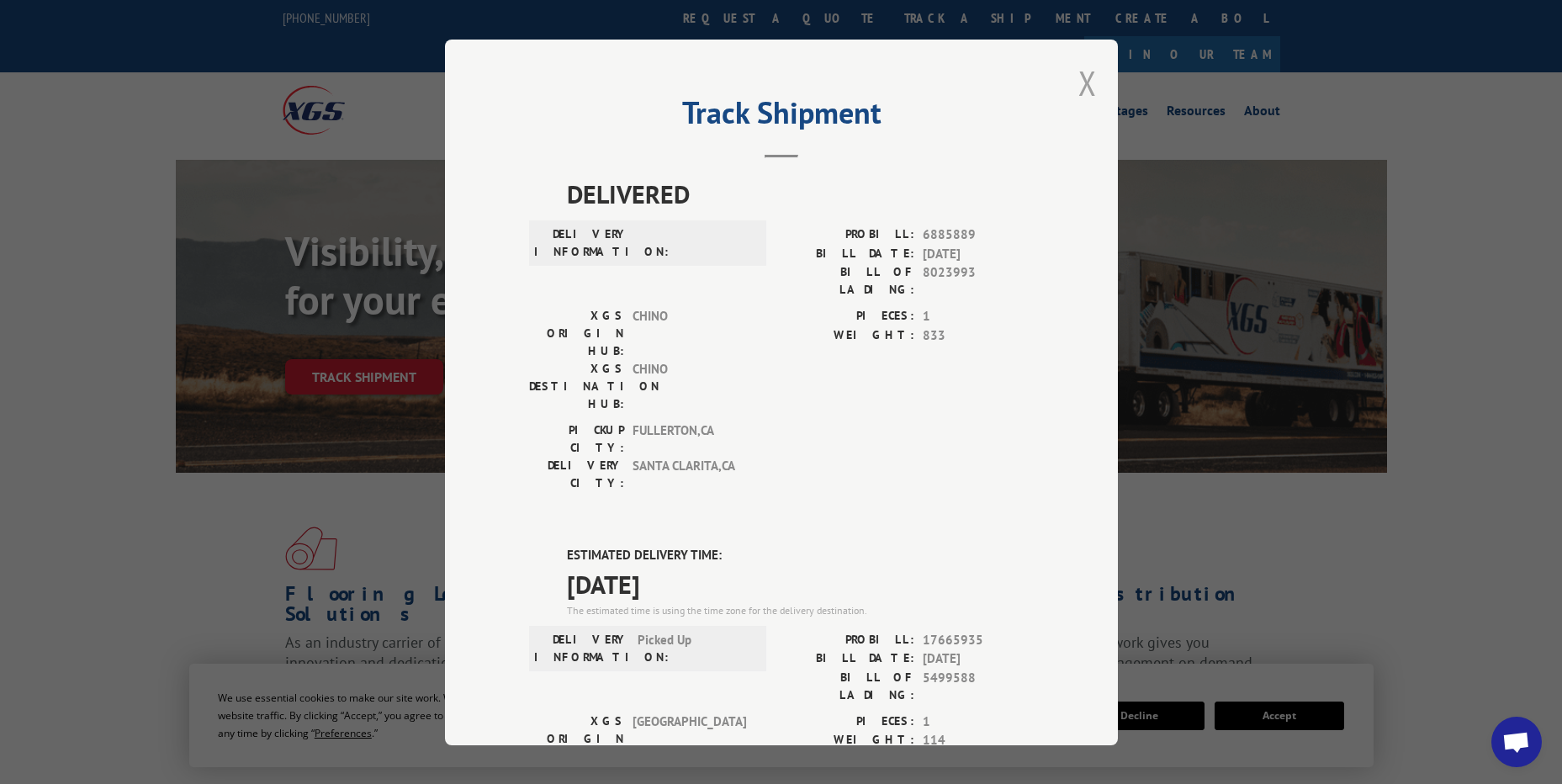
click at [1084, 78] on button "Close modal" at bounding box center [1087, 83] width 19 height 45
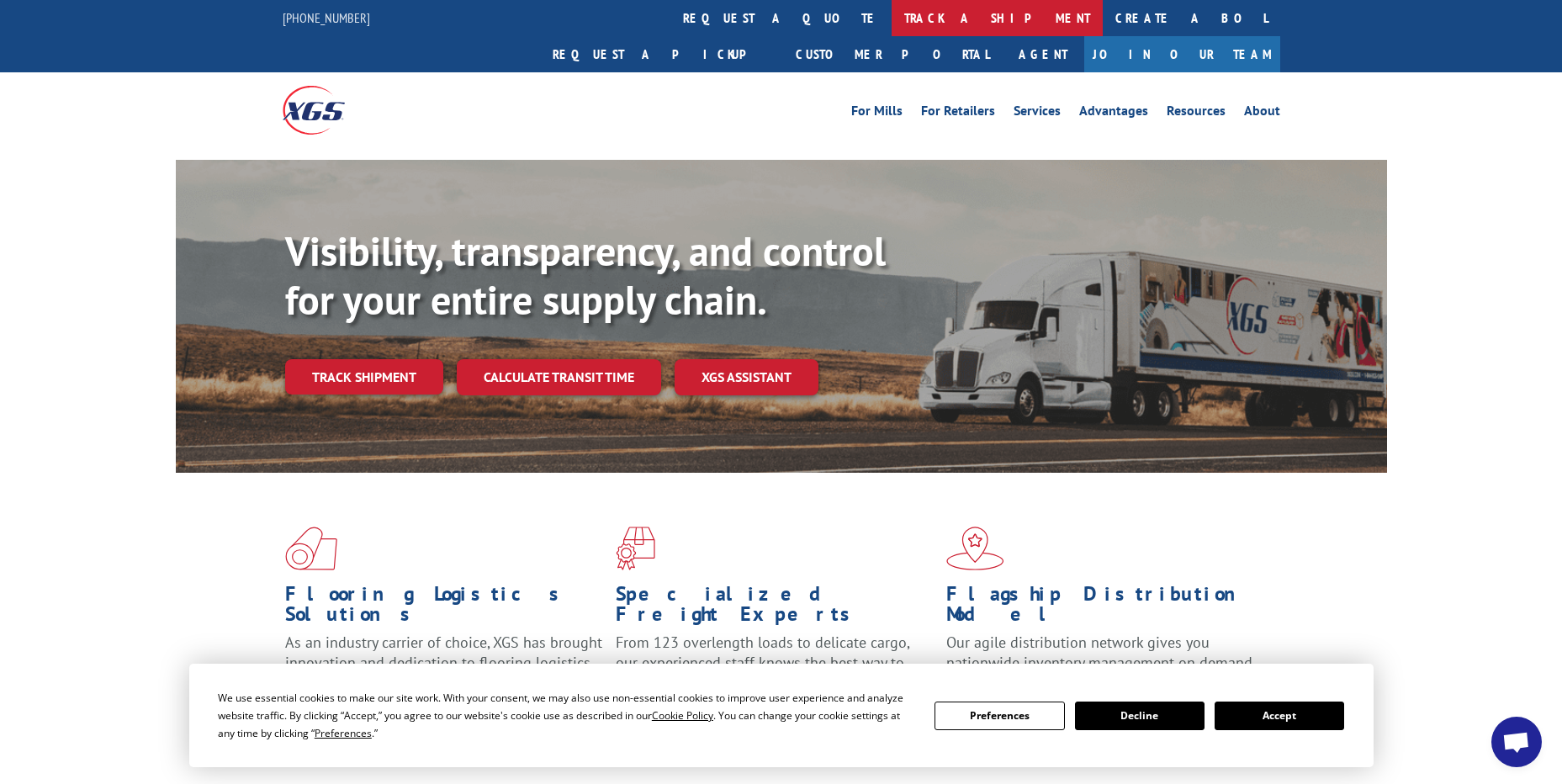
click at [892, 20] on link "track a shipment" at bounding box center [997, 18] width 211 height 36
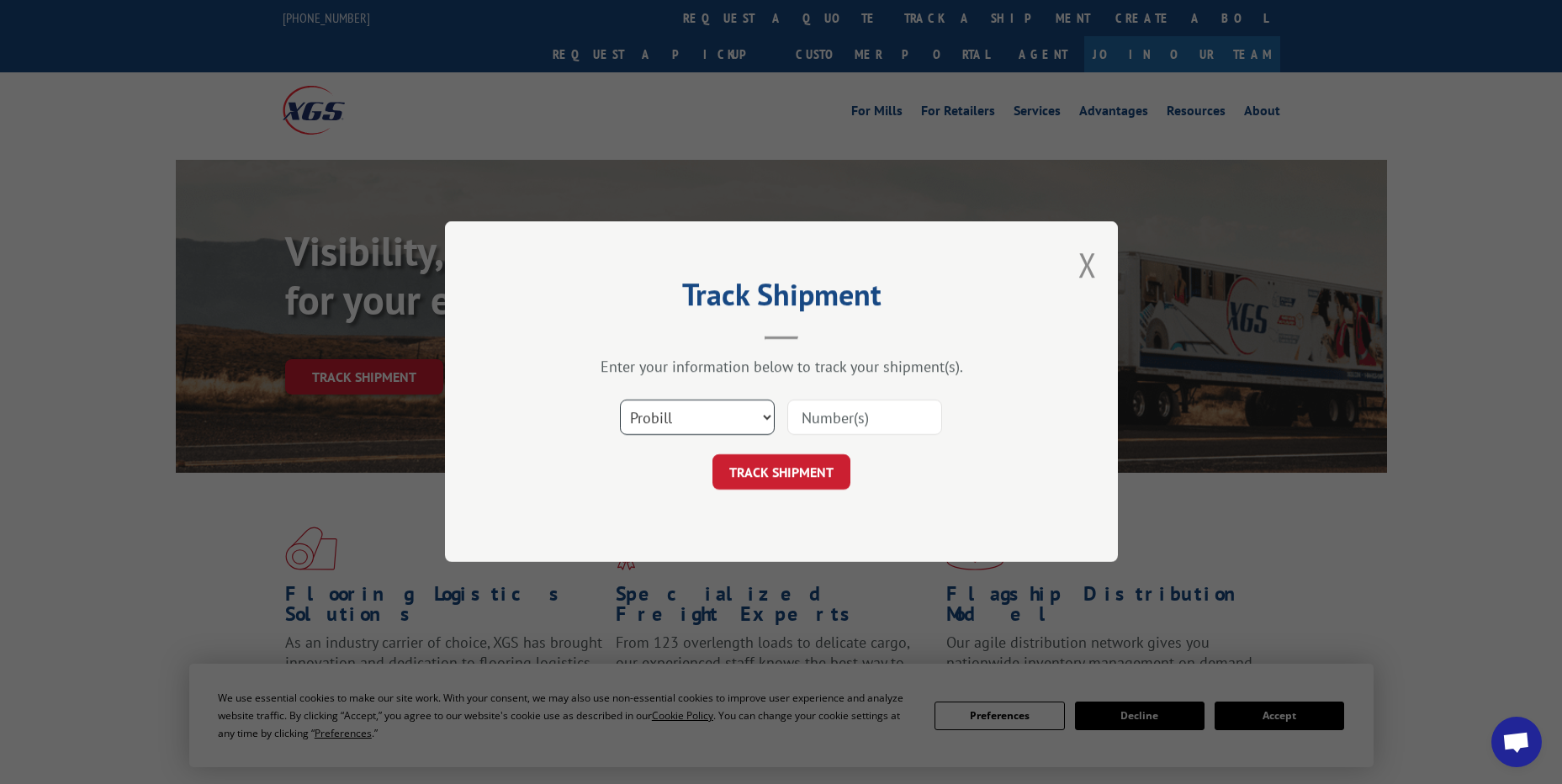
click at [748, 428] on select "Select category... Probill BOL PO" at bounding box center [697, 417] width 155 height 35
select select "po"
click at [620, 400] on select "Select category... Probill BOL PO" at bounding box center [697, 417] width 155 height 35
click at [1093, 265] on button "Close modal" at bounding box center [1087, 264] width 19 height 45
